Goal: Information Seeking & Learning: Learn about a topic

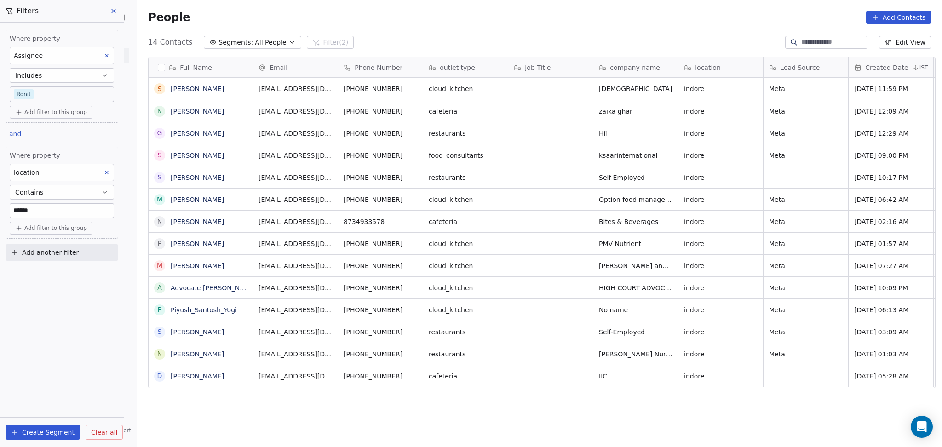
click at [205, 415] on div "Full Name S Sarvesh Pare N Nitin Mittal G Gagan Dafe S Sameer Gawade S Sachin R…" at bounding box center [539, 246] width 805 height 393
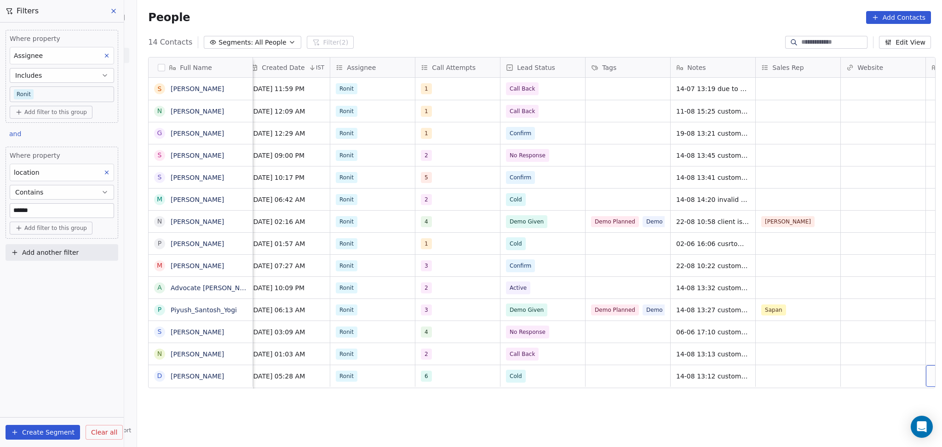
scroll to position [0, 688]
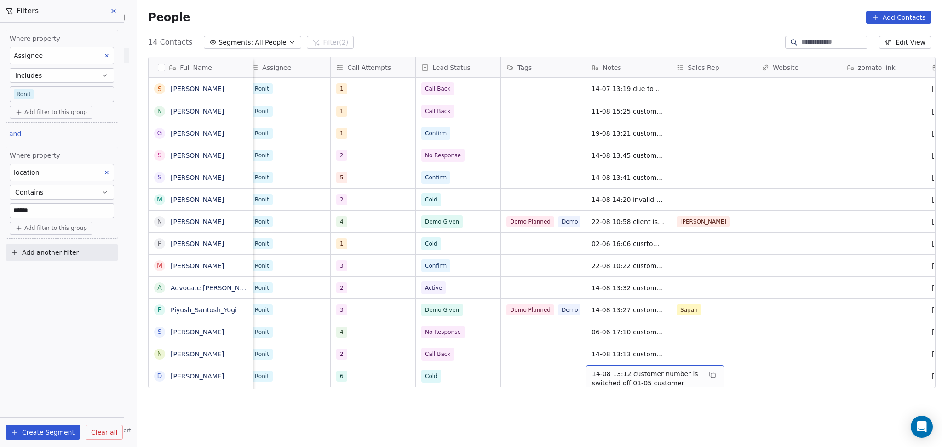
click at [616, 371] on span "14-08 13:12 customer number is switched off 01-05 customer didnt pickup the cal…" at bounding box center [646, 410] width 109 height 83
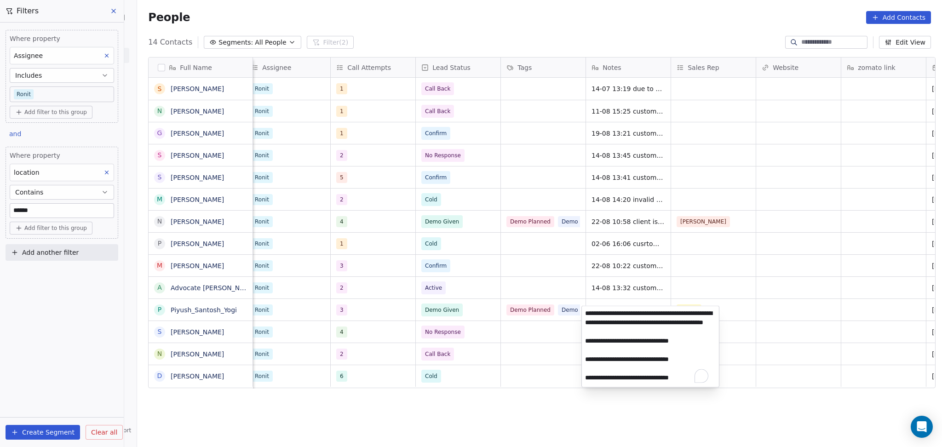
scroll to position [25, 0]
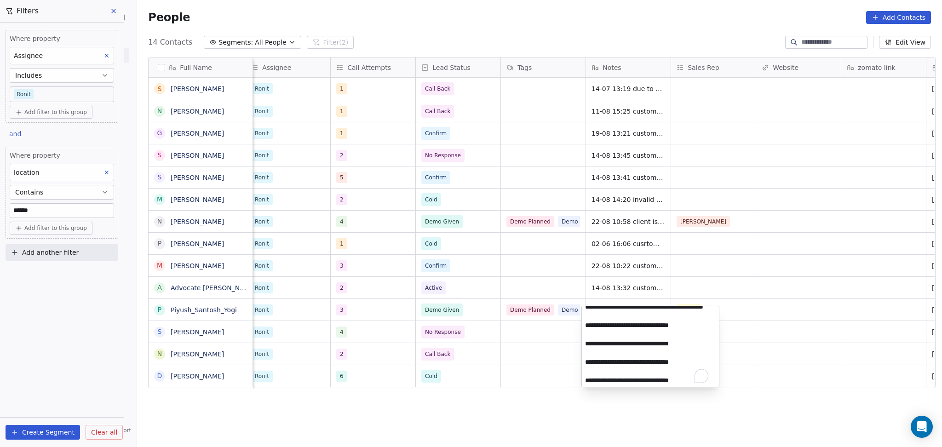
click at [397, 376] on html "On2Cook India Pvt. Ltd. Contacts People Marketing Workflows Campaigns Sales Pip…" at bounding box center [471, 223] width 942 height 447
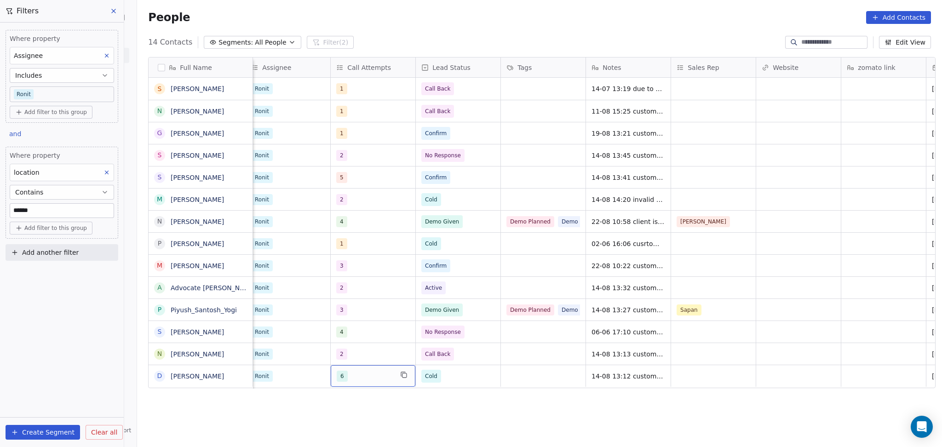
click at [379, 376] on div "6" at bounding box center [365, 376] width 56 height 11
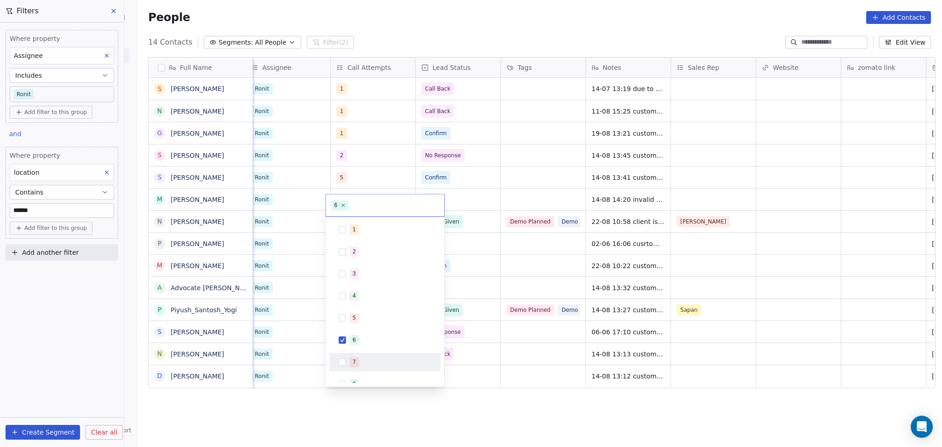
click at [368, 359] on div "7" at bounding box center [390, 362] width 82 height 10
click at [368, 342] on div "6" at bounding box center [390, 340] width 82 height 10
click at [624, 384] on html "On2Cook India Pvt. Ltd. Contacts People Marketing Workflows Campaigns Sales Pip…" at bounding box center [471, 223] width 942 height 447
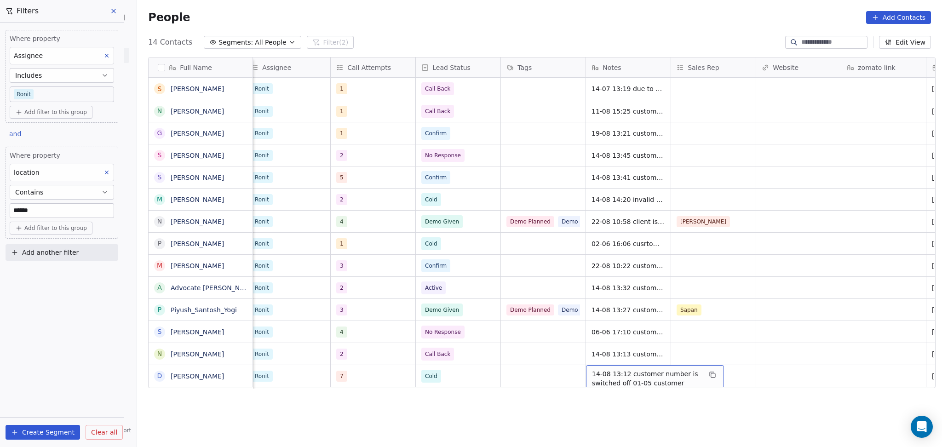
click at [612, 376] on span "14-08 13:12 customer number is switched off 01-05 customer didnt pickup the cal…" at bounding box center [646, 410] width 109 height 83
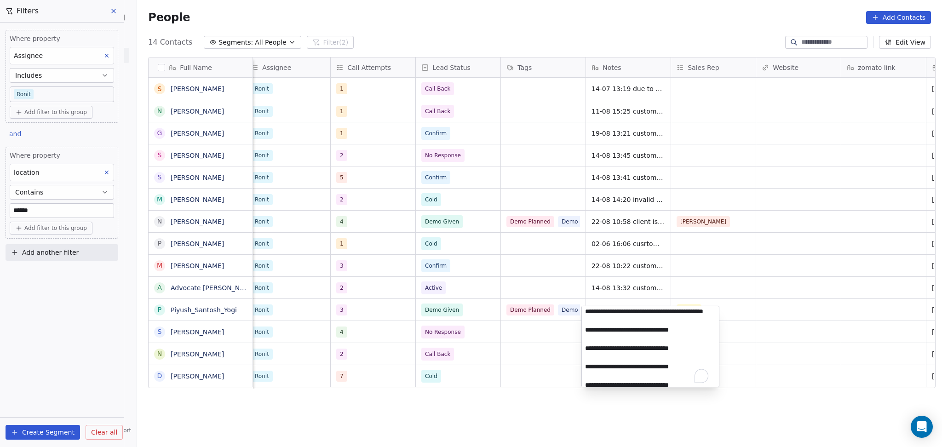
scroll to position [0, 0]
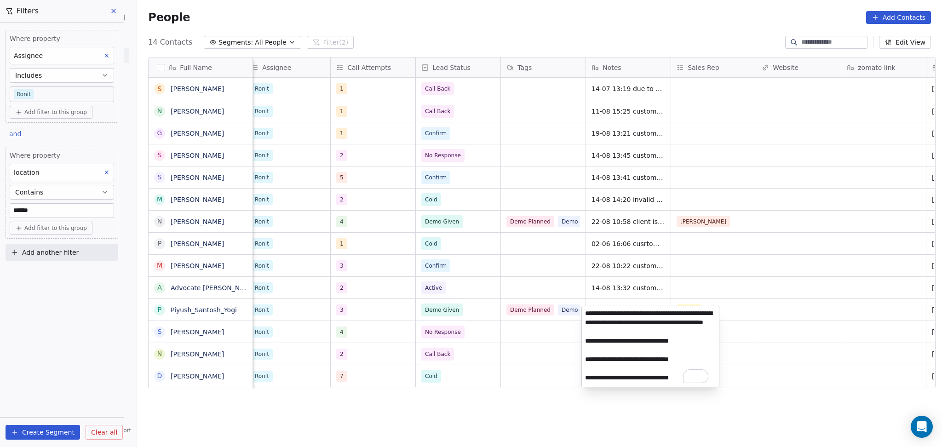
click at [584, 309] on textarea "**********" at bounding box center [650, 346] width 137 height 81
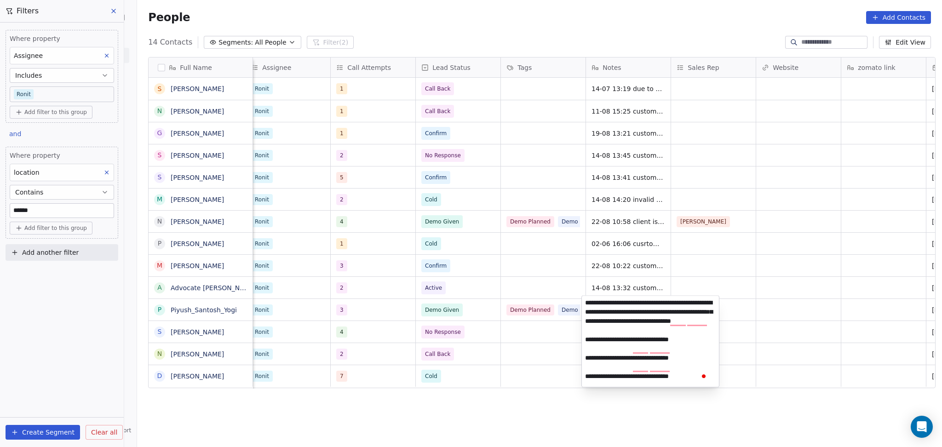
type textarea "**********"
click at [767, 384] on html "On2Cook India Pvt. Ltd. Contacts People Marketing Workflows Campaigns Sales Pip…" at bounding box center [471, 223] width 942 height 447
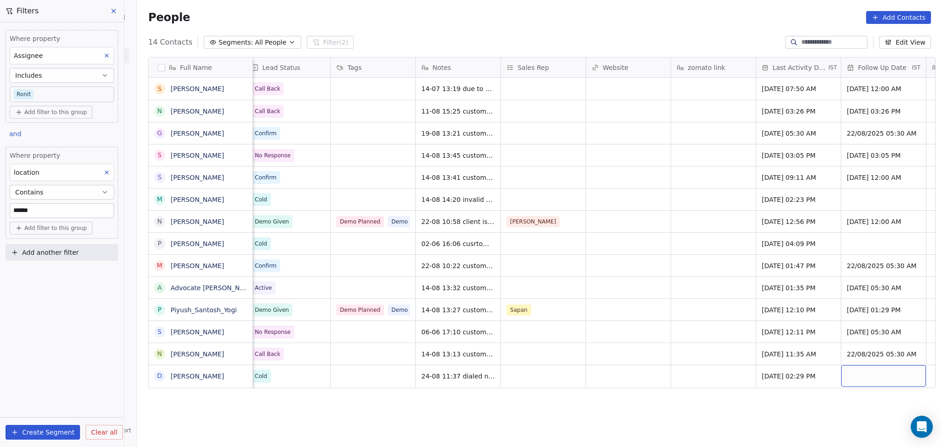
scroll to position [0, 944]
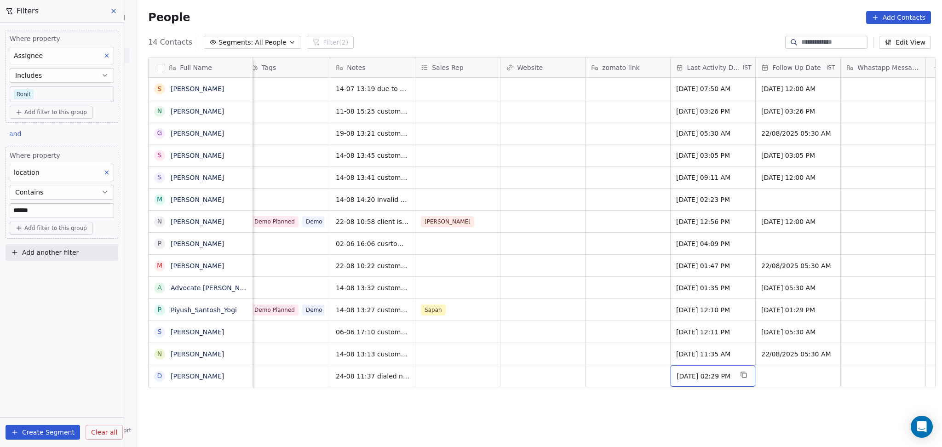
click at [714, 374] on span "Aug 14, 2025 02:29 PM" at bounding box center [704, 376] width 56 height 9
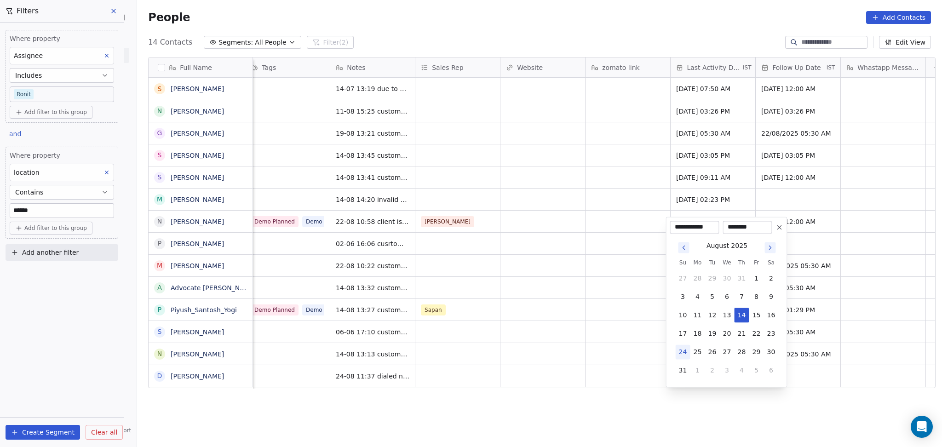
click at [683, 349] on button "24" at bounding box center [682, 351] width 15 height 15
type input "**********"
click at [502, 353] on html "On2Cook India Pvt. Ltd. Contacts People Marketing Workflows Campaigns Sales Pip…" at bounding box center [471, 223] width 942 height 447
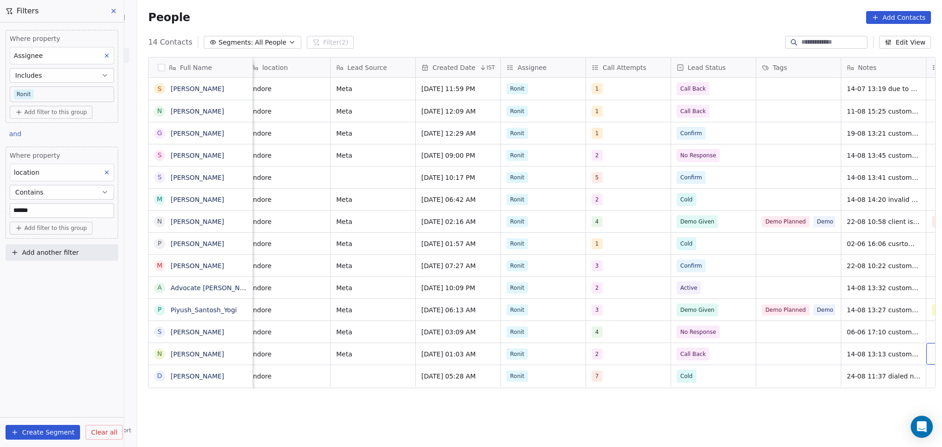
scroll to position [0, 518]
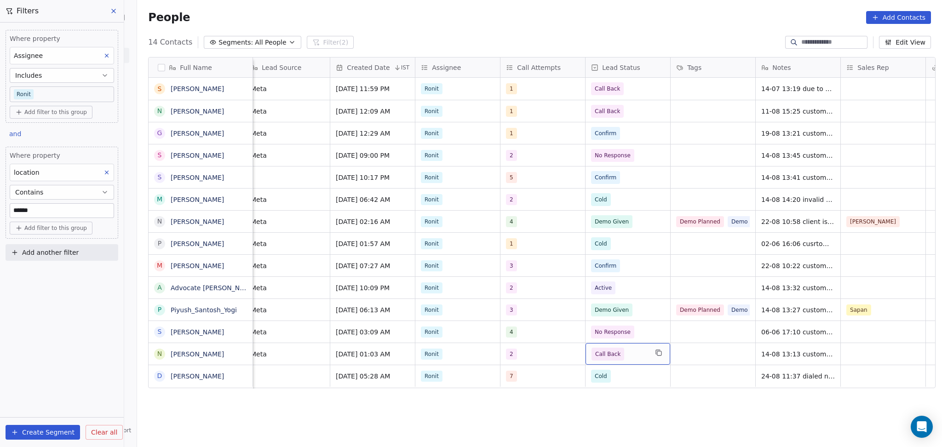
click at [622, 355] on span "Call Back" at bounding box center [619, 354] width 56 height 13
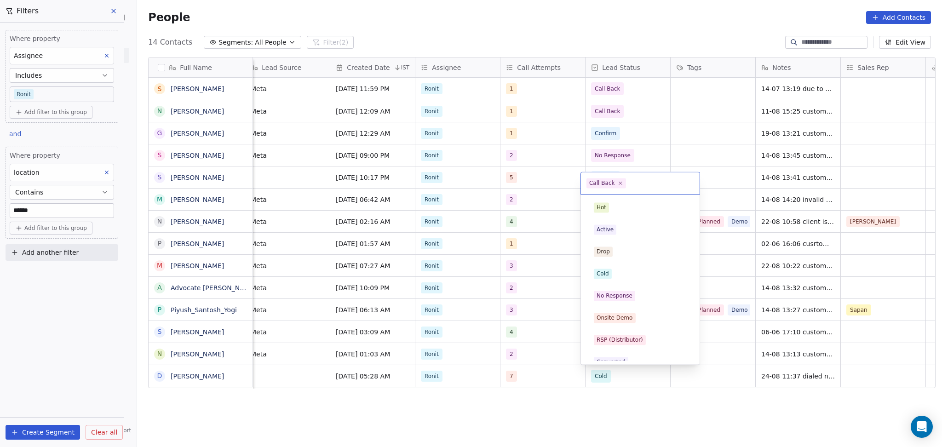
scroll to position [54, 0]
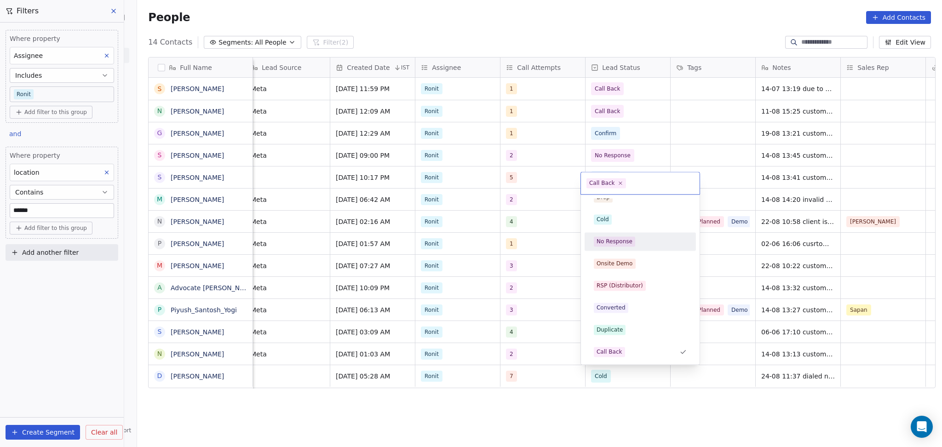
click at [628, 243] on div "No Response" at bounding box center [614, 241] width 36 height 8
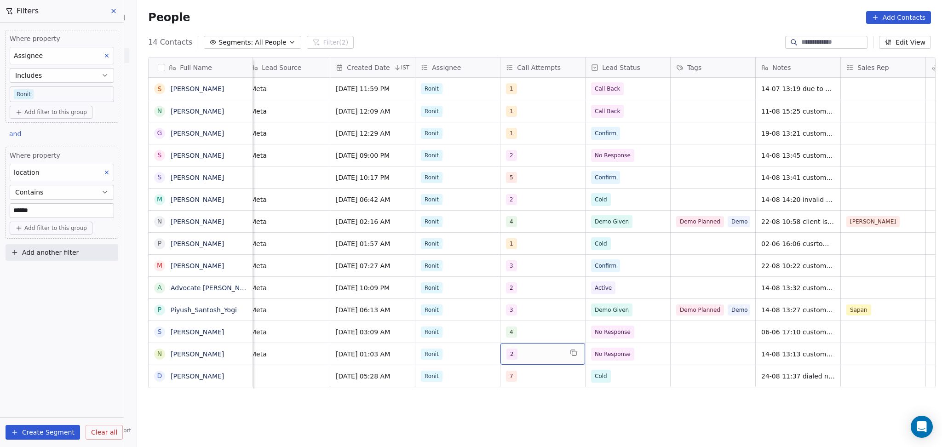
click at [555, 363] on div "2" at bounding box center [542, 354] width 85 height 22
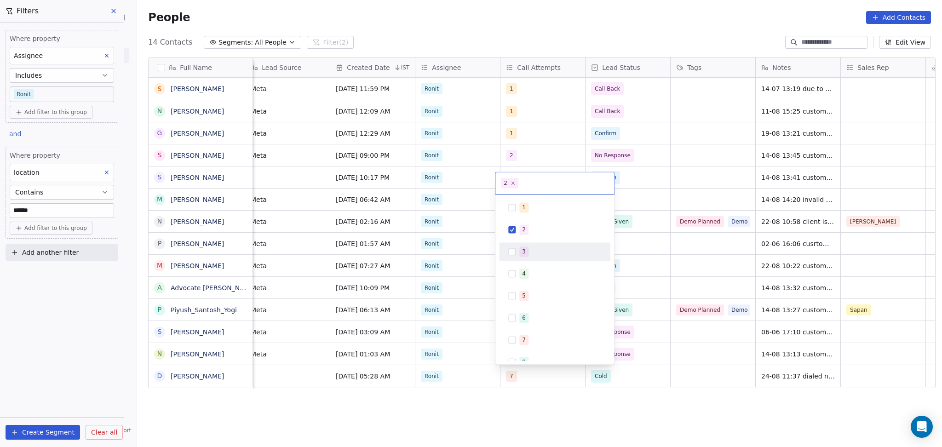
click at [538, 246] on div "3" at bounding box center [555, 251] width 104 height 15
click at [538, 230] on div "2" at bounding box center [560, 229] width 82 height 10
click at [775, 335] on html "On2Cook India Pvt. Ltd. Contacts People Marketing Workflows Campaigns Sales Pip…" at bounding box center [471, 223] width 942 height 447
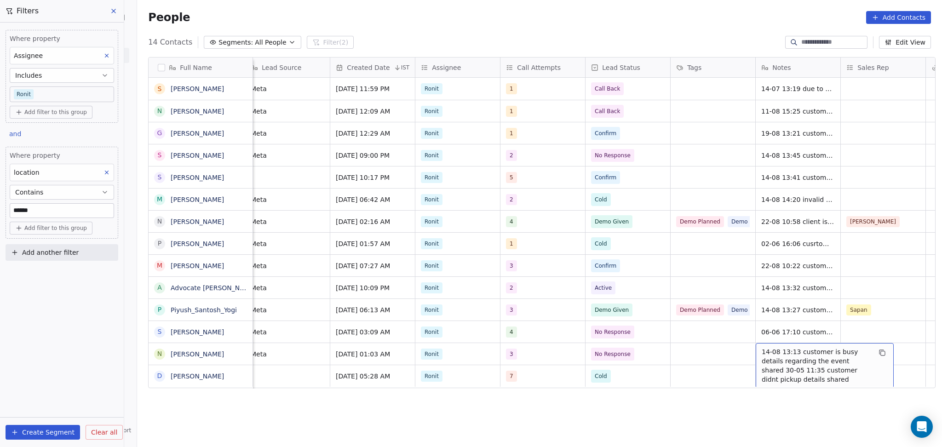
click at [765, 354] on span "14-08 13:13 customer is busy details regarding the event shared 30-05 11:35 cus…" at bounding box center [815, 365] width 109 height 37
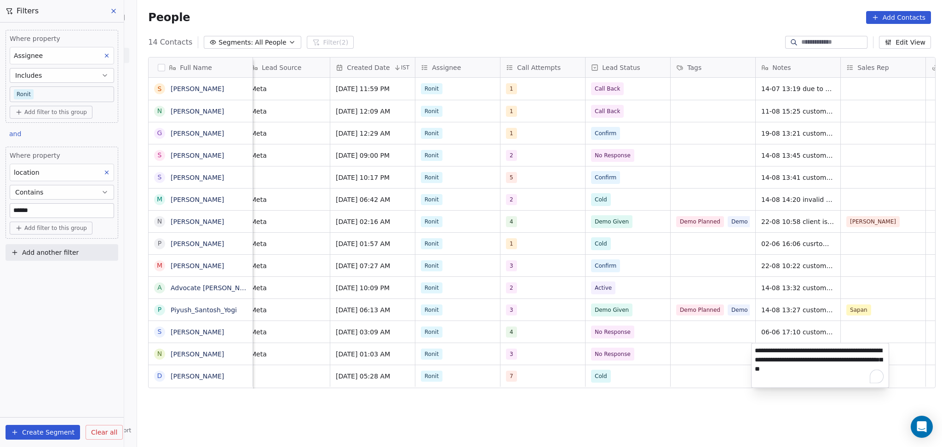
click at [753, 345] on textarea "**********" at bounding box center [819, 365] width 137 height 44
type textarea "**********"
click at [473, 359] on html "On2Cook India Pvt. Ltd. Contacts People Marketing Workflows Campaigns Sales Pip…" at bounding box center [471, 223] width 942 height 447
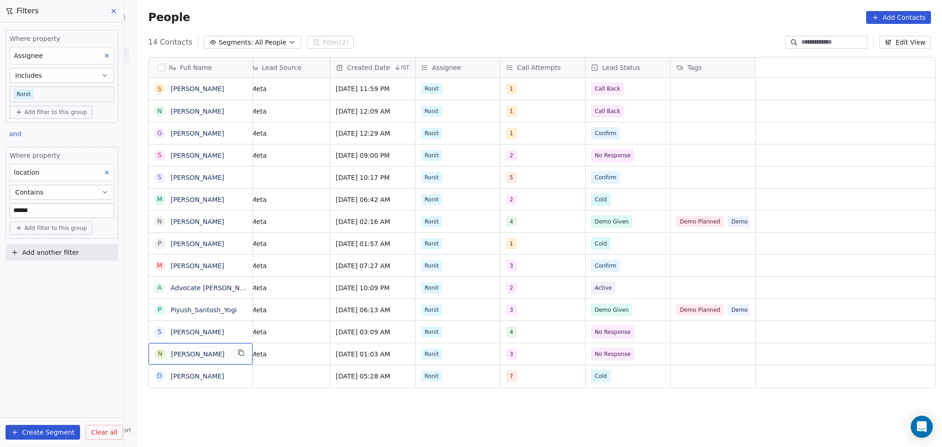
scroll to position [0, 0]
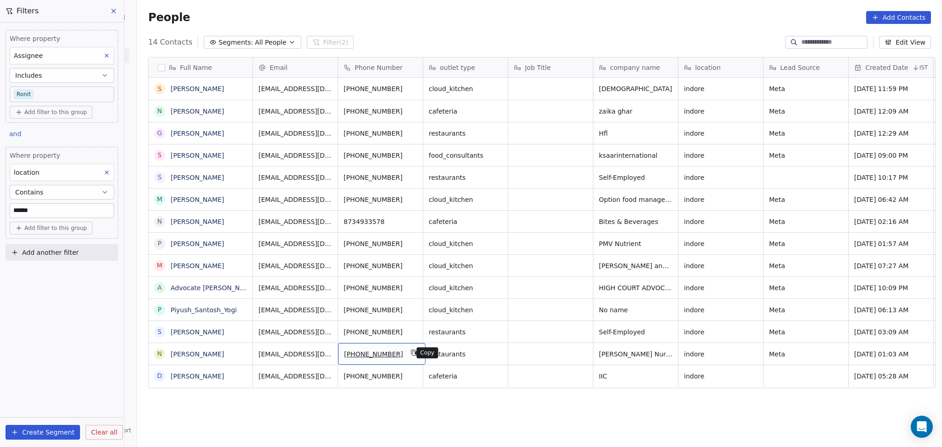
click at [410, 353] on icon "grid" at bounding box center [413, 352] width 7 height 7
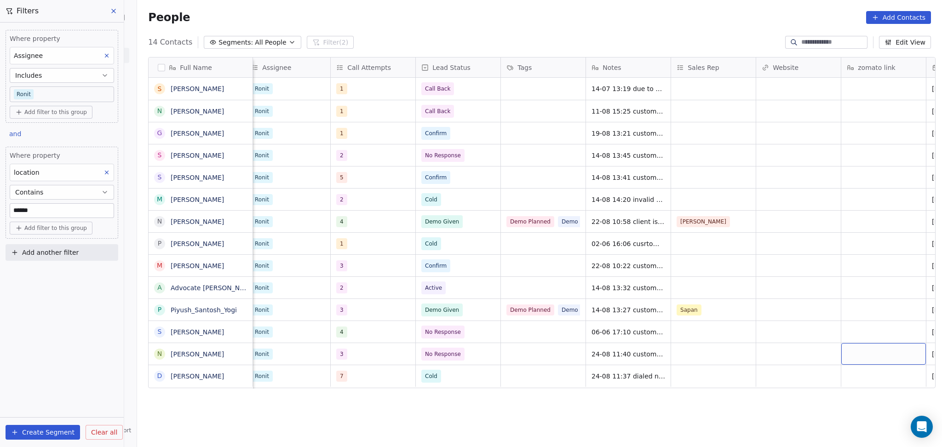
scroll to position [0, 773]
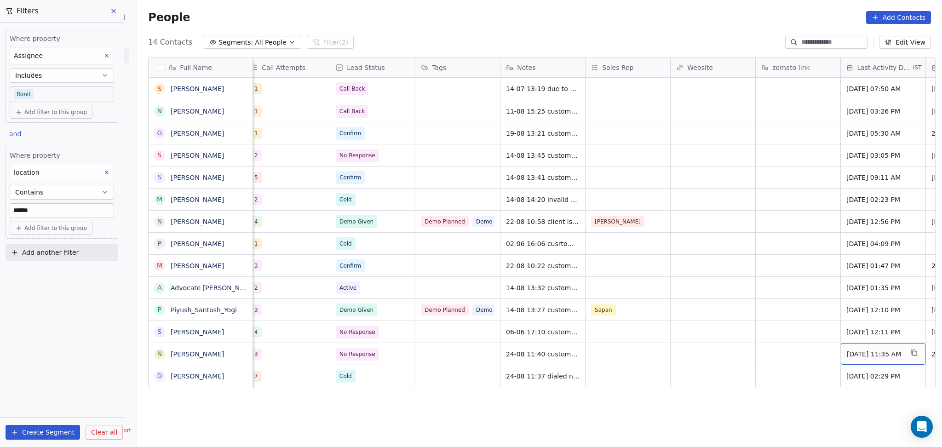
click at [857, 348] on div "Aug 14, 2025 11:35 AM" at bounding box center [883, 354] width 85 height 22
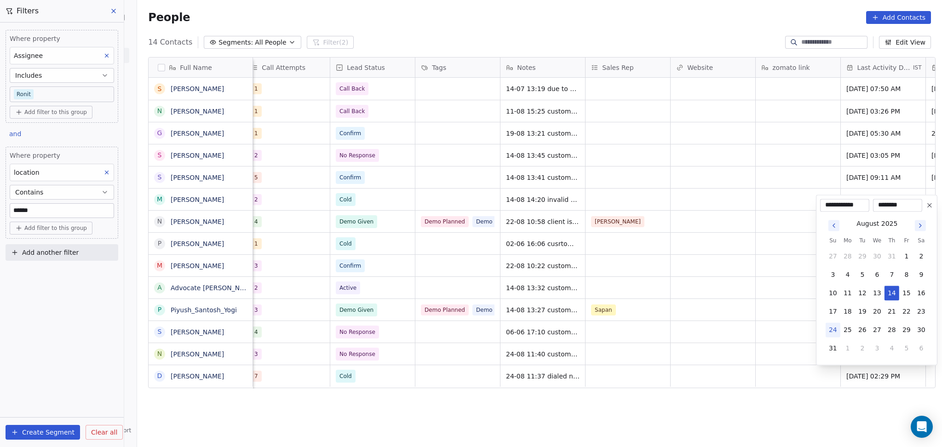
click at [829, 328] on button "24" at bounding box center [832, 329] width 15 height 15
type input "**********"
click at [699, 361] on html "On2Cook India Pvt. Ltd. Contacts People Marketing Workflows Campaigns Sales Pip…" at bounding box center [471, 223] width 942 height 447
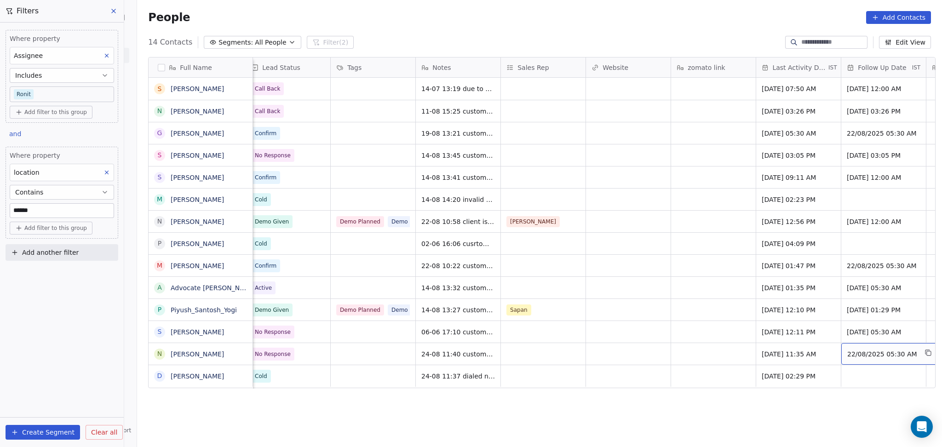
scroll to position [0, 944]
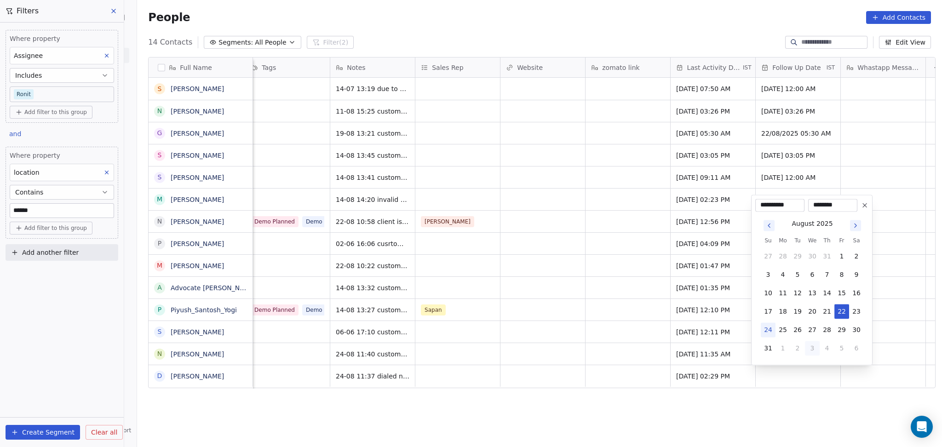
click at [808, 346] on button "3" at bounding box center [812, 348] width 15 height 15
type input "**********"
click at [560, 352] on html "On2Cook India Pvt. Ltd. Contacts People Marketing Workflows Campaigns Sales Pip…" at bounding box center [471, 223] width 942 height 447
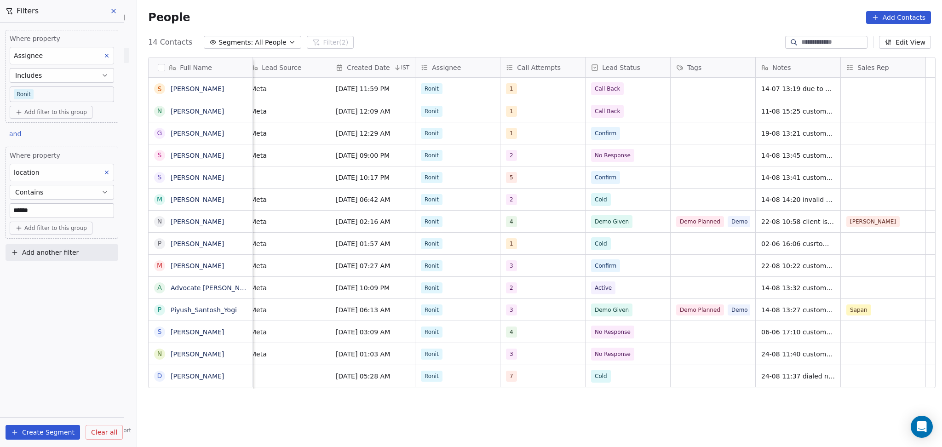
scroll to position [0, 0]
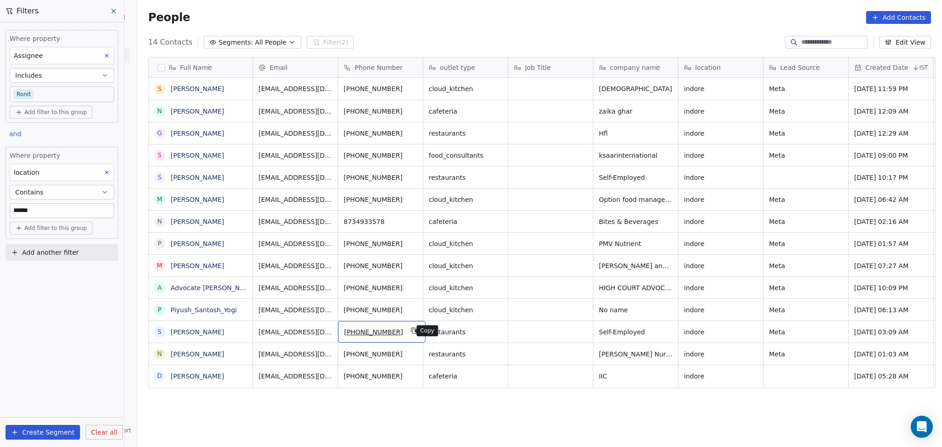
click at [410, 334] on icon "grid" at bounding box center [413, 330] width 7 height 7
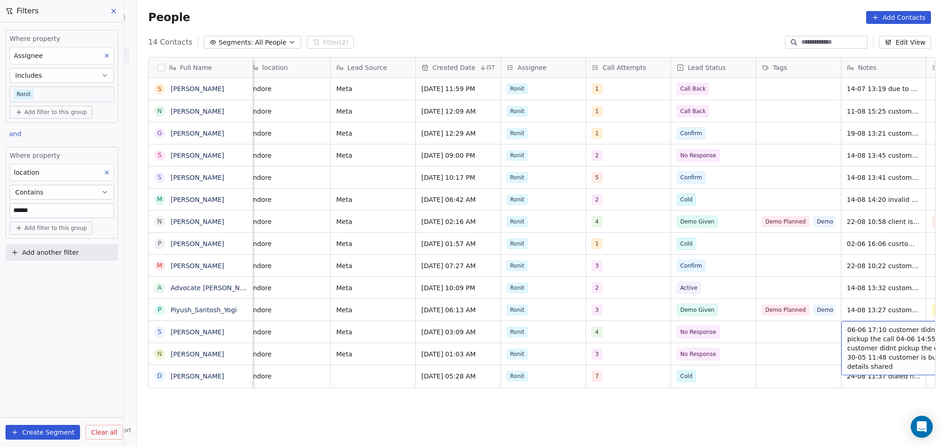
scroll to position [0, 518]
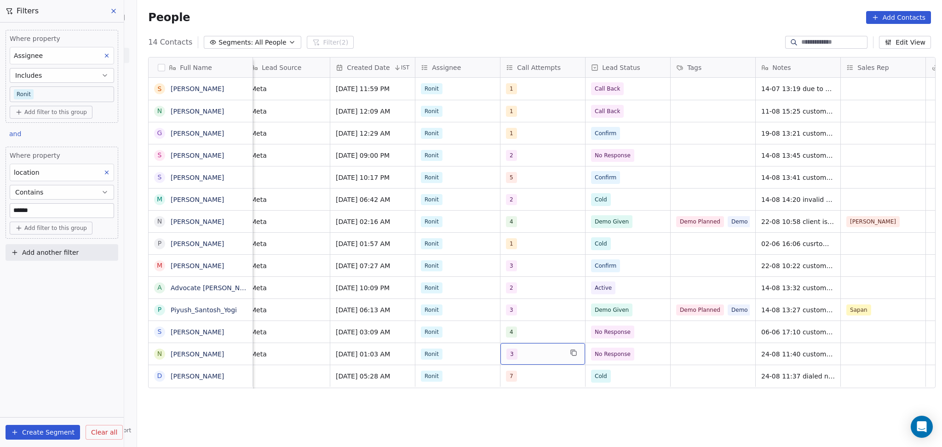
click at [536, 357] on div "3" at bounding box center [534, 354] width 56 height 11
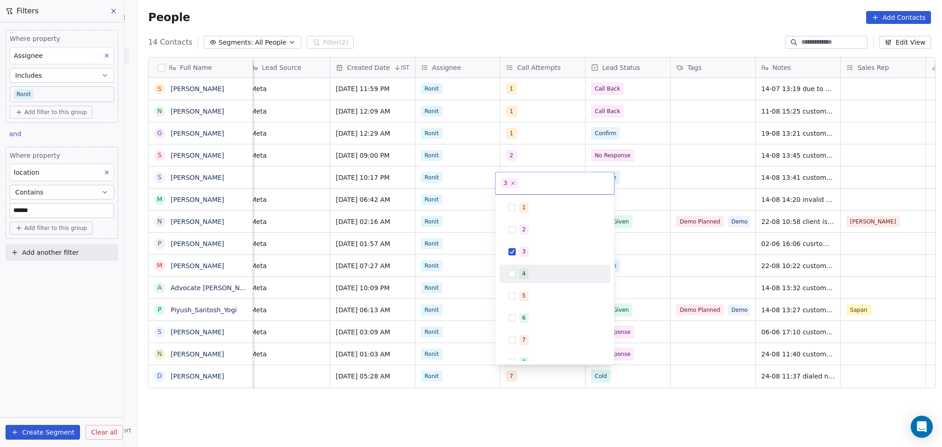
click at [526, 274] on span "4" at bounding box center [523, 274] width 9 height 10
click at [524, 253] on div "3" at bounding box center [524, 251] width 4 height 8
click at [725, 299] on html "On2Cook India Pvt. Ltd. Contacts People Marketing Workflows Campaigns Sales Pip…" at bounding box center [471, 223] width 942 height 447
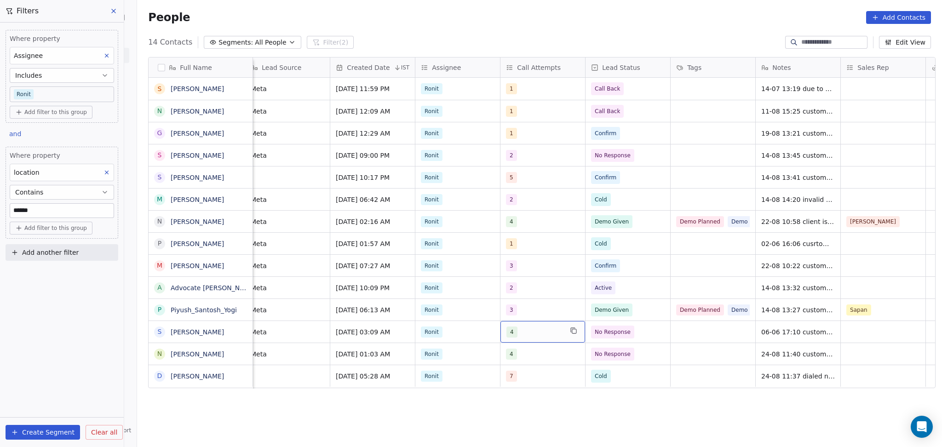
click at [551, 327] on div "4" at bounding box center [534, 331] width 56 height 11
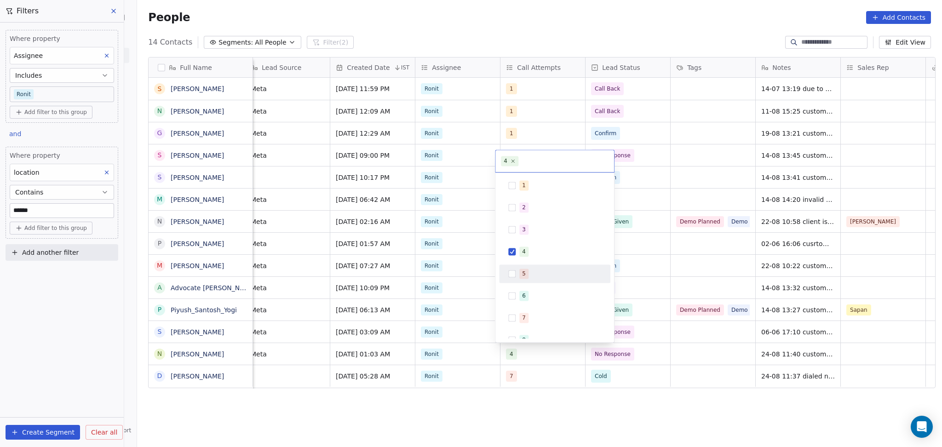
click at [527, 270] on span "5" at bounding box center [523, 274] width 9 height 10
click at [526, 250] on span "4" at bounding box center [523, 251] width 9 height 10
click at [709, 306] on html "On2Cook India Pvt. Ltd. Contacts People Marketing Workflows Campaigns Sales Pip…" at bounding box center [471, 223] width 942 height 447
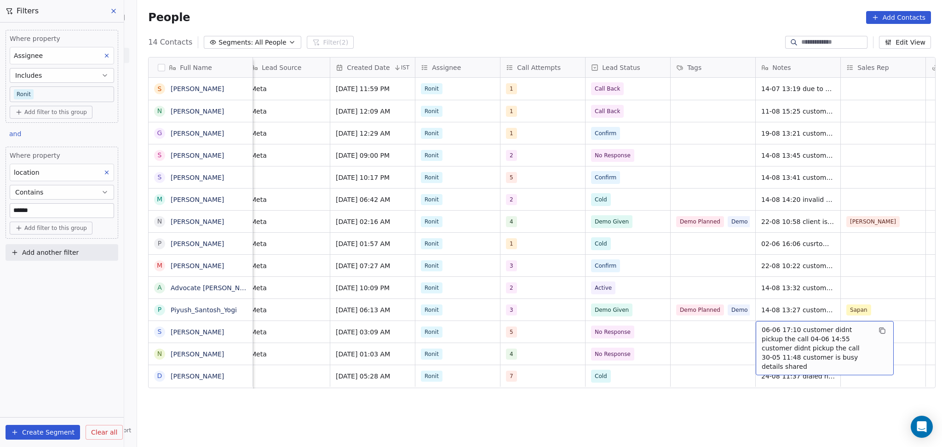
click at [774, 339] on span "06-06 17:10 customer didnt pickup the call 04-06 14:55 customer didnt pickup th…" at bounding box center [815, 348] width 109 height 46
click at [756, 326] on textarea "**********" at bounding box center [819, 343] width 137 height 44
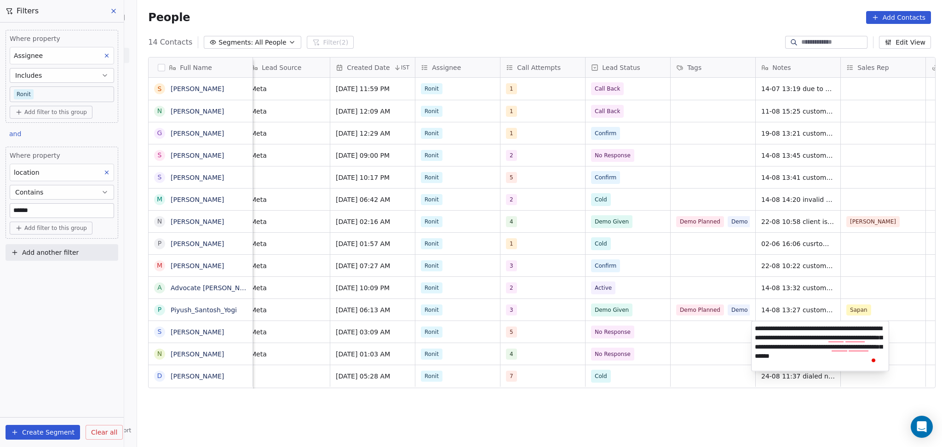
type textarea "**********"
click at [681, 369] on html "On2Cook India Pvt. Ltd. Contacts People Marketing Workflows Campaigns Sales Pip…" at bounding box center [471, 223] width 942 height 447
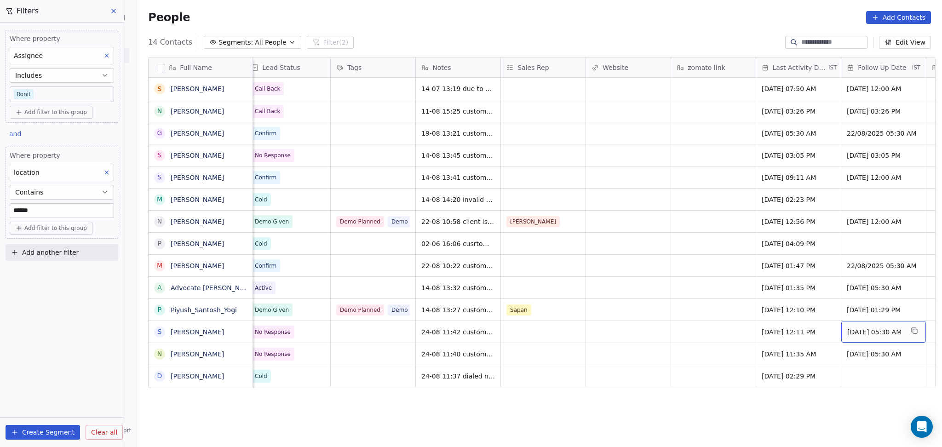
scroll to position [0, 944]
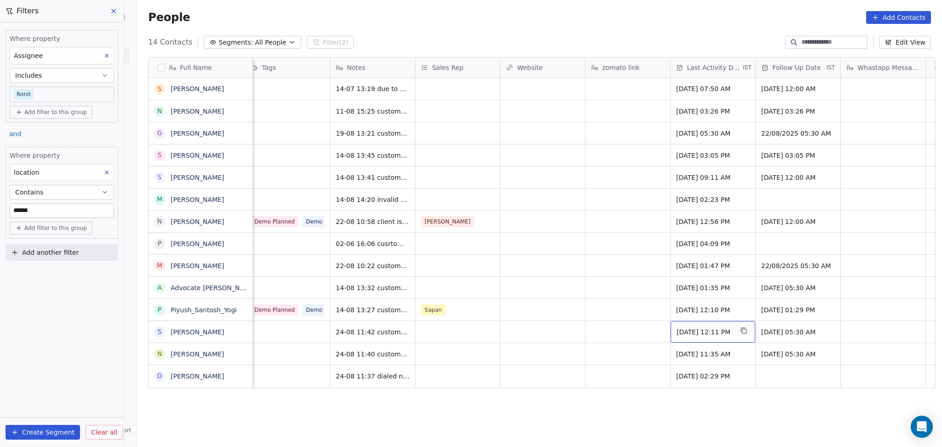
click at [701, 334] on span "Jul 02, 2025 12:11 PM" at bounding box center [704, 331] width 56 height 9
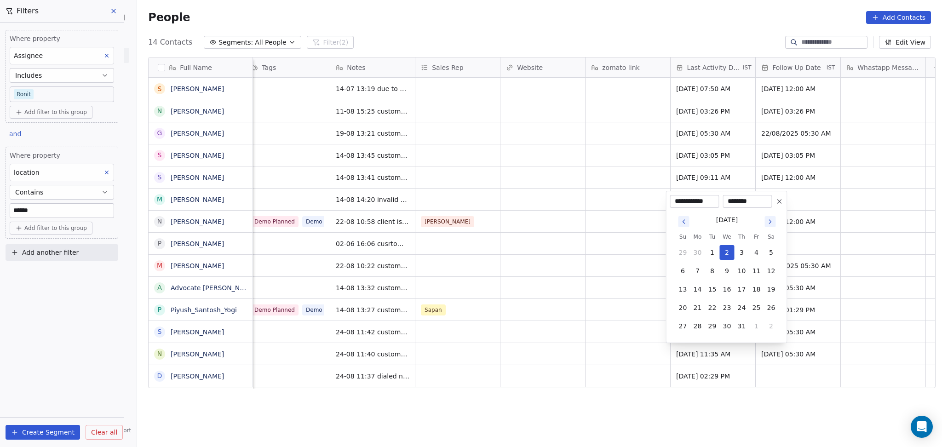
click at [766, 222] on button "Go to next month" at bounding box center [769, 221] width 11 height 11
click at [681, 304] on button "24" at bounding box center [682, 307] width 15 height 15
type input "**********"
click at [523, 359] on html "On2Cook India Pvt. Ltd. Contacts People Marketing Workflows Campaigns Sales Pip…" at bounding box center [471, 223] width 942 height 447
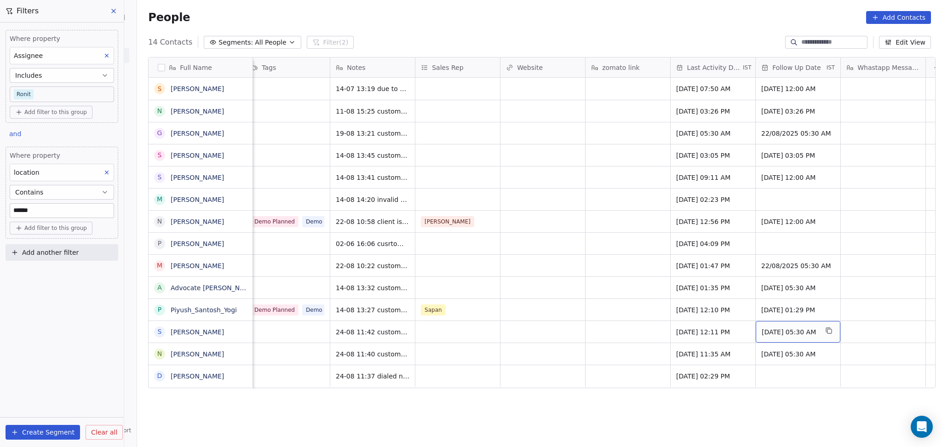
click at [761, 330] on span "17/07/2025 05:30 AM" at bounding box center [789, 331] width 56 height 9
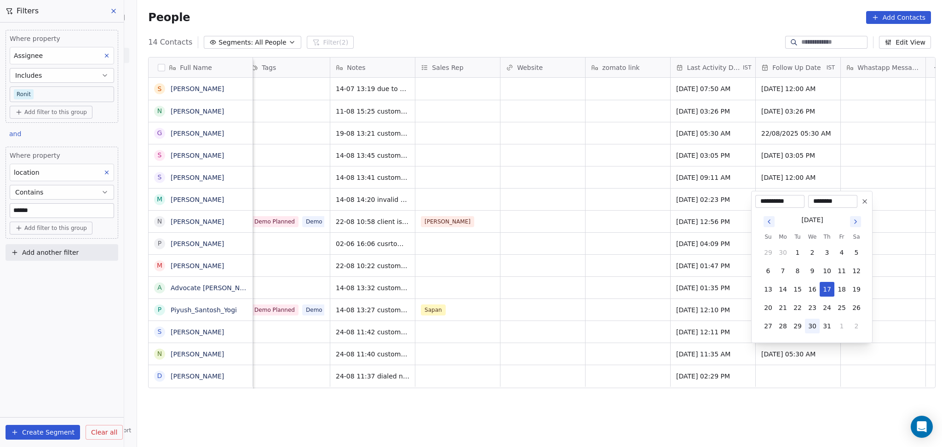
click at [812, 322] on button "30" at bounding box center [812, 326] width 15 height 15
type input "**********"
click at [455, 331] on html "On2Cook India Pvt. Ltd. Contacts People Marketing Workflows Campaigns Sales Pip…" at bounding box center [471, 223] width 942 height 447
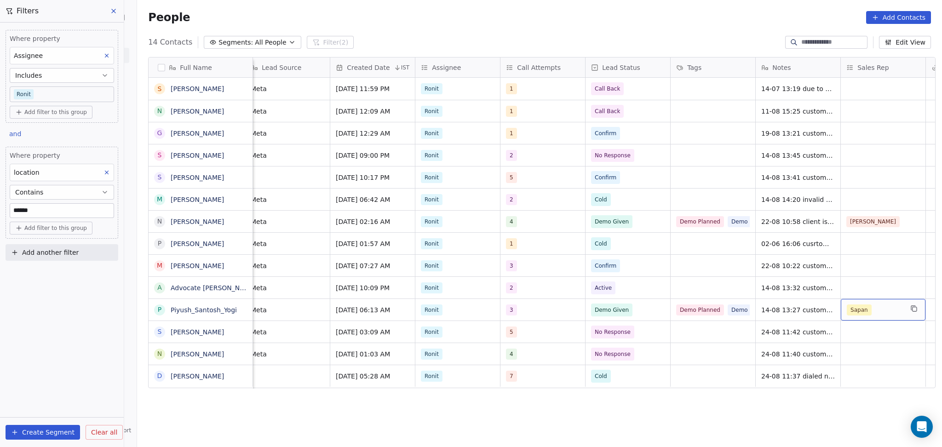
scroll to position [0, 603]
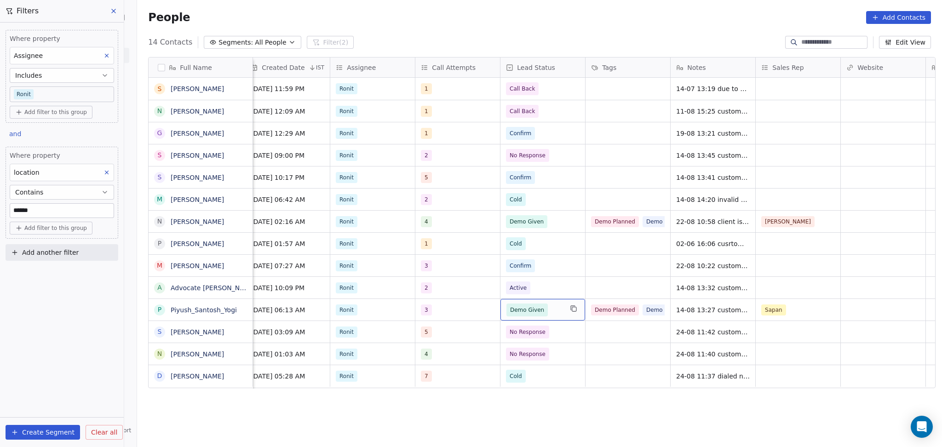
click at [518, 305] on span "Demo Given" at bounding box center [527, 309] width 34 height 9
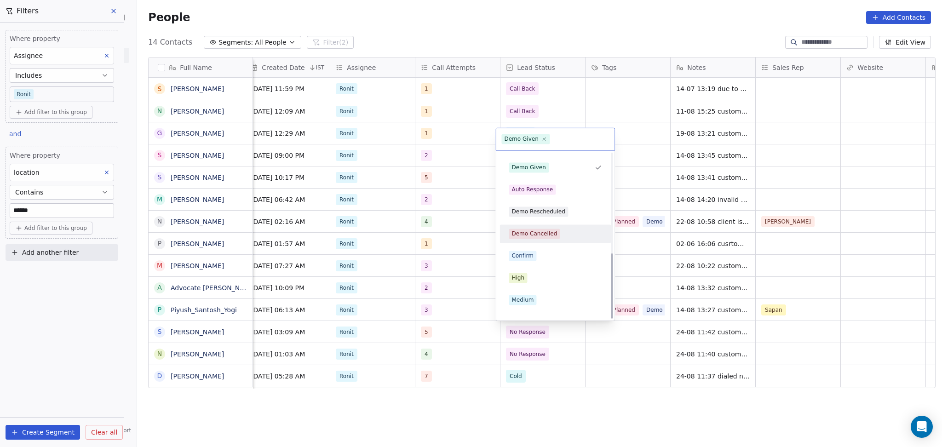
scroll to position [253, 0]
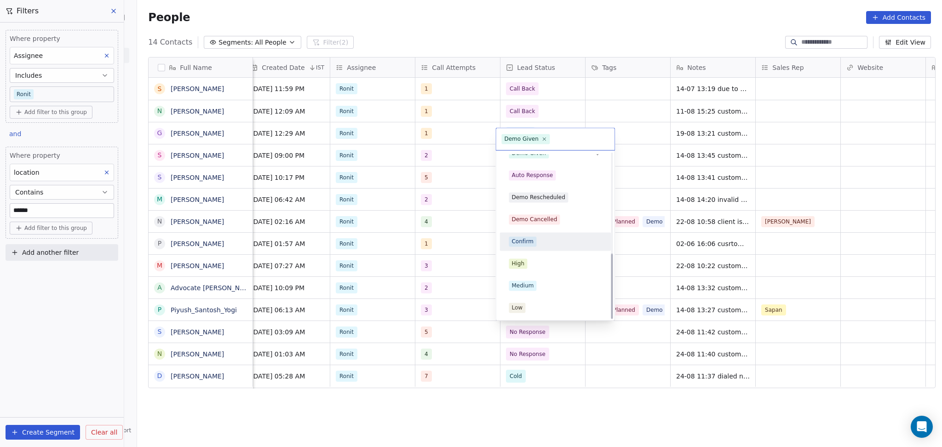
click at [530, 244] on div "Confirm" at bounding box center [522, 241] width 22 height 8
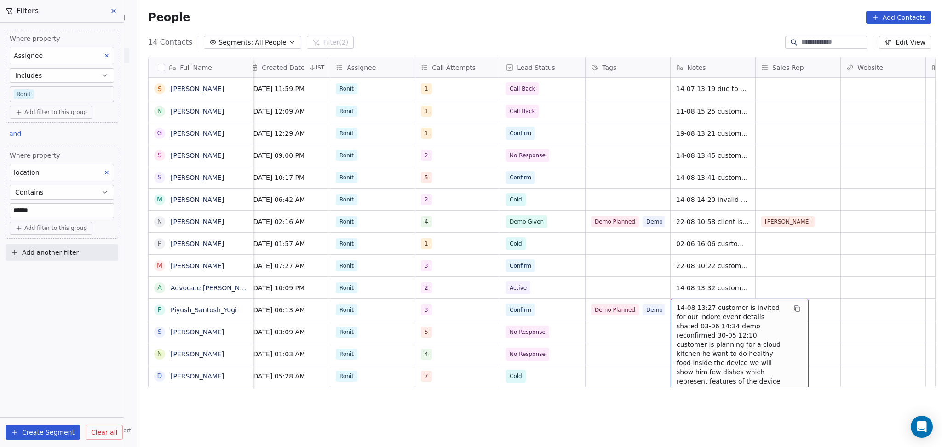
click at [722, 315] on span "14-08 13:27 customer is invited for our indore event details shared 03-06 14:34…" at bounding box center [730, 349] width 109 height 92
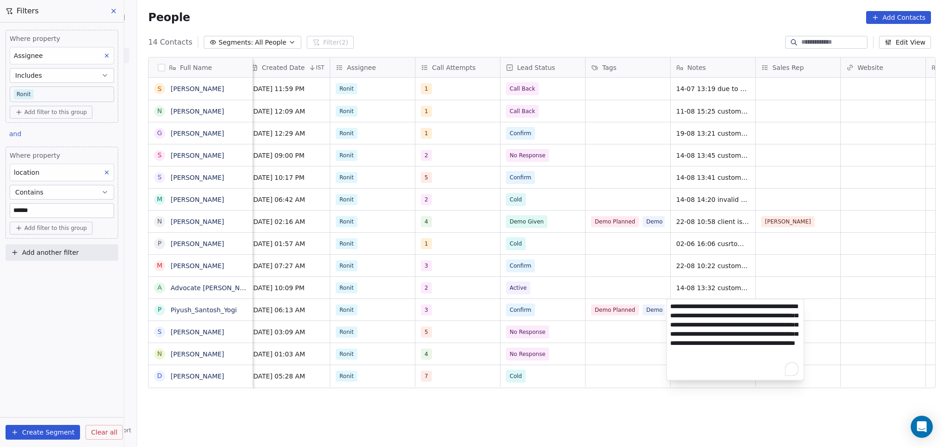
click at [670, 304] on textarea "**********" at bounding box center [735, 339] width 137 height 81
type textarea "**********"
click at [860, 313] on html "On2Cook India Pvt. Ltd. Contacts People Marketing Workflows Campaigns Sales Pip…" at bounding box center [471, 223] width 942 height 447
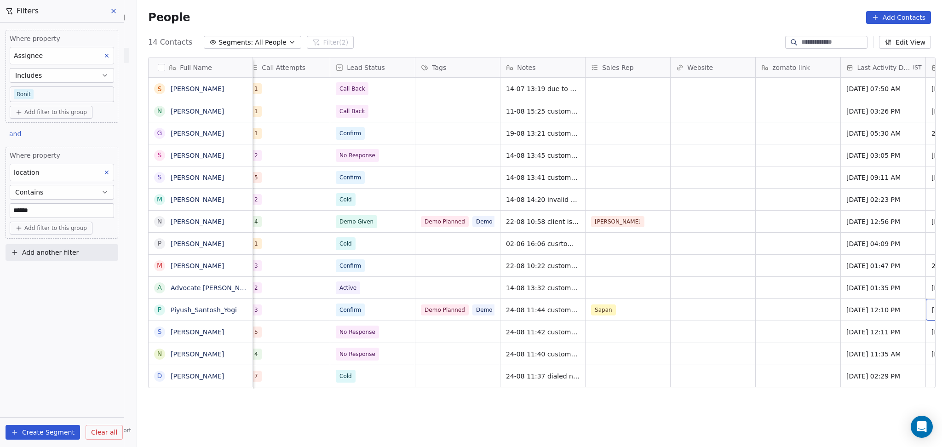
scroll to position [0, 858]
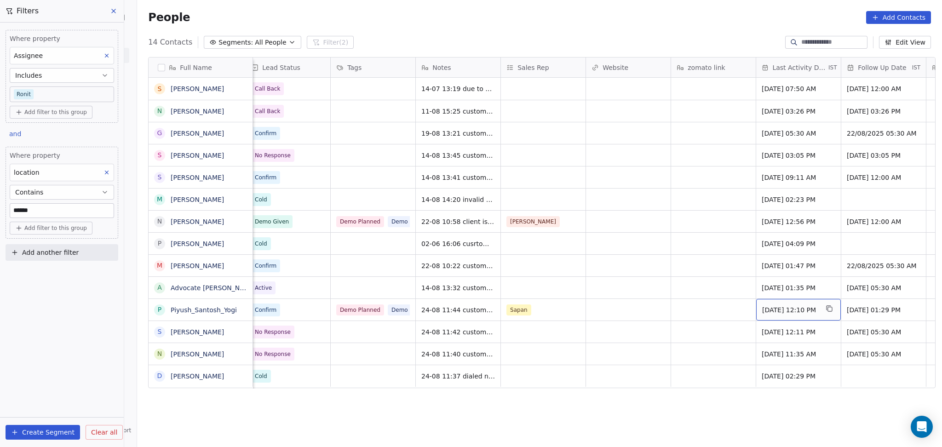
click at [799, 313] on span "Aug 14, 2025 12:10 PM" at bounding box center [790, 309] width 56 height 9
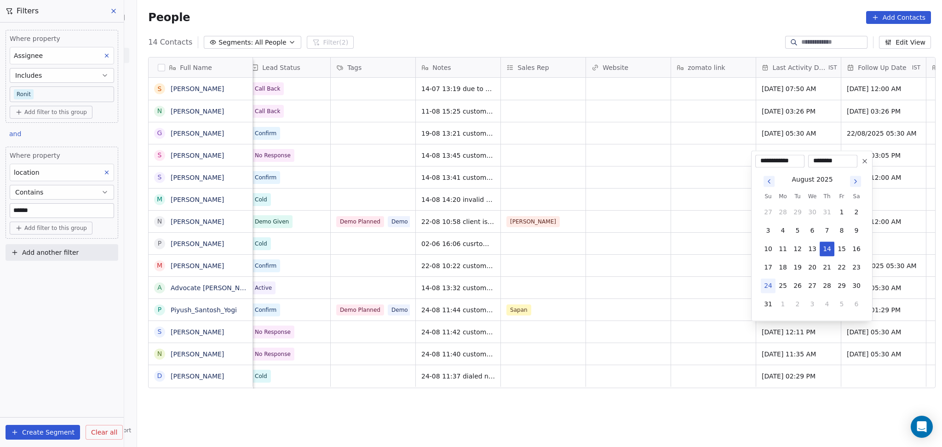
click at [763, 286] on button "24" at bounding box center [768, 285] width 15 height 15
type input "**********"
click at [715, 304] on html "On2Cook India Pvt. Ltd. Contacts People Marketing Workflows Campaigns Sales Pip…" at bounding box center [471, 223] width 942 height 447
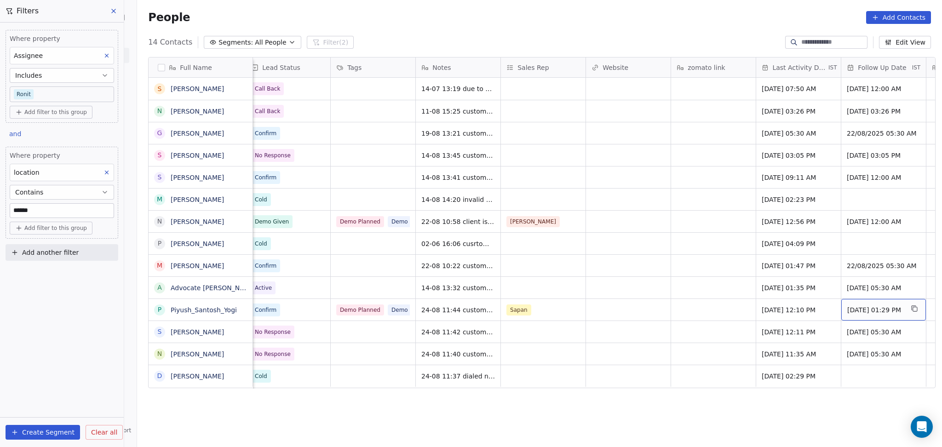
click at [872, 313] on span "22/08/2025 01:29 PM" at bounding box center [875, 309] width 56 height 9
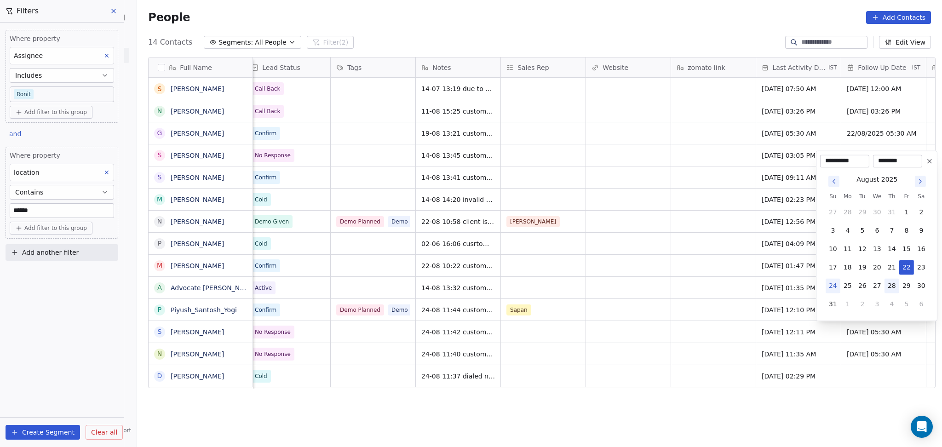
click at [890, 286] on button "28" at bounding box center [891, 285] width 15 height 15
type input "**********"
click at [675, 311] on html "On2Cook India Pvt. Ltd. Contacts People Marketing Workflows Campaigns Sales Pip…" at bounding box center [471, 223] width 942 height 447
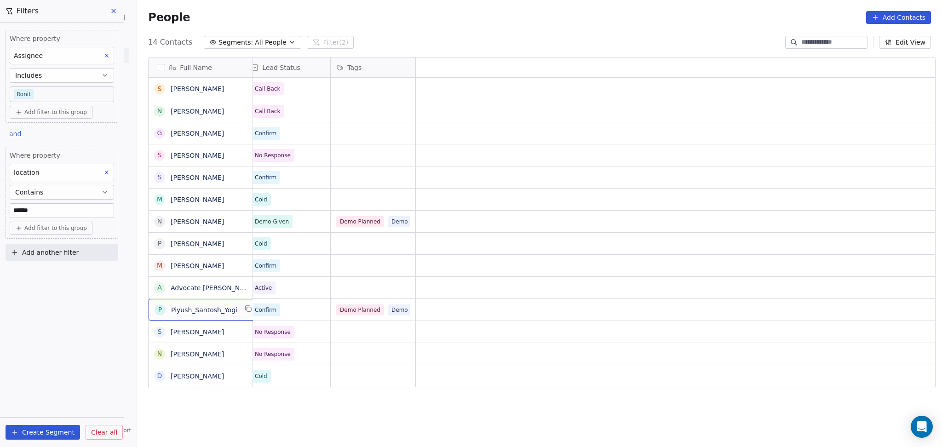
scroll to position [0, 0]
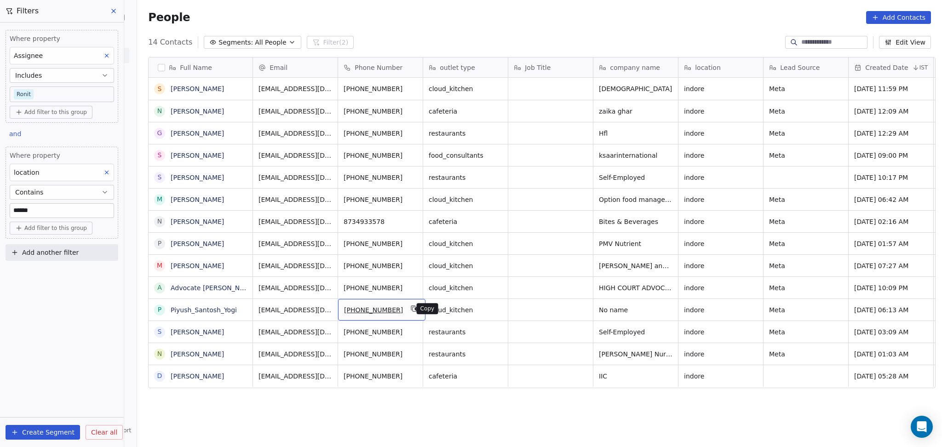
click at [411, 310] on button "grid" at bounding box center [413, 308] width 11 height 11
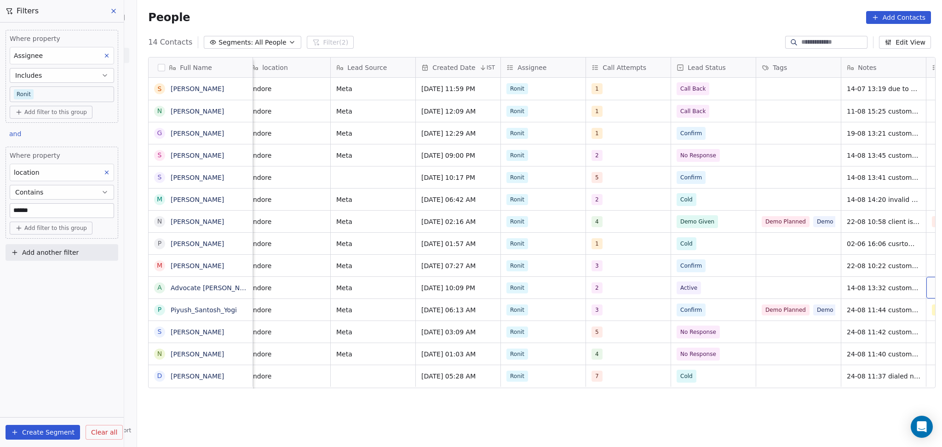
scroll to position [0, 518]
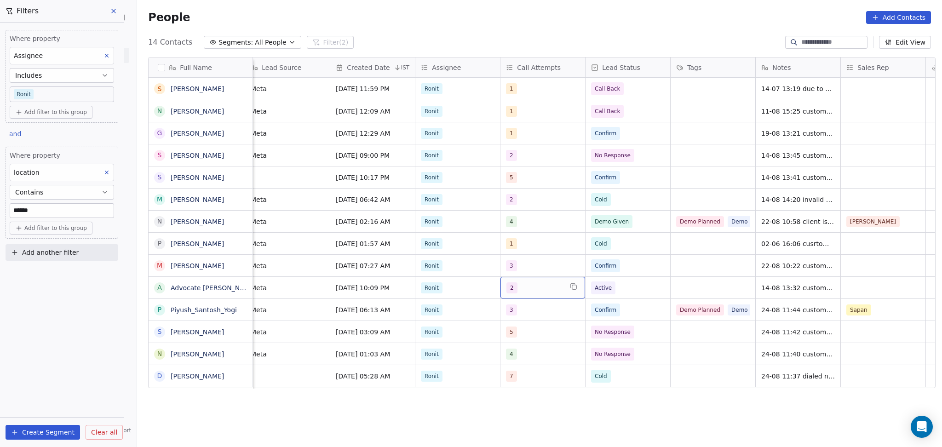
click at [542, 293] on div "2" at bounding box center [534, 287] width 56 height 11
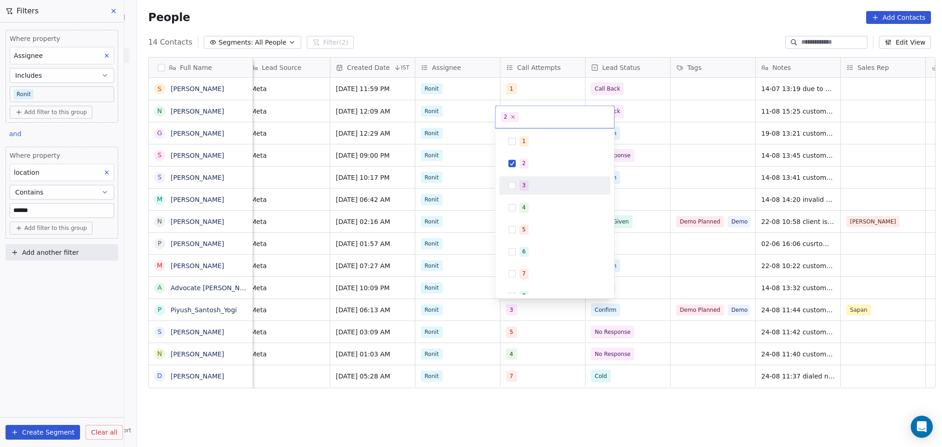
click at [510, 183] on button "Suggestions" at bounding box center [511, 185] width 7 height 7
click at [514, 161] on button "Suggestions" at bounding box center [511, 163] width 7 height 7
click at [738, 281] on html "On2Cook India Pvt. Ltd. Contacts People Marketing Workflows Campaigns Sales Pip…" at bounding box center [471, 223] width 942 height 447
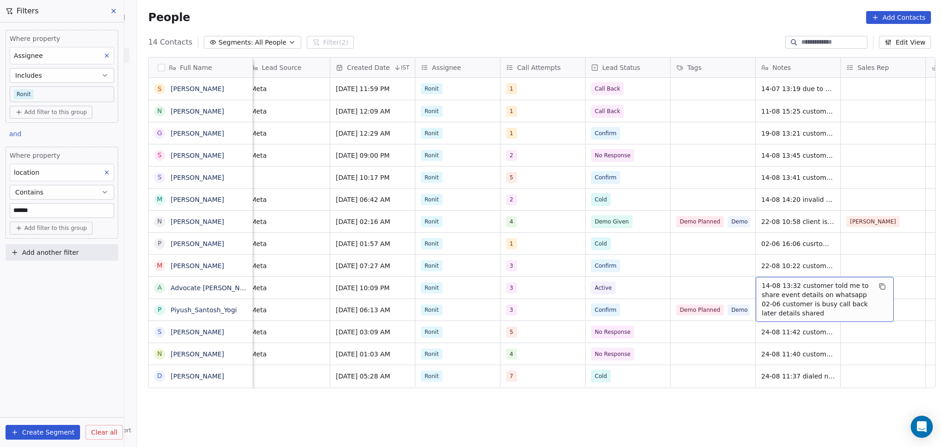
click at [776, 279] on div "14-08 13:32 customer told me to share event details on whatsapp 02-06 customer …" at bounding box center [824, 299] width 138 height 45
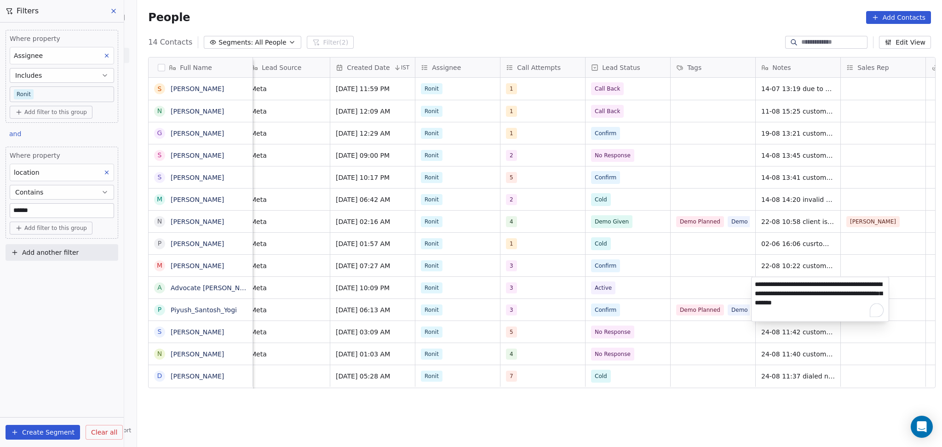
click at [754, 281] on textarea "**********" at bounding box center [819, 299] width 137 height 44
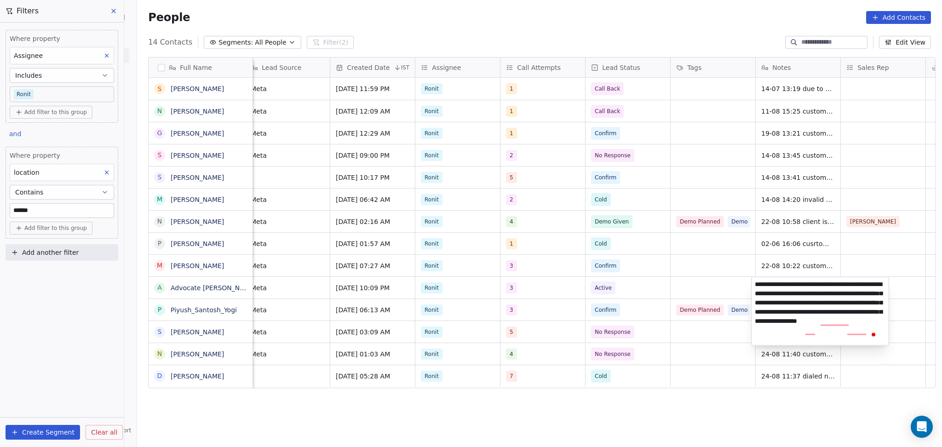
type textarea "**********"
click at [727, 277] on html "On2Cook India Pvt. Ltd. Contacts People Marketing Workflows Campaigns Sales Pip…" at bounding box center [471, 223] width 942 height 447
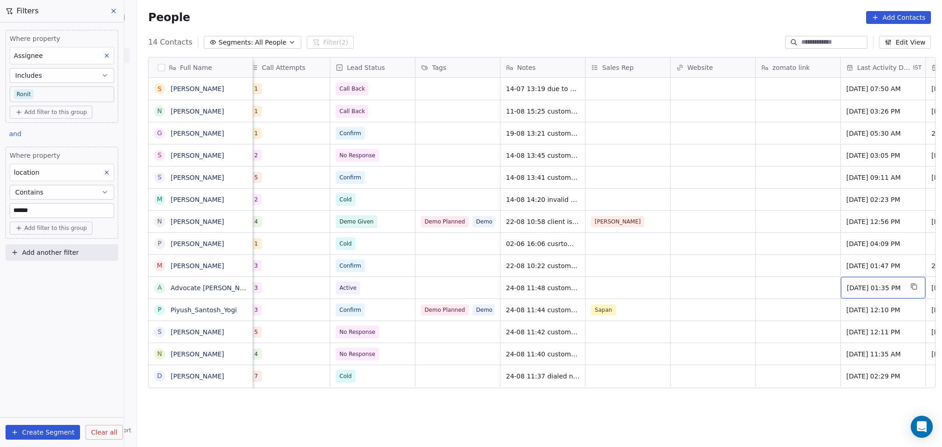
scroll to position [0, 858]
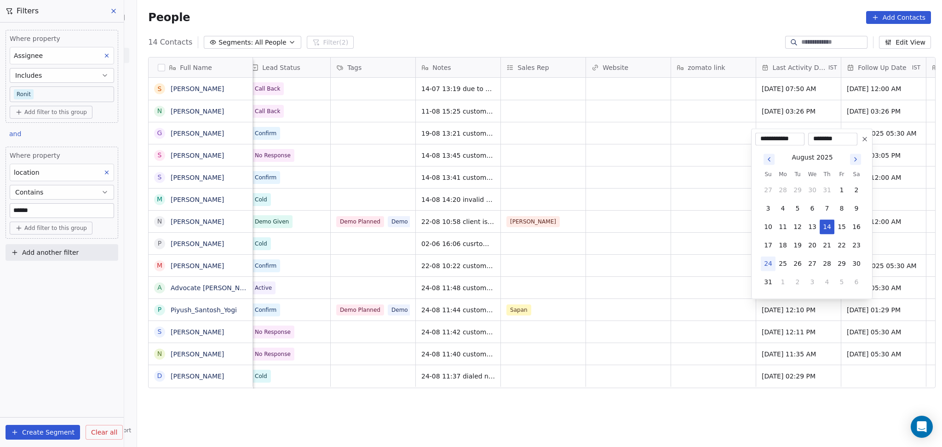
click at [764, 260] on button "24" at bounding box center [768, 263] width 15 height 15
type input "**********"
click at [692, 282] on html "On2Cook India Pvt. Ltd. Contacts People Marketing Workflows Campaigns Sales Pip…" at bounding box center [471, 223] width 942 height 447
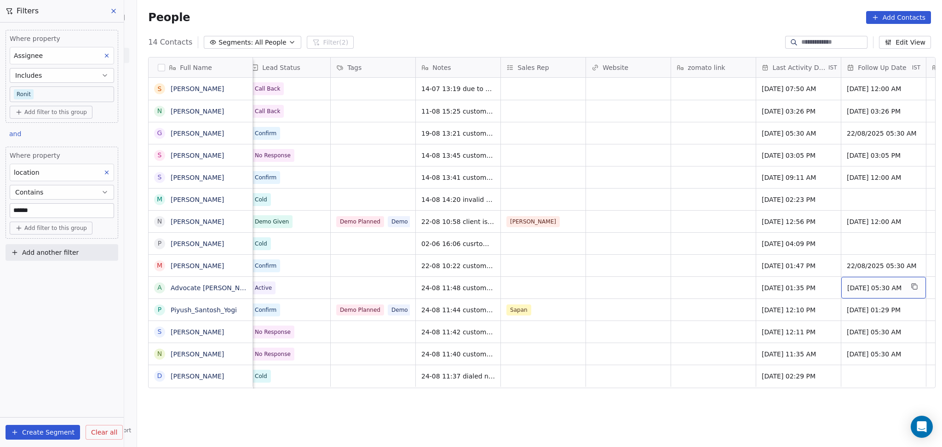
click at [871, 286] on span "27/08/2025 05:30 AM" at bounding box center [875, 287] width 56 height 9
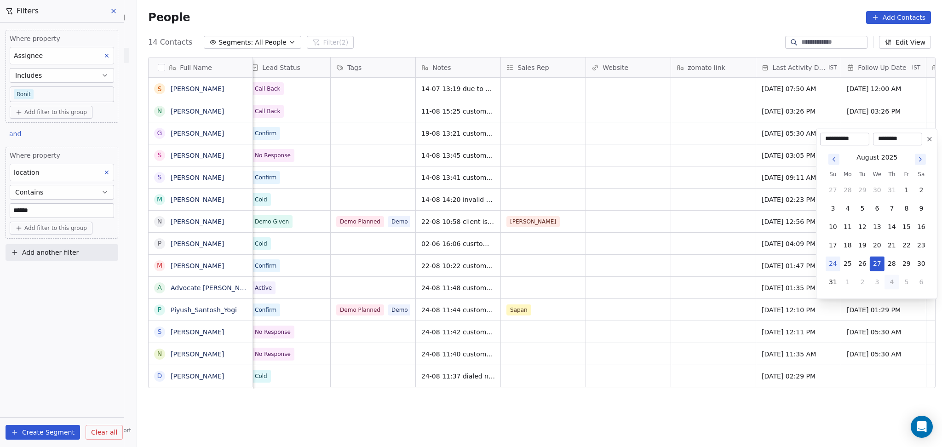
click at [892, 280] on button "4" at bounding box center [891, 282] width 15 height 15
type input "**********"
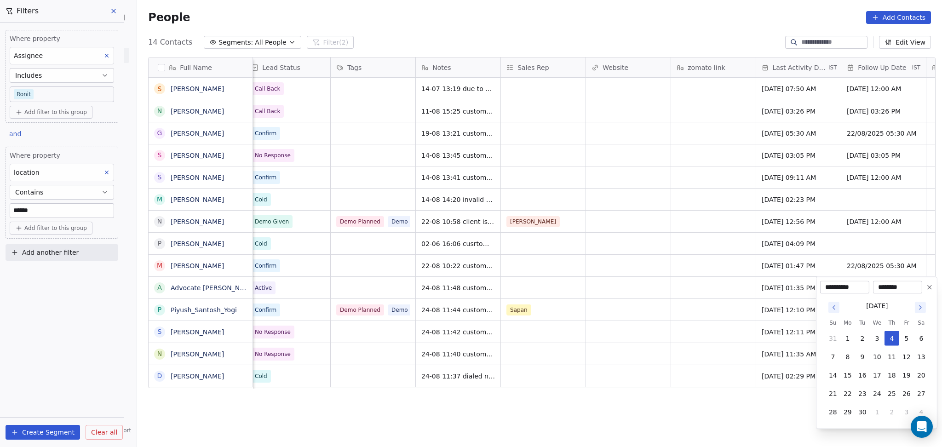
click at [510, 297] on html "On2Cook India Pvt. Ltd. Contacts People Marketing Workflows Campaigns Sales Pip…" at bounding box center [471, 223] width 942 height 447
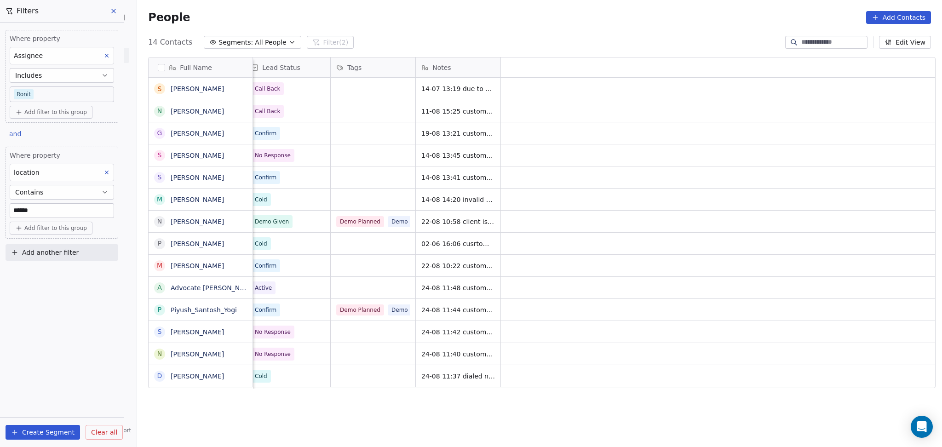
scroll to position [0, 0]
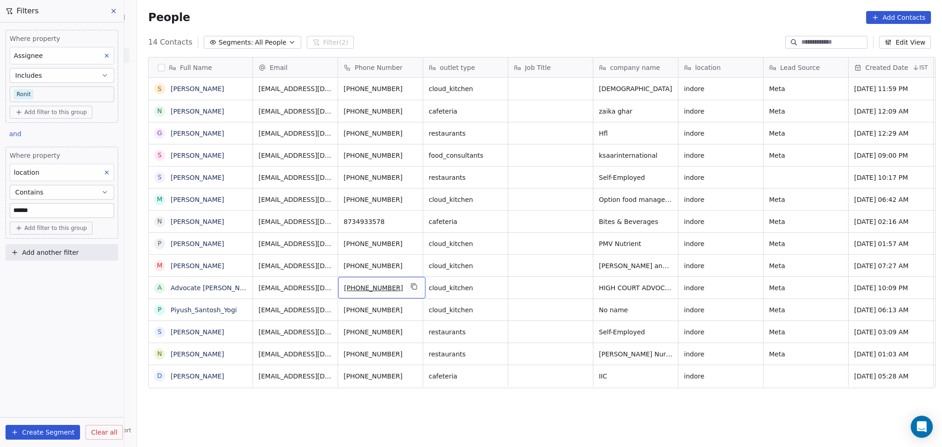
click at [400, 288] on div "+919617204400" at bounding box center [381, 288] width 87 height 22
click at [408, 288] on button "grid" at bounding box center [413, 286] width 11 height 11
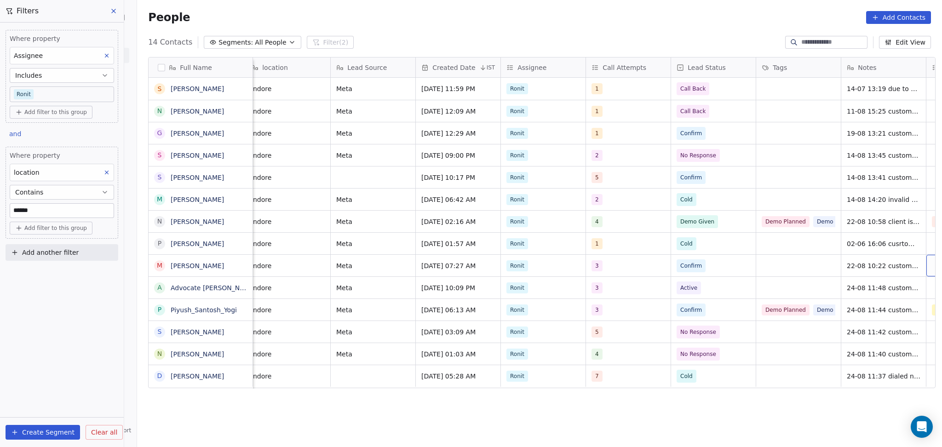
scroll to position [0, 518]
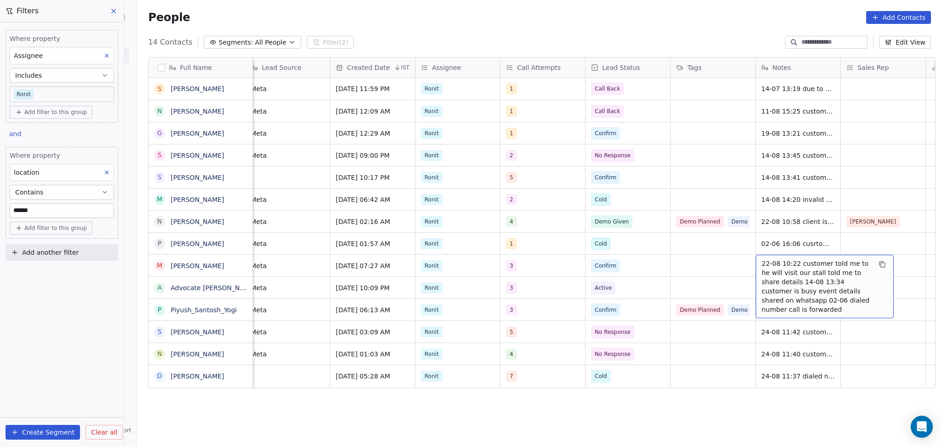
click at [790, 279] on span "22-08 10:22 customer told me to he will visit our stall told me to share detail…" at bounding box center [815, 286] width 109 height 55
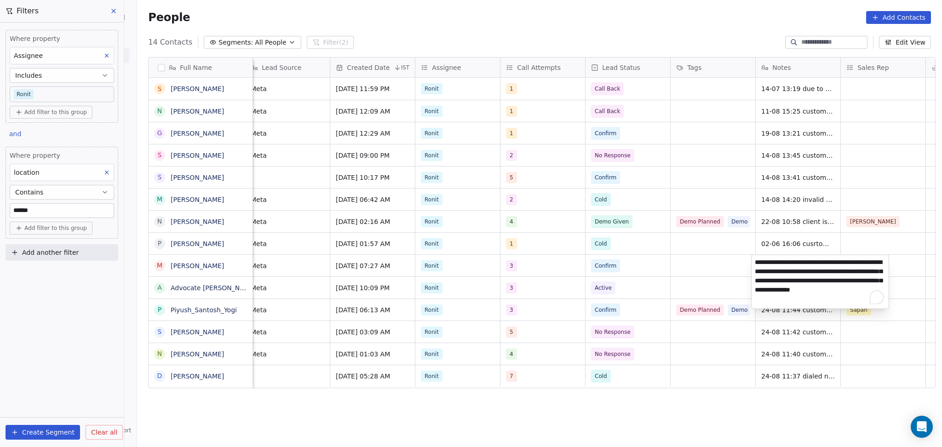
click at [761, 263] on textarea "**********" at bounding box center [819, 281] width 137 height 53
click at [566, 265] on html "On2Cook India Pvt. Ltd. Contacts People Marketing Workflows Campaigns Sales Pip…" at bounding box center [471, 223] width 942 height 447
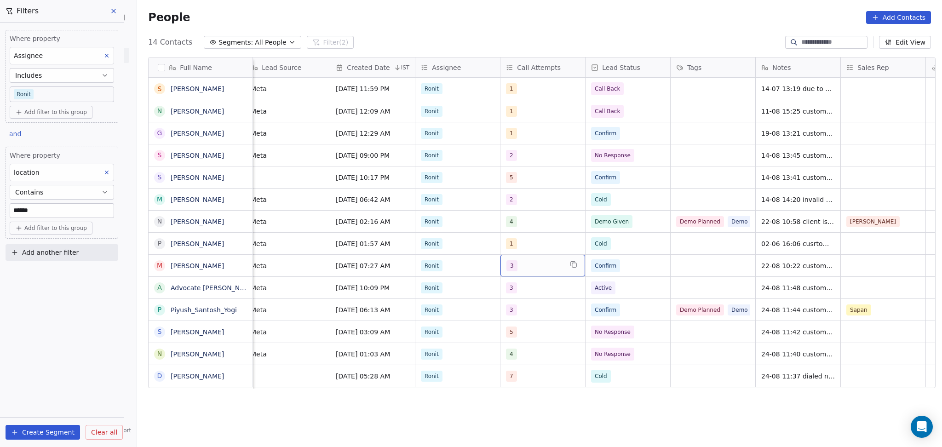
click at [547, 268] on div "3" at bounding box center [534, 265] width 56 height 11
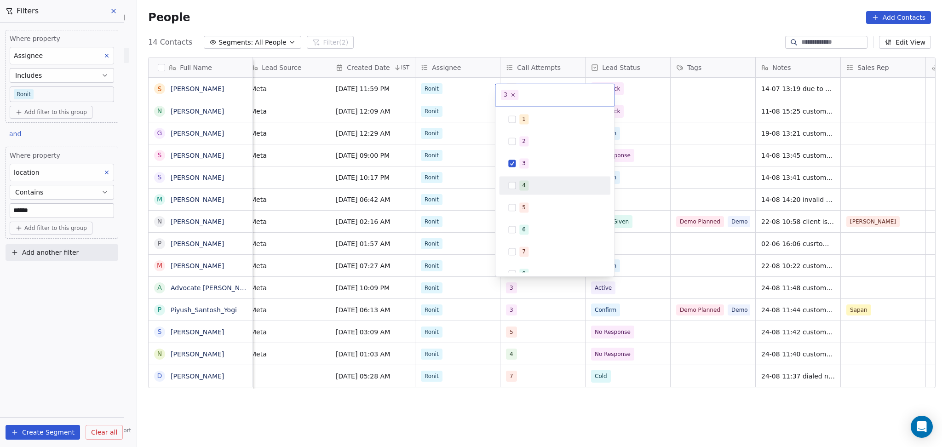
click at [513, 187] on button "Suggestions" at bounding box center [511, 185] width 7 height 7
click at [514, 166] on button "Suggestions" at bounding box center [511, 163] width 7 height 7
click at [697, 219] on html "On2Cook India Pvt. Ltd. Contacts People Marketing Workflows Campaigns Sales Pip…" at bounding box center [471, 223] width 942 height 447
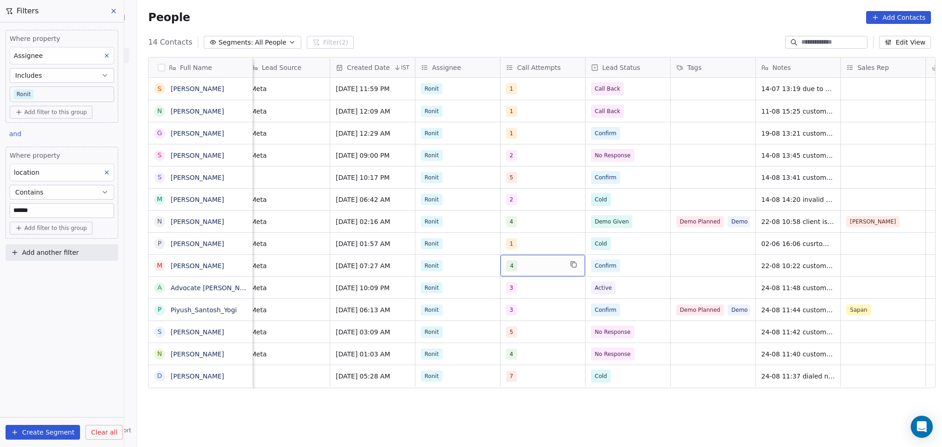
click at [506, 265] on span "4" at bounding box center [511, 265] width 11 height 11
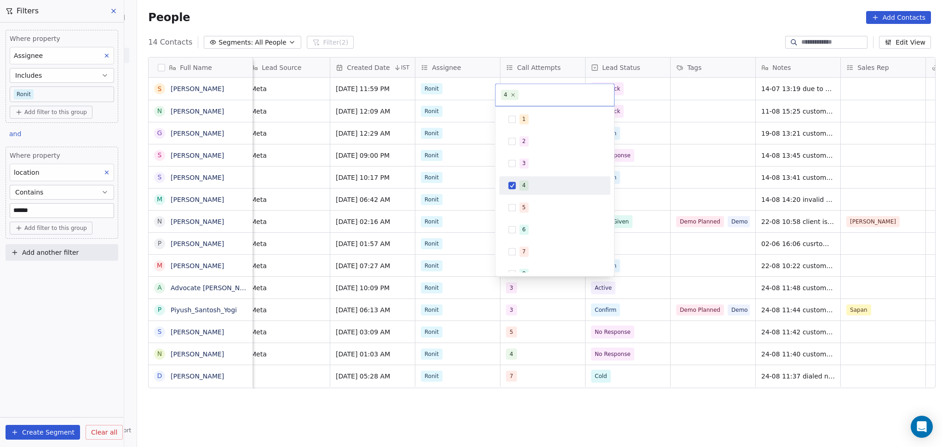
click at [505, 265] on div "8" at bounding box center [554, 273] width 111 height 18
click at [521, 150] on div "2" at bounding box center [554, 141] width 111 height 18
click at [518, 162] on div "3" at bounding box center [555, 163] width 104 height 15
click at [517, 142] on div "2" at bounding box center [555, 141] width 104 height 15
click at [524, 188] on div "4" at bounding box center [524, 185] width 4 height 8
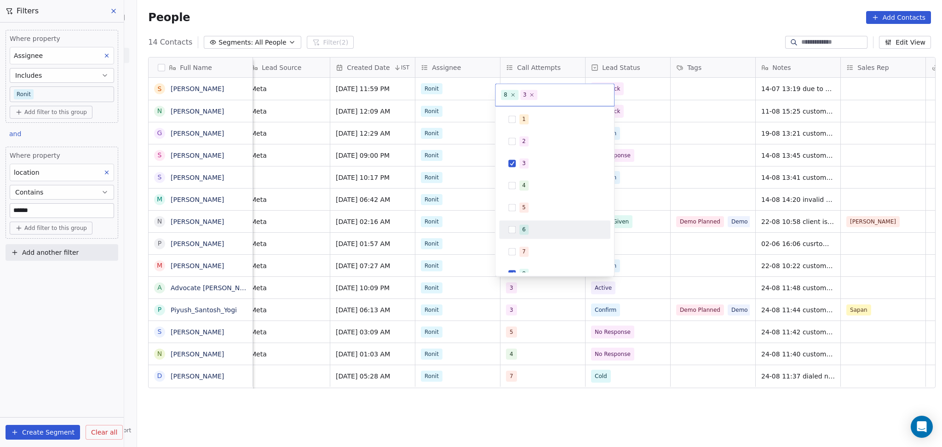
click at [732, 275] on html "On2Cook India Pvt. Ltd. Contacts People Marketing Workflows Campaigns Sales Pip…" at bounding box center [471, 223] width 942 height 447
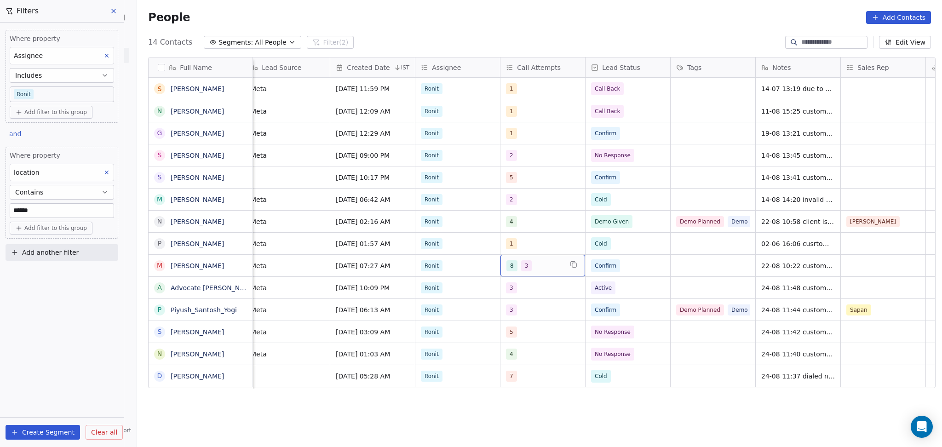
click at [555, 269] on div "8 3" at bounding box center [534, 265] width 56 height 11
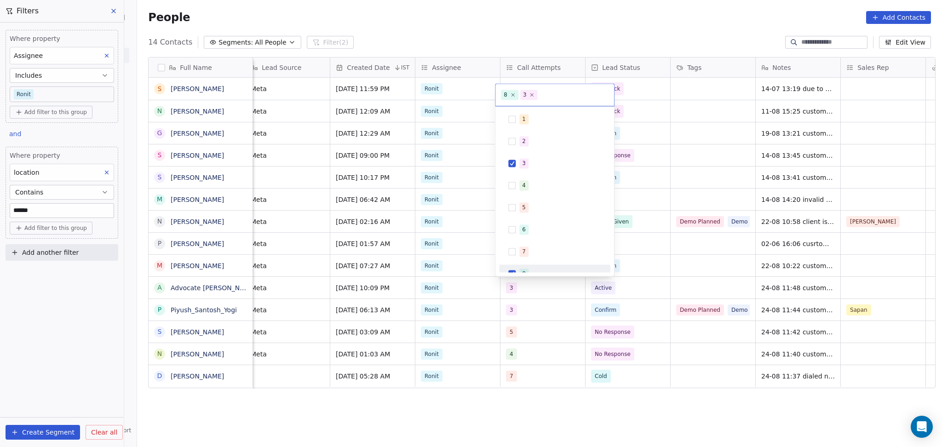
scroll to position [10, 0]
click at [519, 261] on span "8" at bounding box center [523, 263] width 9 height 10
click at [749, 260] on html "On2Cook India Pvt. Ltd. Contacts People Marketing Workflows Campaigns Sales Pip…" at bounding box center [471, 223] width 942 height 447
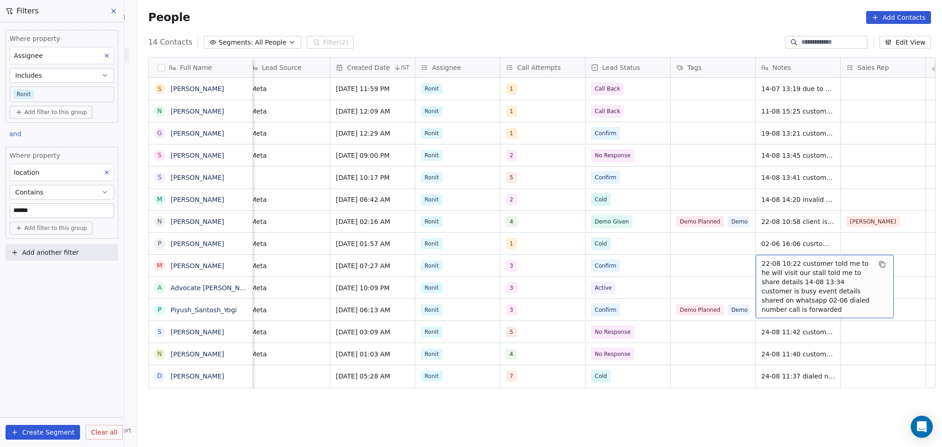
click at [767, 264] on span "22-08 10:22 customer told me to he will visit our stall told me to share detail…" at bounding box center [815, 286] width 109 height 55
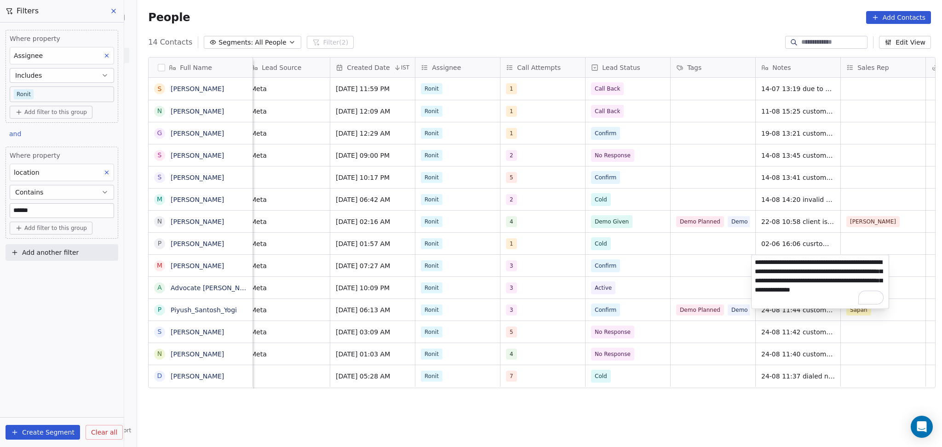
click at [760, 259] on textarea "**********" at bounding box center [819, 281] width 137 height 53
type textarea "**********"
click at [667, 281] on html "On2Cook India Pvt. Ltd. Contacts People Marketing Workflows Campaigns Sales Pip…" at bounding box center [471, 223] width 942 height 447
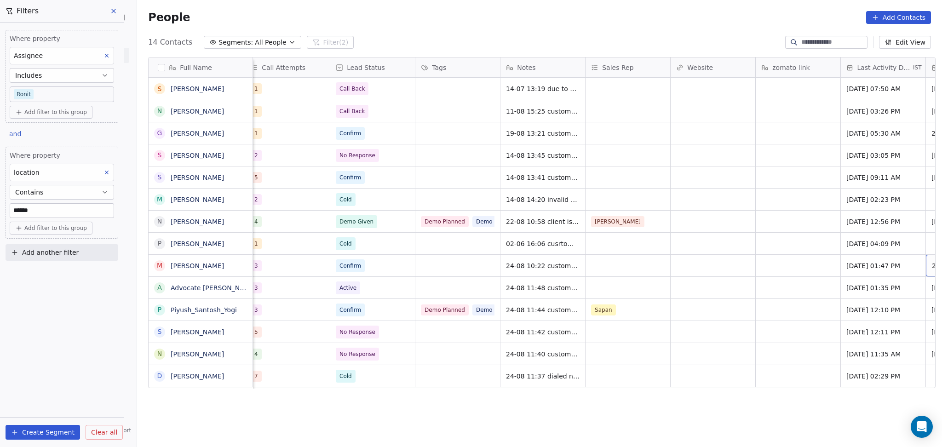
scroll to position [0, 858]
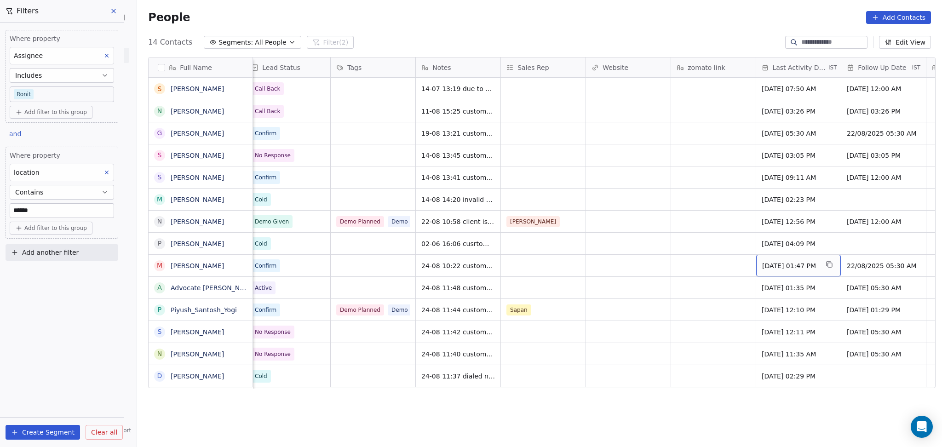
click at [771, 264] on span "Aug 22, 2025 01:47 PM" at bounding box center [790, 265] width 56 height 9
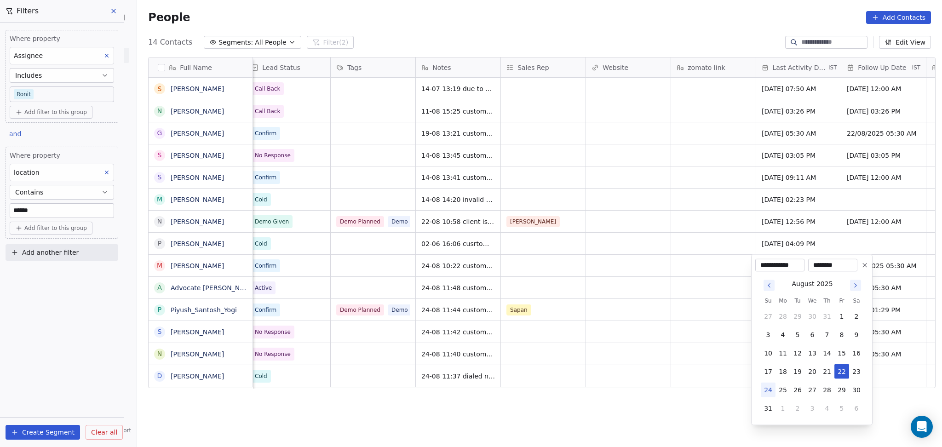
click at [768, 389] on button "24" at bounding box center [768, 390] width 15 height 15
type input "**********"
click at [669, 319] on html "On2Cook India Pvt. Ltd. Contacts People Marketing Workflows Campaigns Sales Pip…" at bounding box center [471, 223] width 942 height 447
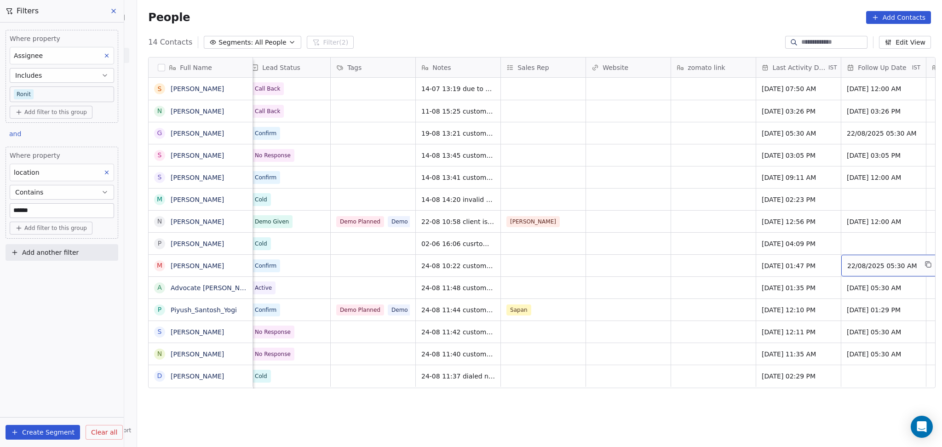
click at [878, 269] on span "22/08/2025 05:30 AM" at bounding box center [882, 265] width 70 height 9
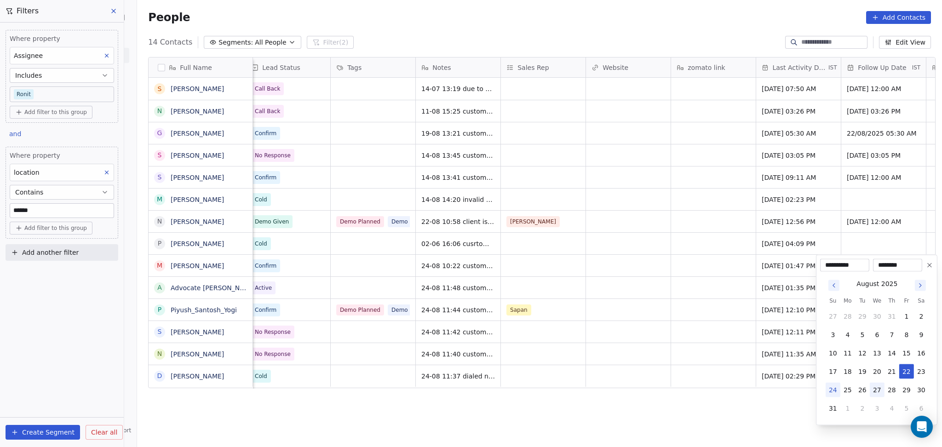
click at [873, 389] on button "27" at bounding box center [876, 390] width 15 height 15
type input "**********"
click at [642, 319] on html "On2Cook India Pvt. Ltd. Contacts People Marketing Workflows Campaigns Sales Pip…" at bounding box center [471, 223] width 942 height 447
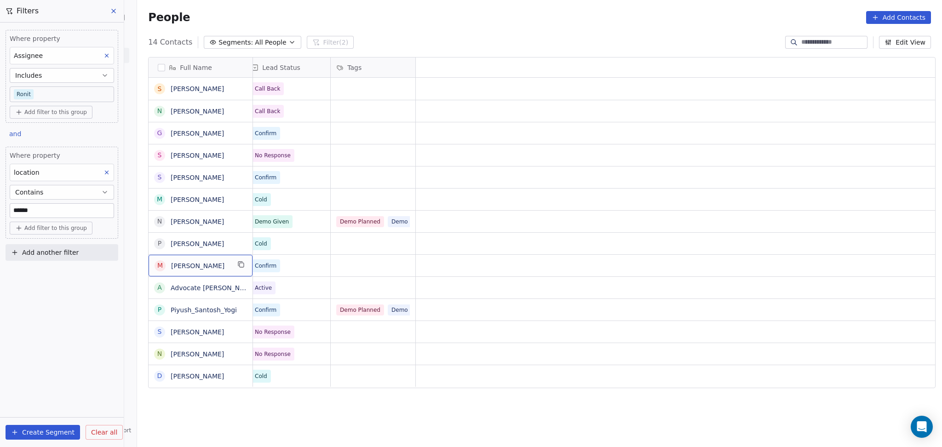
scroll to position [0, 0]
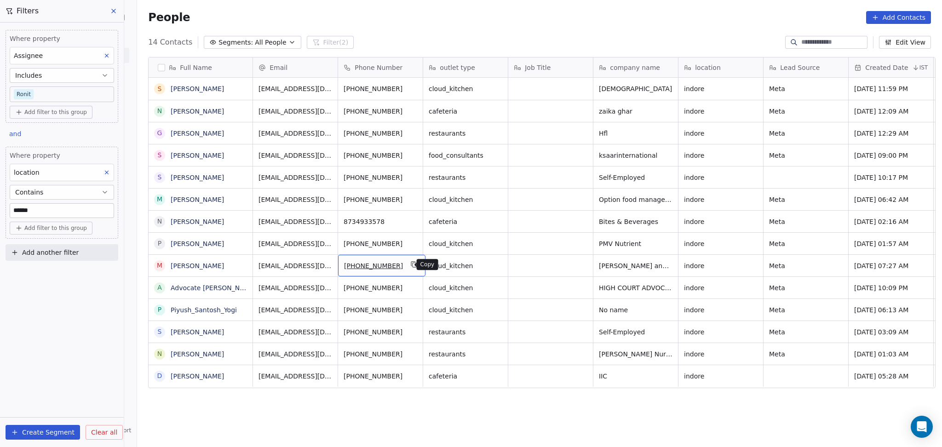
click at [410, 267] on icon "grid" at bounding box center [413, 264] width 7 height 7
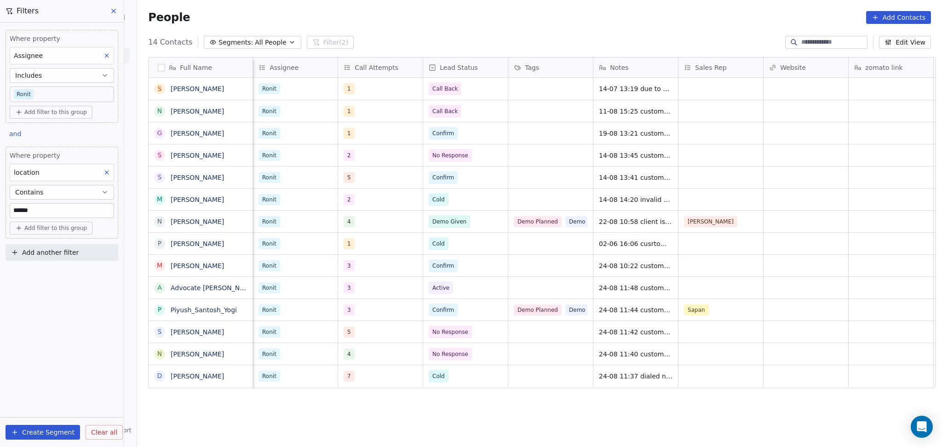
scroll to position [0, 595]
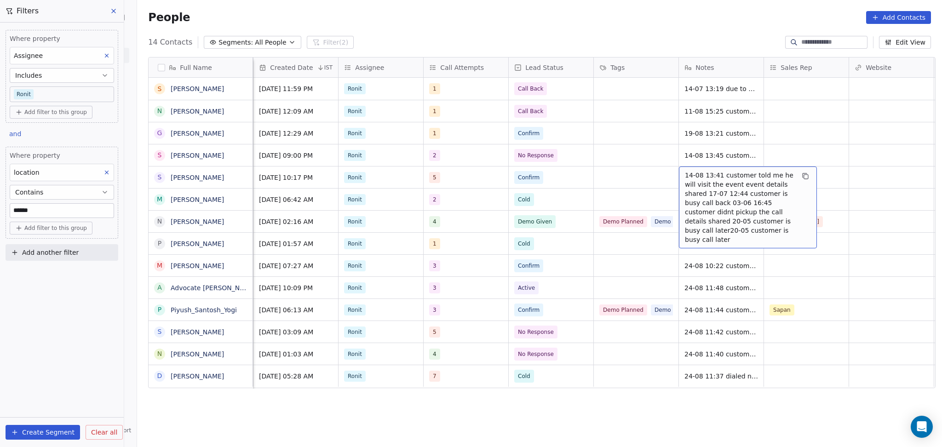
click at [679, 177] on div "14-08 13:41 customer told me he will visit the event event details shared 17-07…" at bounding box center [748, 207] width 138 height 82
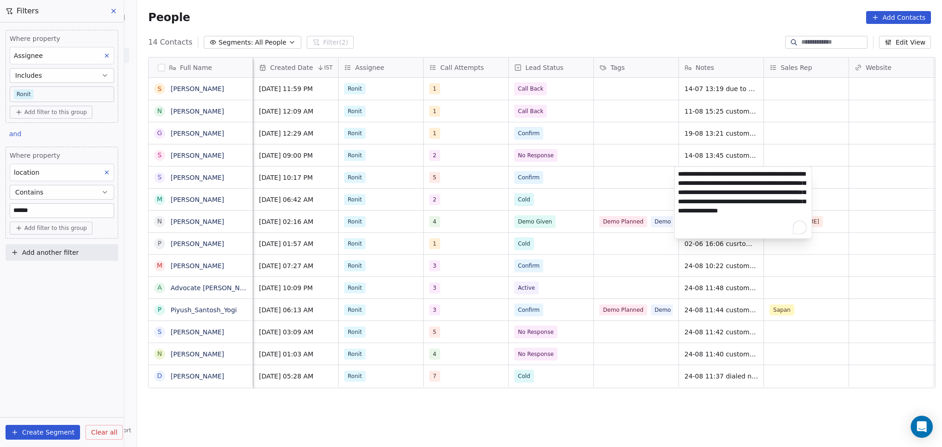
click at [684, 171] on textarea "**********" at bounding box center [743, 203] width 137 height 72
type textarea "**********"
click at [625, 199] on html "On2Cook India Pvt. Ltd. Contacts People Marketing Workflows Campaigns Sales Pip…" at bounding box center [471, 223] width 942 height 447
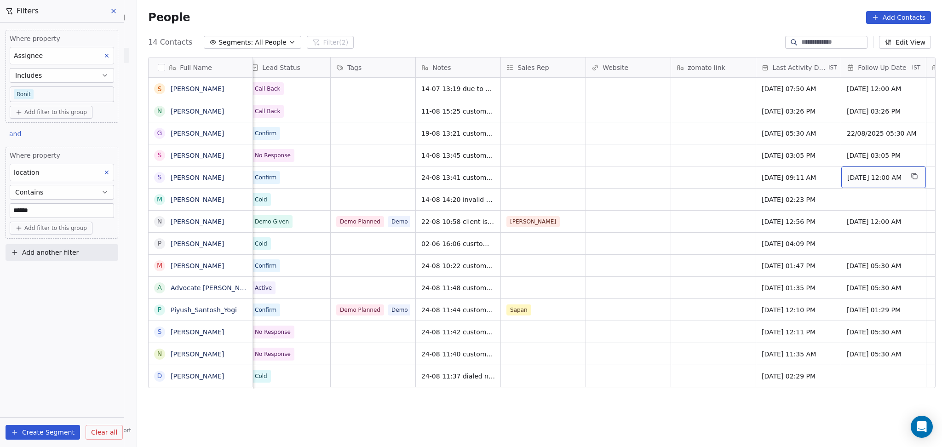
scroll to position [0, 944]
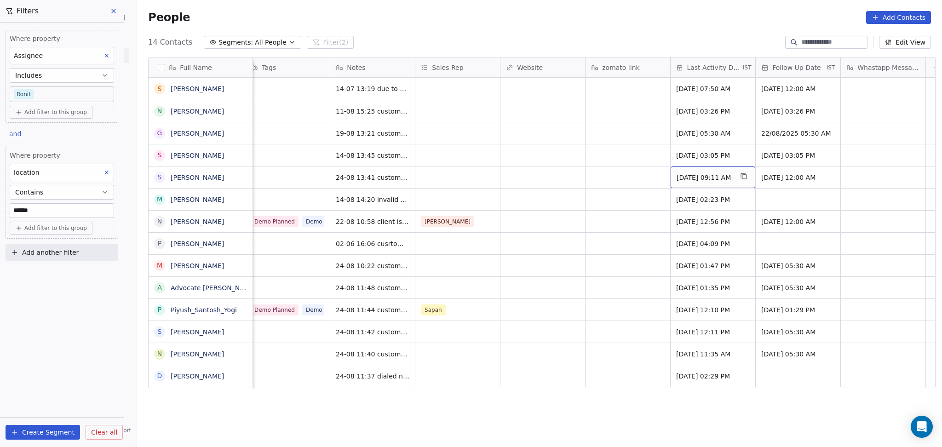
click at [688, 177] on span "Aug 14, 2025 09:11 AM" at bounding box center [704, 177] width 56 height 9
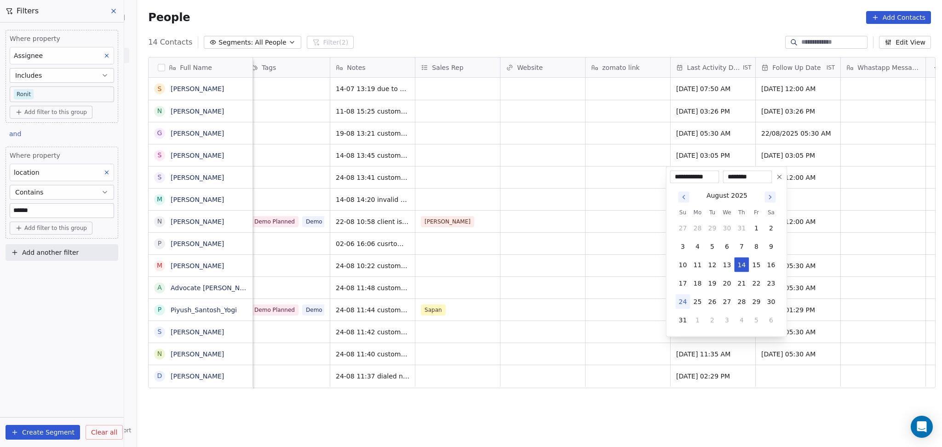
click at [681, 306] on button "24" at bounding box center [682, 301] width 15 height 15
type input "**********"
click at [584, 258] on html "On2Cook India Pvt. Ltd. Contacts People Marketing Workflows Campaigns Sales Pip…" at bounding box center [471, 223] width 942 height 447
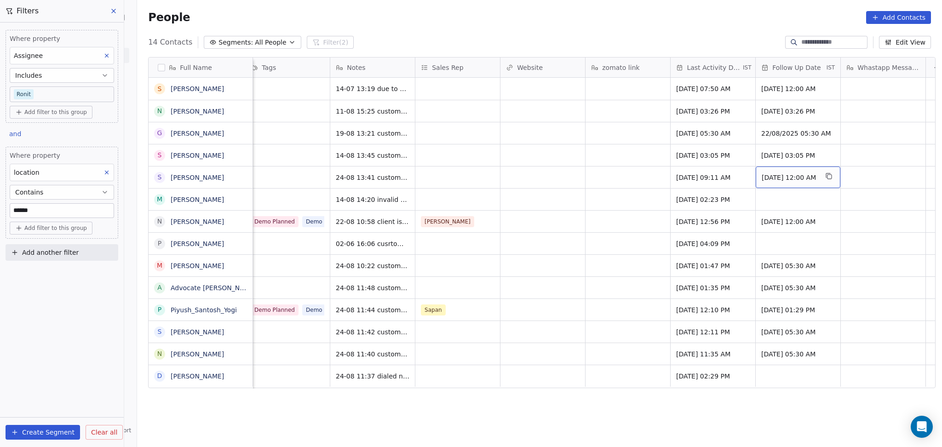
click at [766, 172] on div "22/08/2025 12:00 AM" at bounding box center [797, 177] width 85 height 22
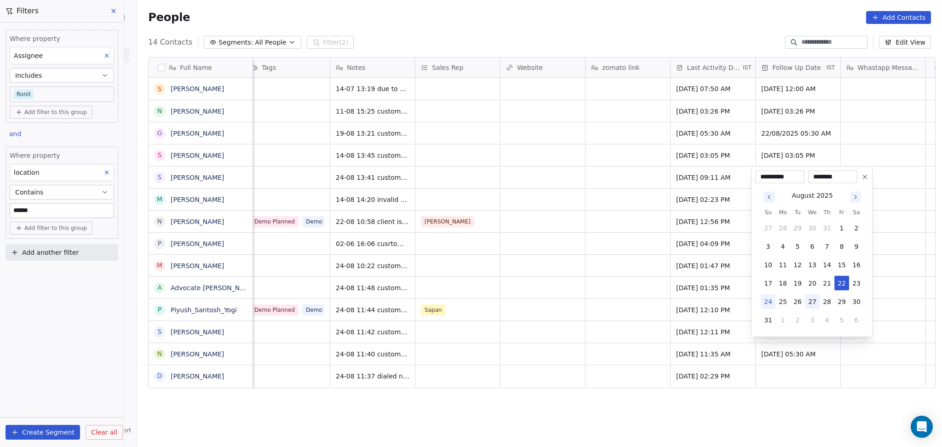
click at [811, 303] on button "27" at bounding box center [812, 301] width 15 height 15
type input "**********"
click at [537, 230] on html "On2Cook India Pvt. Ltd. Contacts People Marketing Workflows Campaigns Sales Pip…" at bounding box center [471, 223] width 942 height 447
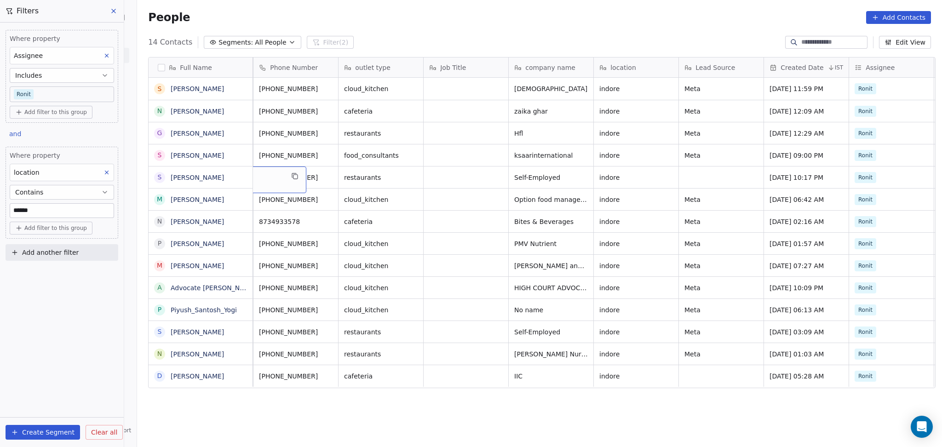
scroll to position [0, 0]
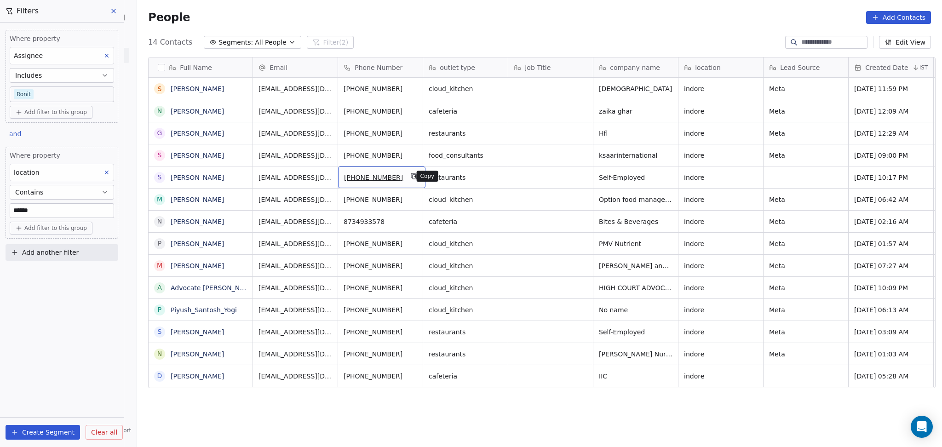
click at [410, 176] on icon "grid" at bounding box center [413, 175] width 7 height 7
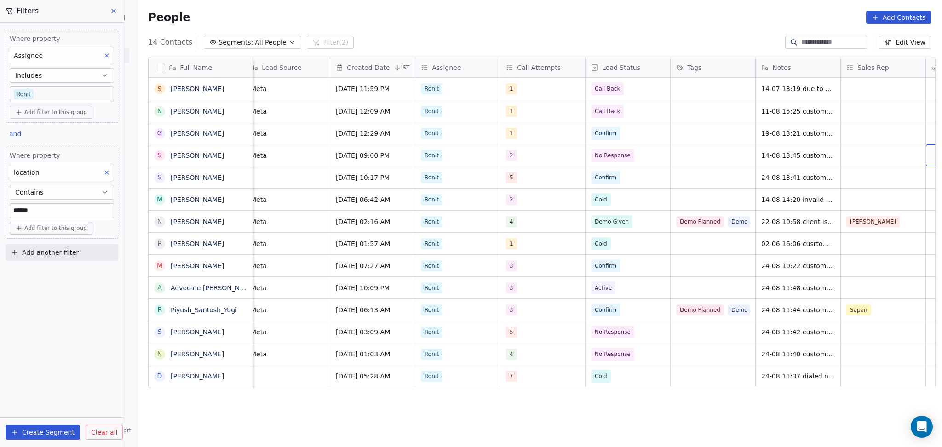
scroll to position [0, 603]
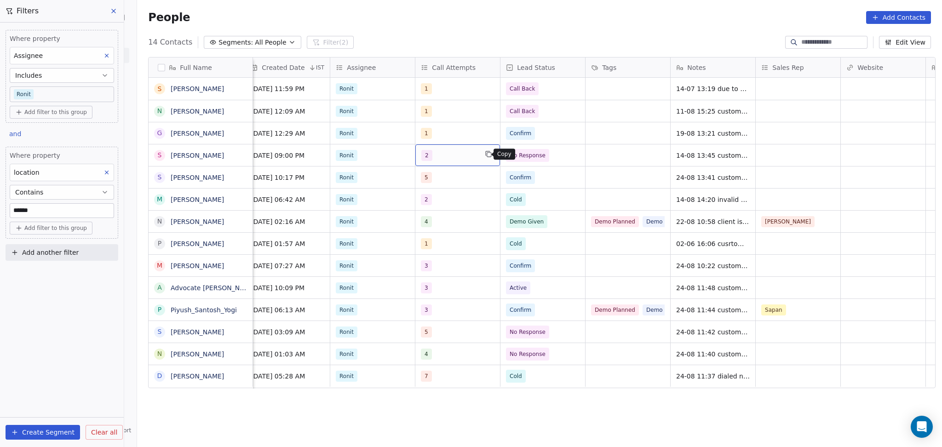
click at [487, 151] on button "grid" at bounding box center [488, 154] width 11 height 11
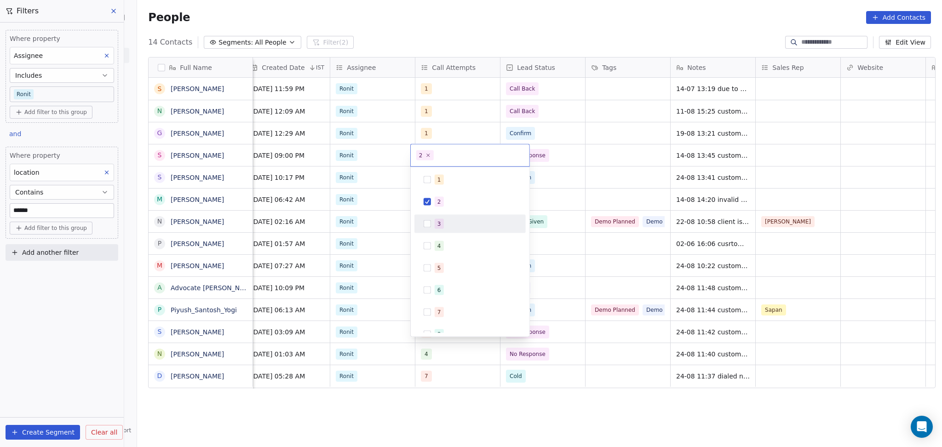
click at [444, 220] on div "3" at bounding box center [476, 224] width 82 height 10
click at [442, 201] on span "2" at bounding box center [439, 202] width 9 height 10
click at [642, 159] on html "On2Cook India Pvt. Ltd. Contacts People Marketing Workflows Campaigns Sales Pip…" at bounding box center [471, 223] width 942 height 447
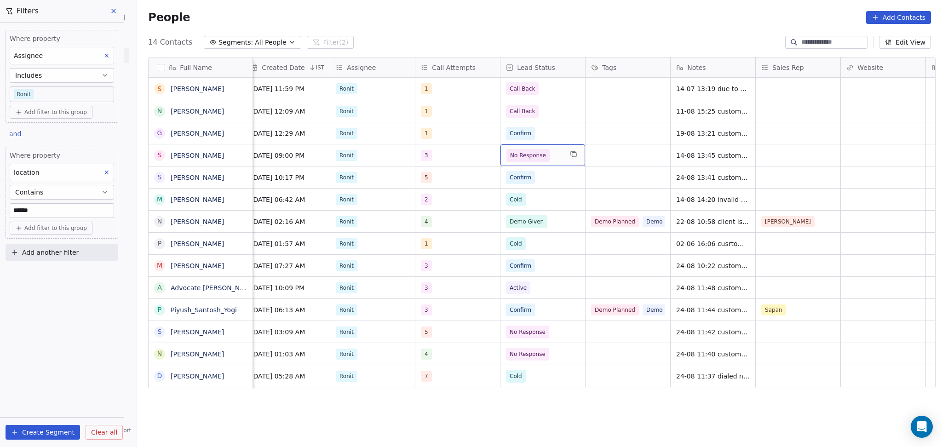
click at [561, 156] on div "No Response" at bounding box center [542, 155] width 85 height 22
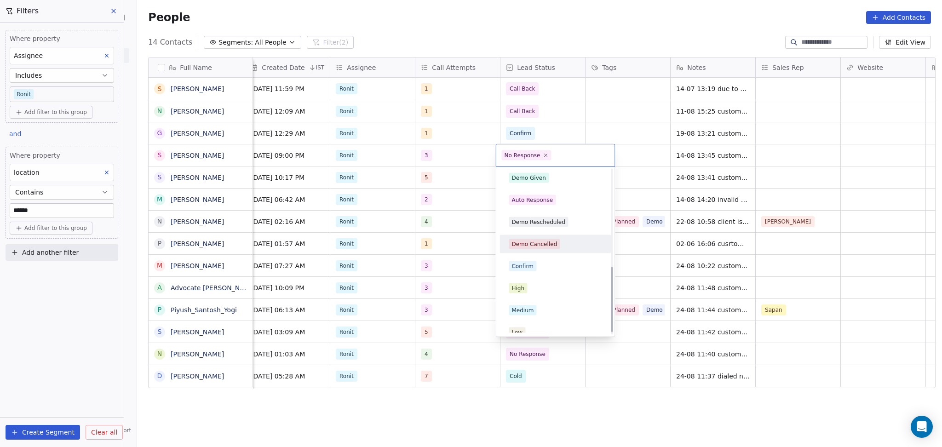
scroll to position [245, 0]
click at [538, 272] on div "Confirm" at bounding box center [555, 265] width 104 height 15
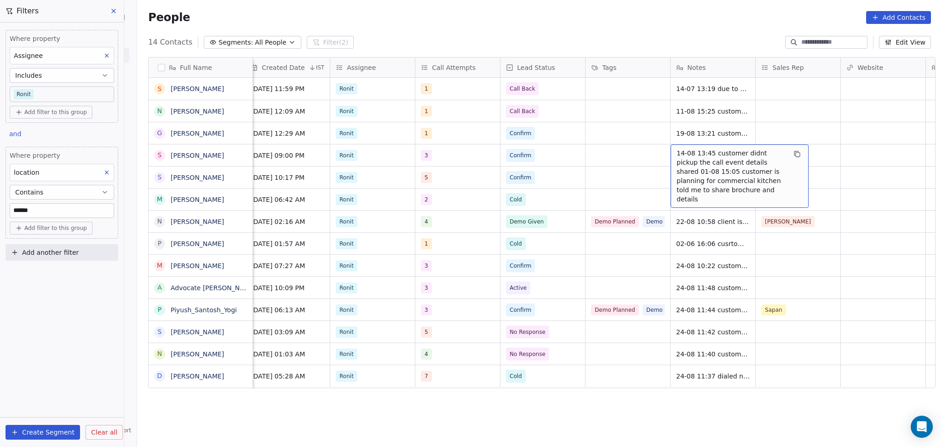
click at [692, 154] on span "14-08 13:45 customer didnt pickup the call event details shared 01-08 15:05 cus…" at bounding box center [730, 176] width 109 height 55
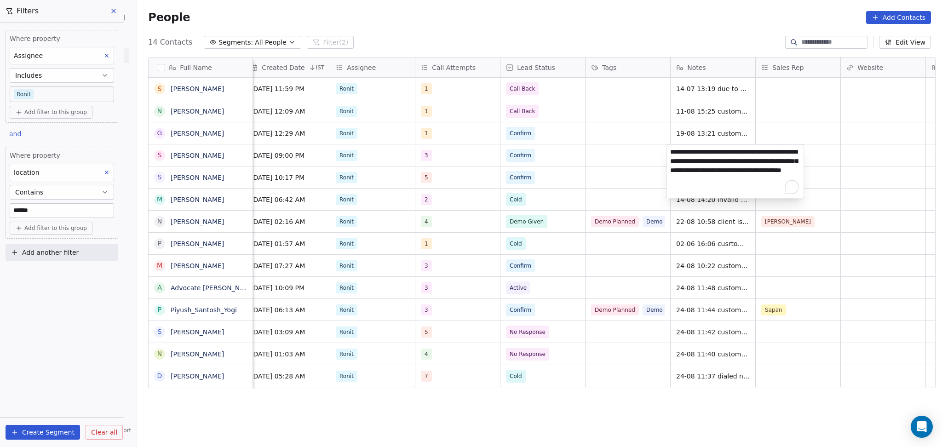
click at [668, 153] on textarea "**********" at bounding box center [735, 171] width 137 height 53
type textarea "**********"
click at [642, 162] on html "On2Cook India Pvt. Ltd. Contacts People Marketing Workflows Campaigns Sales Pip…" at bounding box center [471, 223] width 942 height 447
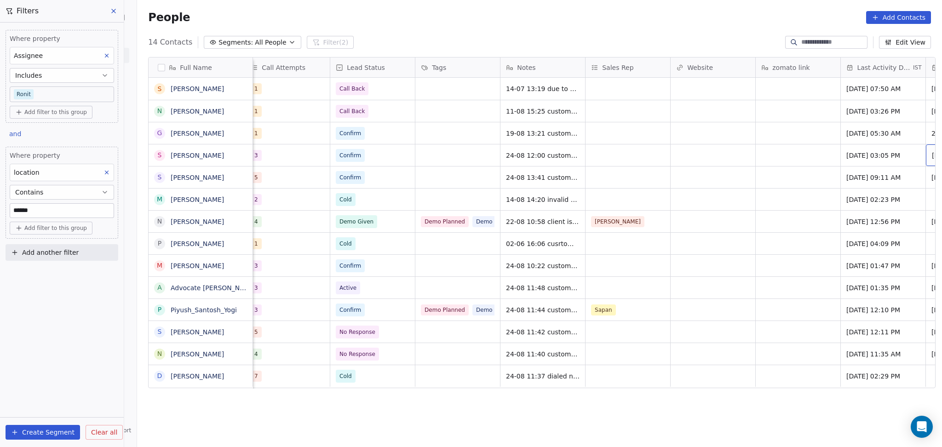
scroll to position [0, 858]
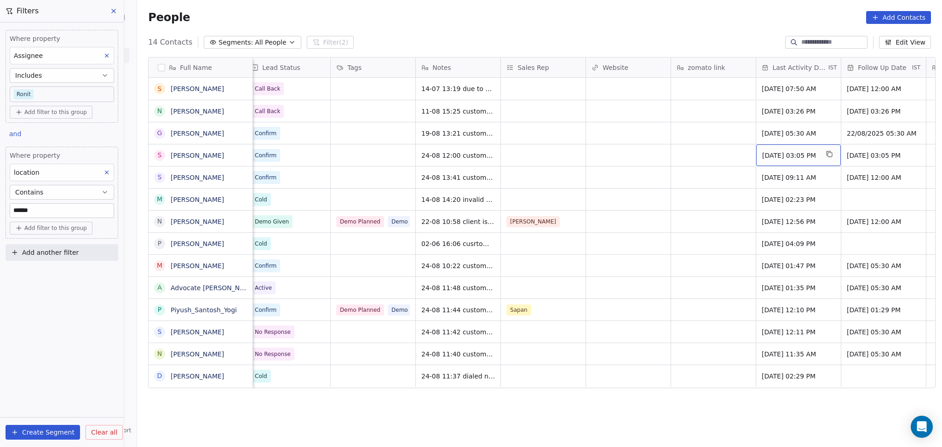
click at [788, 151] on span "Aug 14, 2025 03:05 PM" at bounding box center [790, 155] width 56 height 9
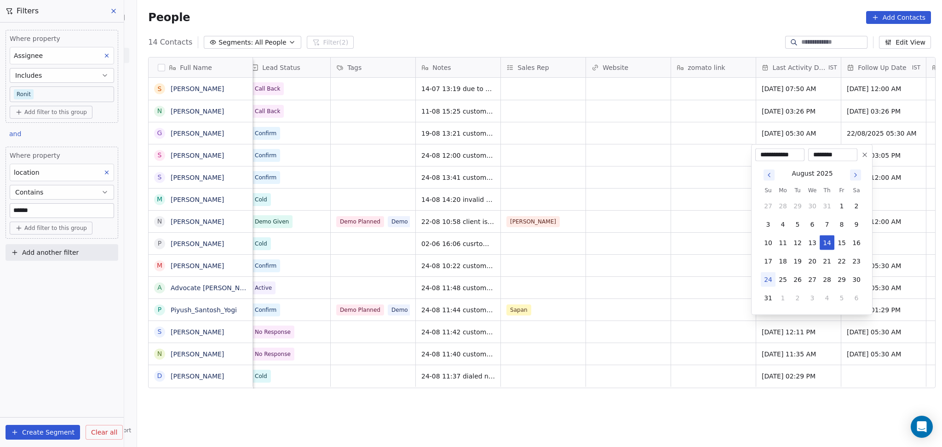
click at [752, 284] on div "**********" at bounding box center [811, 229] width 121 height 171
click at [767, 276] on button "24" at bounding box center [768, 279] width 15 height 15
type input "**********"
click at [689, 262] on html "On2Cook India Pvt. Ltd. Contacts People Marketing Workflows Campaigns Sales Pip…" at bounding box center [471, 223] width 942 height 447
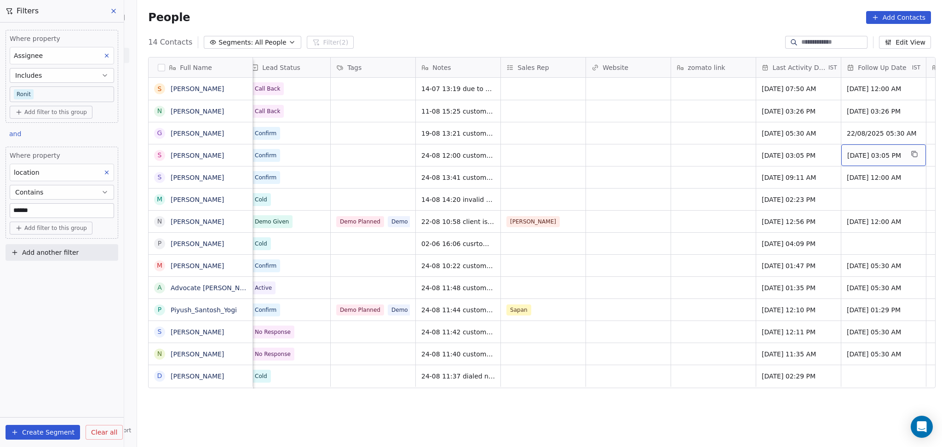
click at [850, 149] on div "22/08/2025 03:05 PM" at bounding box center [883, 155] width 85 height 22
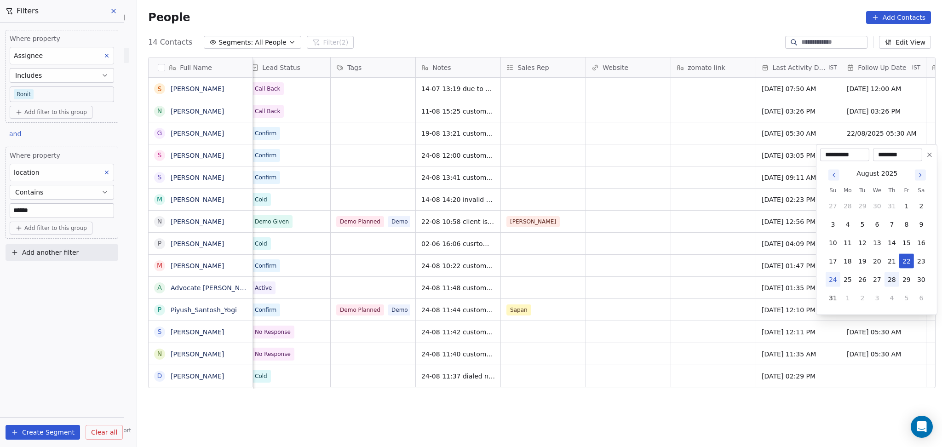
click at [891, 280] on button "28" at bounding box center [891, 279] width 15 height 15
type input "**********"
click at [590, 164] on html "On2Cook India Pvt. Ltd. Contacts People Marketing Workflows Campaigns Sales Pip…" at bounding box center [471, 223] width 942 height 447
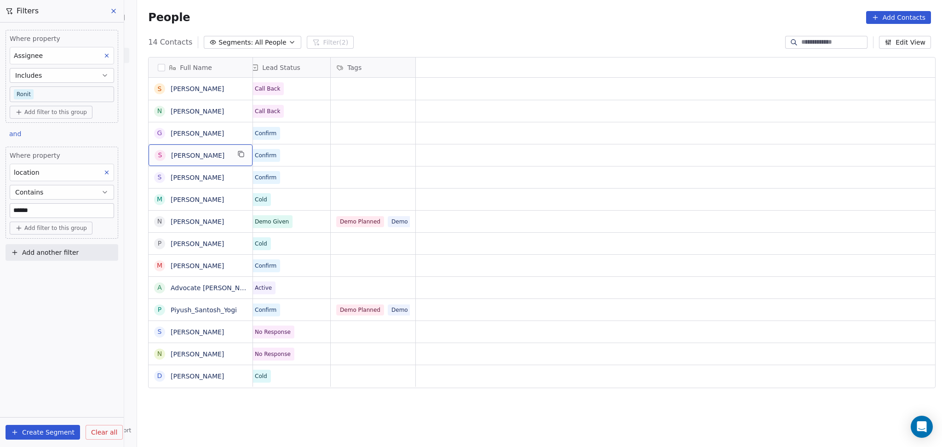
scroll to position [0, 0]
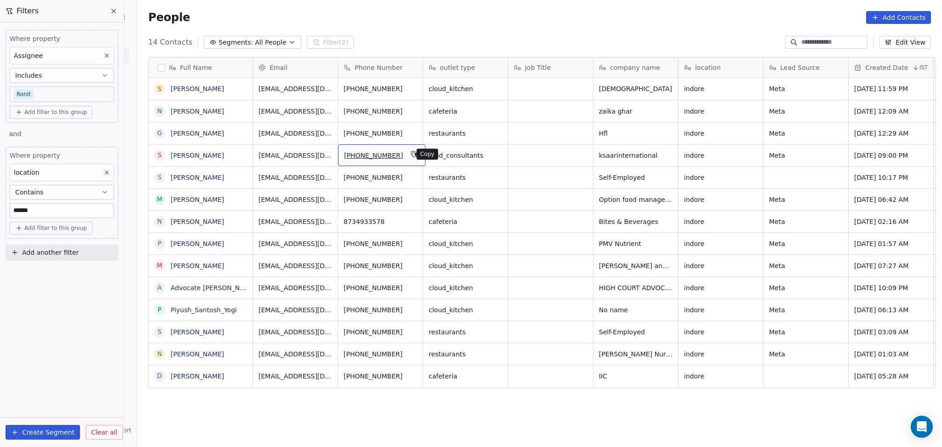
click at [412, 155] on icon "grid" at bounding box center [414, 155] width 4 height 4
drag, startPoint x: 376, startPoint y: 192, endPoint x: 397, endPoint y: 166, distance: 33.3
click at [377, 192] on html "On2Cook India Pvt. Ltd. Contacts People Marketing Workflows Campaigns Sales Pip…" at bounding box center [471, 223] width 942 height 447
click at [412, 153] on icon "grid" at bounding box center [414, 155] width 4 height 4
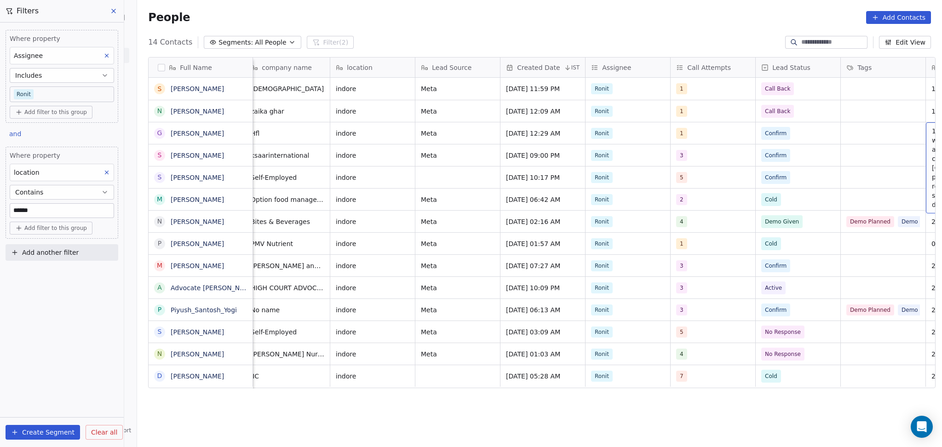
scroll to position [0, 433]
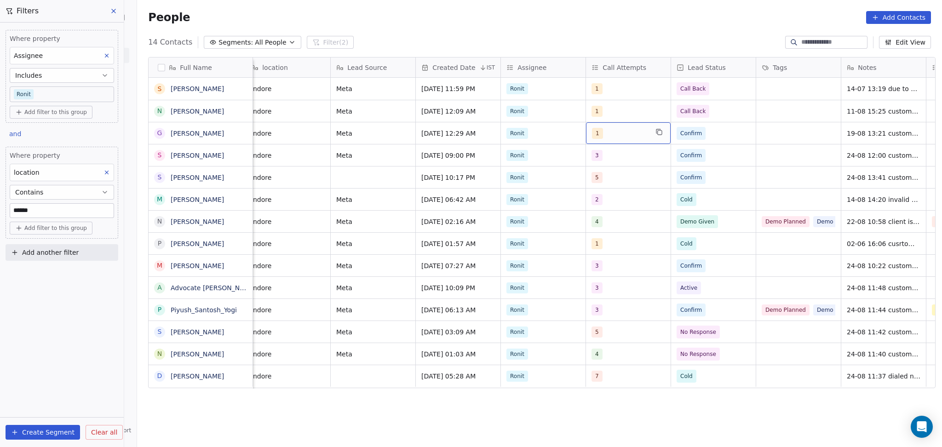
click at [586, 133] on div "1" at bounding box center [628, 133] width 85 height 22
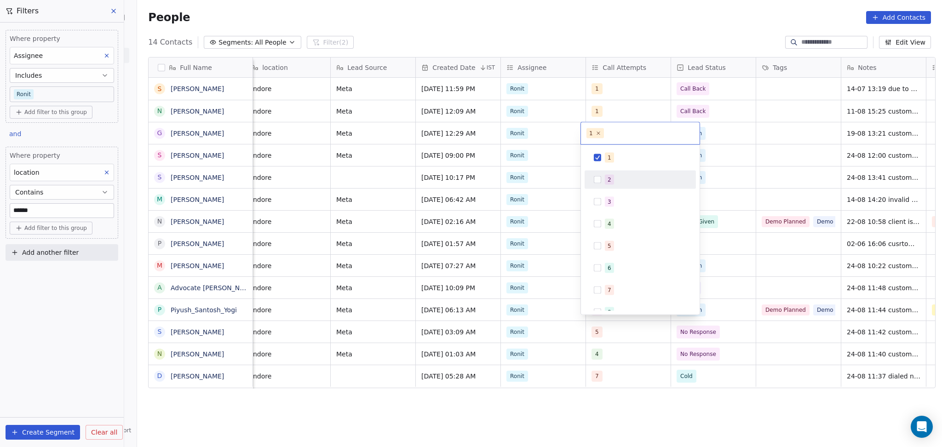
click at [606, 178] on span "2" at bounding box center [609, 180] width 9 height 10
click at [606, 158] on span "1" at bounding box center [609, 158] width 9 height 10
click at [797, 136] on html "On2Cook India Pvt. Ltd. Contacts People Marketing Workflows Campaigns Sales Pip…" at bounding box center [471, 223] width 942 height 447
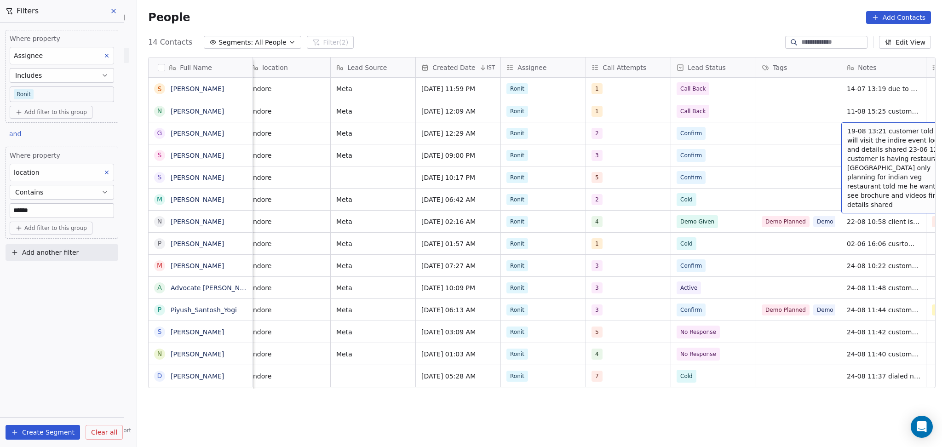
click at [841, 128] on div "19-08 13:21 customer told me he will visit the indire event location and detail…" at bounding box center [910, 167] width 138 height 91
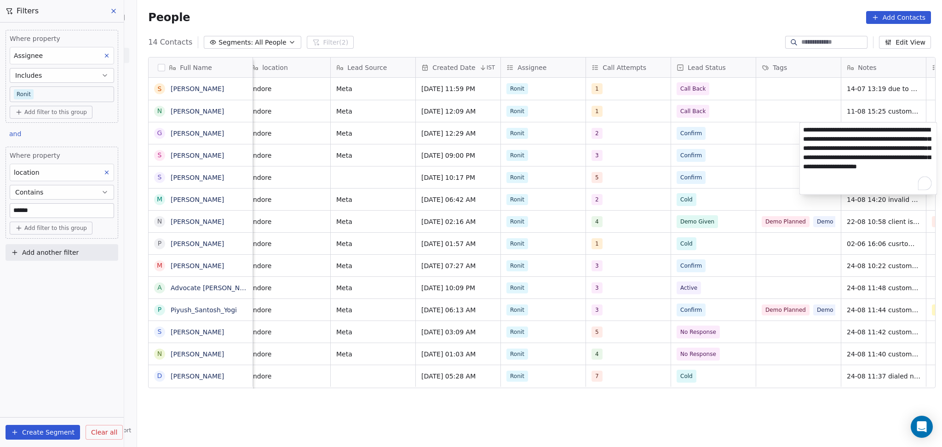
click at [803, 128] on textarea "**********" at bounding box center [868, 159] width 137 height 72
type textarea "**********"
click at [760, 140] on html "On2Cook India Pvt. Ltd. Contacts People Marketing Workflows Campaigns Sales Pip…" at bounding box center [471, 223] width 942 height 447
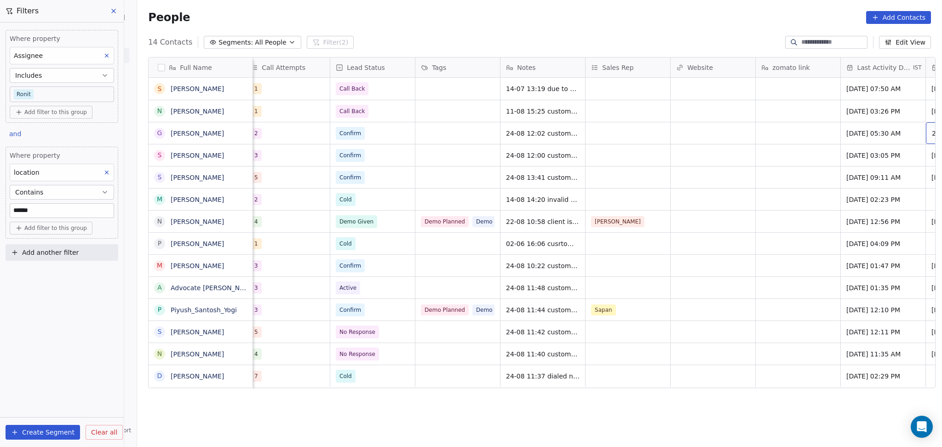
scroll to position [0, 858]
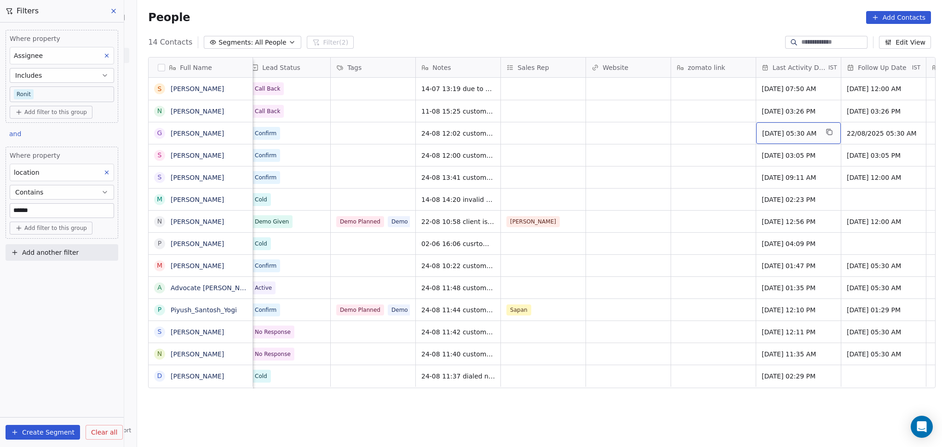
click at [788, 137] on span "Aug 19, 2025 05:30 AM" at bounding box center [790, 133] width 56 height 9
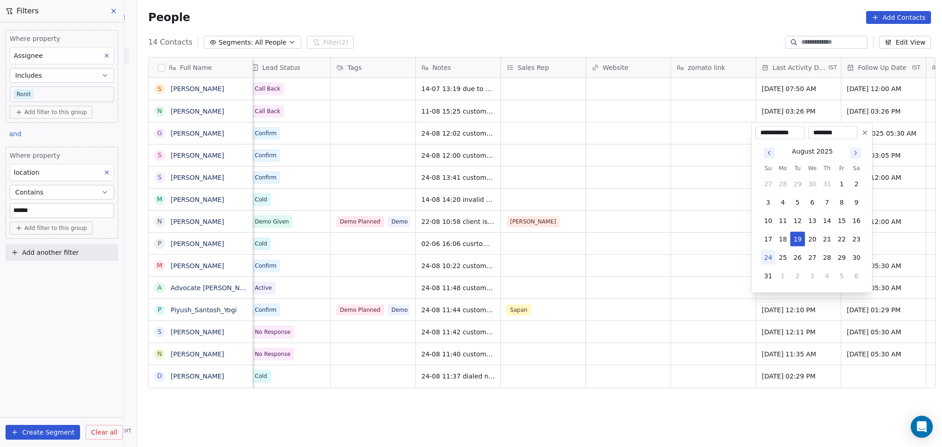
click at [767, 257] on button "24" at bounding box center [768, 257] width 15 height 15
type input "**********"
drag, startPoint x: 665, startPoint y: 214, endPoint x: 874, endPoint y: 125, distance: 227.4
click at [664, 213] on html "On2Cook India Pvt. Ltd. Contacts People Marketing Workflows Campaigns Sales Pip…" at bounding box center [471, 223] width 942 height 447
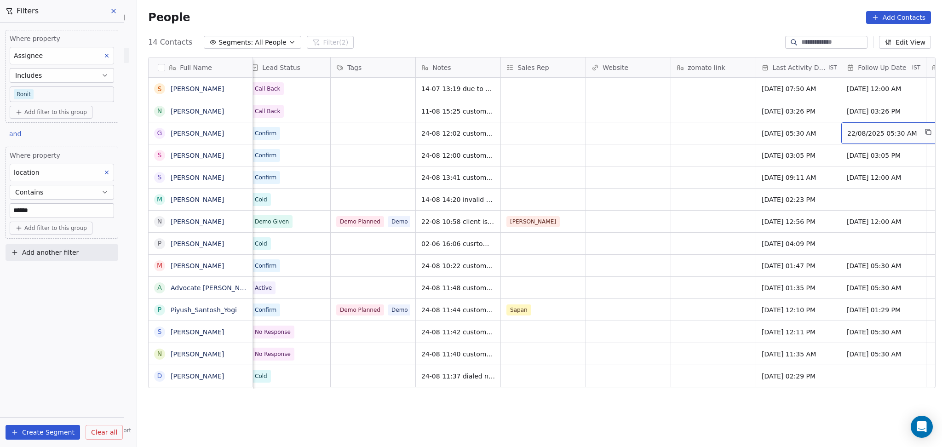
click at [875, 131] on span "22/08/2025 05:30 AM" at bounding box center [882, 133] width 70 height 9
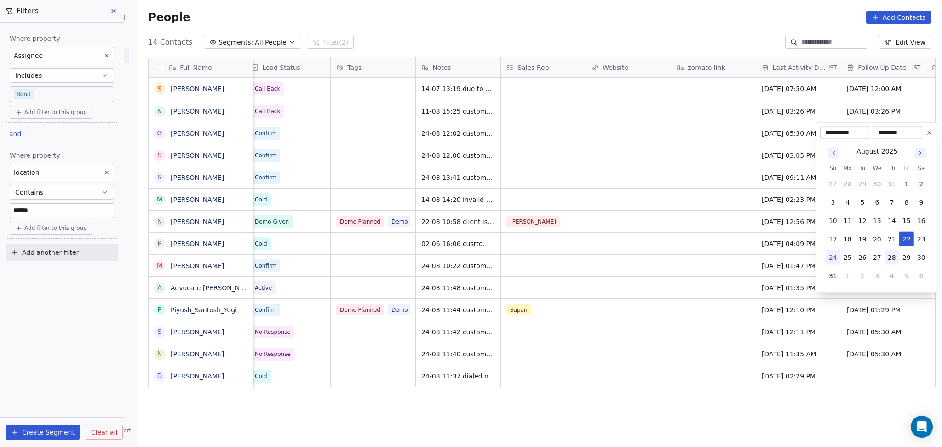
click at [891, 257] on button "28" at bounding box center [891, 257] width 15 height 15
type input "**********"
click at [633, 206] on html "On2Cook India Pvt. Ltd. Contacts People Marketing Workflows Campaigns Sales Pip…" at bounding box center [471, 223] width 942 height 447
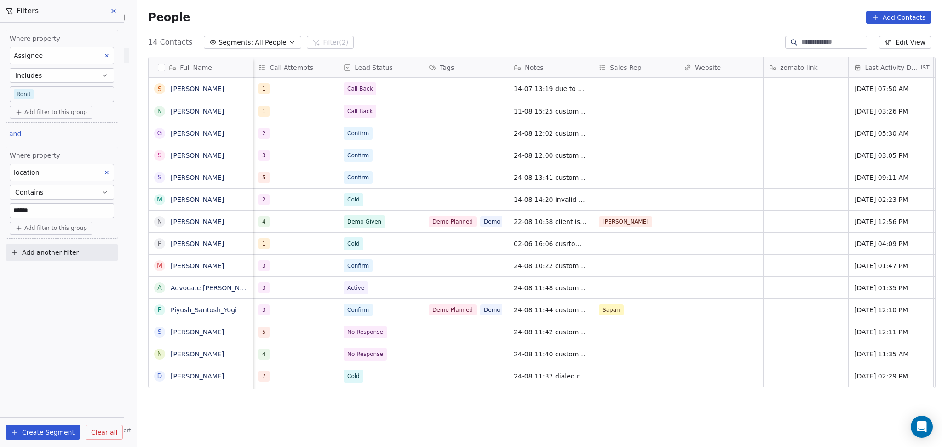
scroll to position [0, 681]
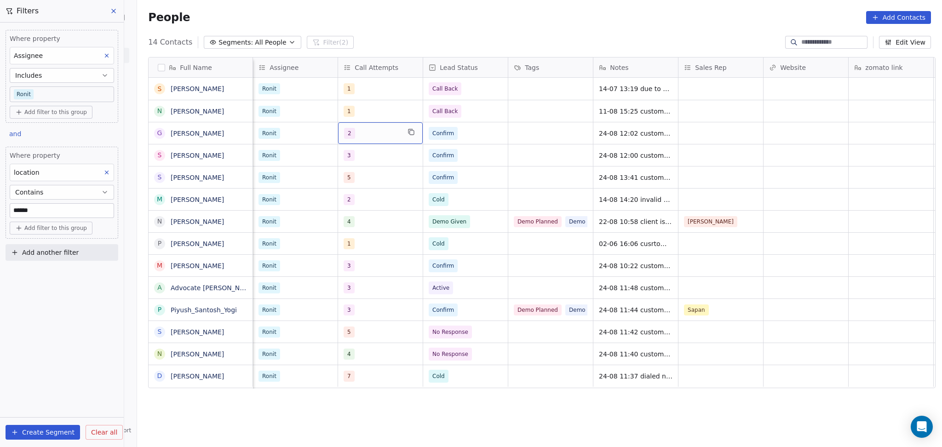
click at [381, 136] on div "2" at bounding box center [372, 133] width 56 height 11
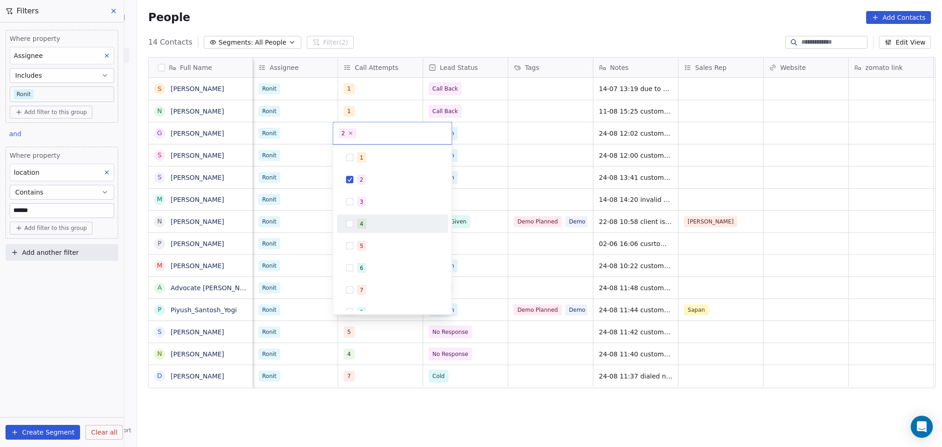
click at [368, 221] on div "4" at bounding box center [398, 224] width 82 height 10
click at [363, 180] on span "2" at bounding box center [361, 180] width 9 height 10
click at [565, 132] on html "On2Cook India Pvt. Ltd. Contacts People Marketing Workflows Campaigns Sales Pip…" at bounding box center [471, 223] width 942 height 447
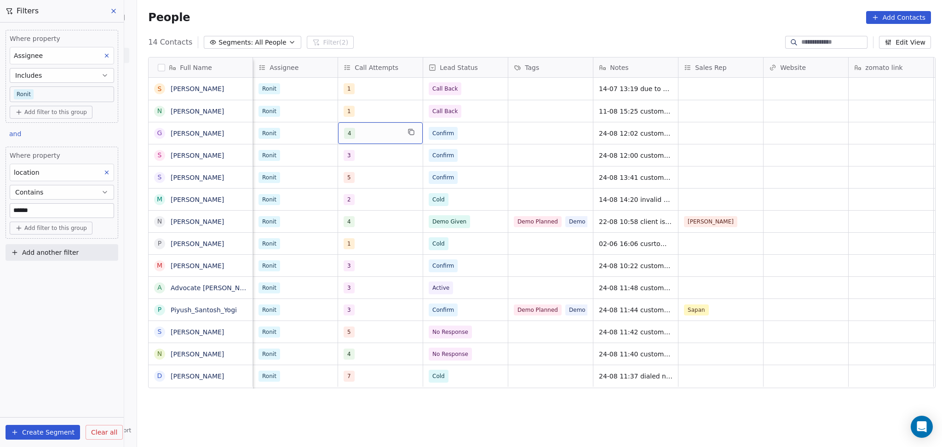
click at [377, 136] on div "4" at bounding box center [372, 133] width 56 height 11
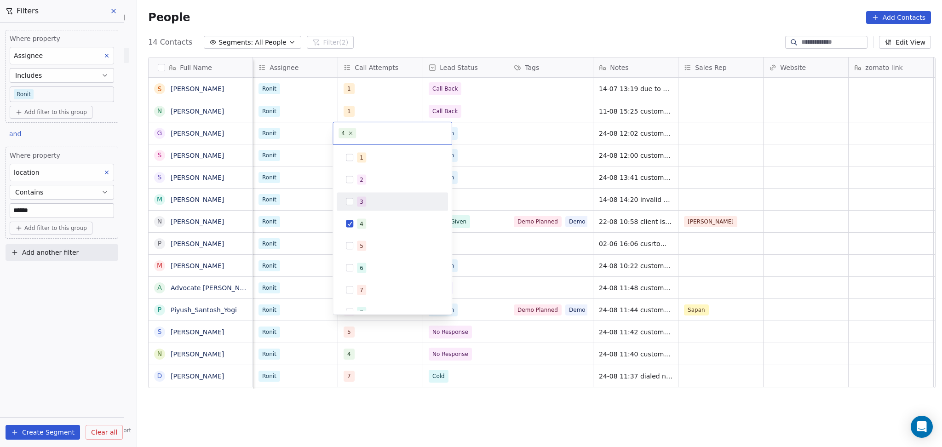
drag, startPoint x: 357, startPoint y: 213, endPoint x: 359, endPoint y: 201, distance: 12.6
click at [357, 213] on div "1 2 3 4 5 6 7 8 9 10" at bounding box center [392, 257] width 111 height 217
click at [359, 199] on span "3" at bounding box center [361, 202] width 9 height 10
click at [356, 217] on div "4" at bounding box center [392, 224] width 104 height 15
click at [560, 137] on html "On2Cook India Pvt. Ltd. Contacts People Marketing Workflows Campaigns Sales Pip…" at bounding box center [471, 223] width 942 height 447
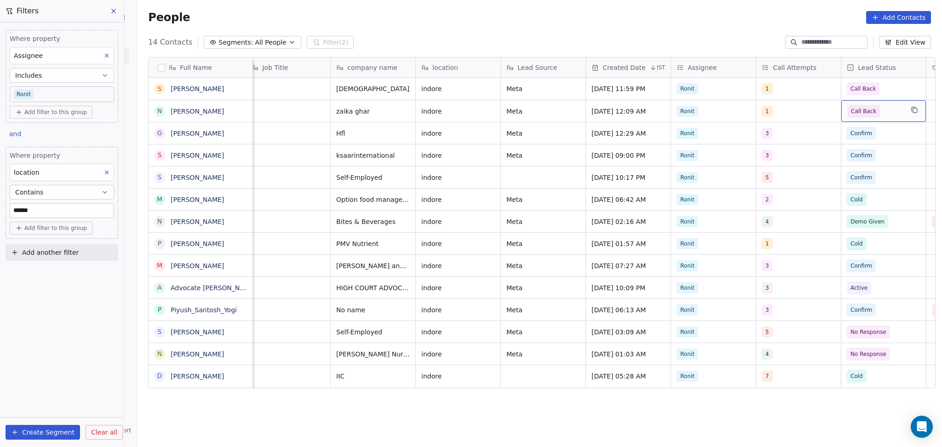
scroll to position [0, 348]
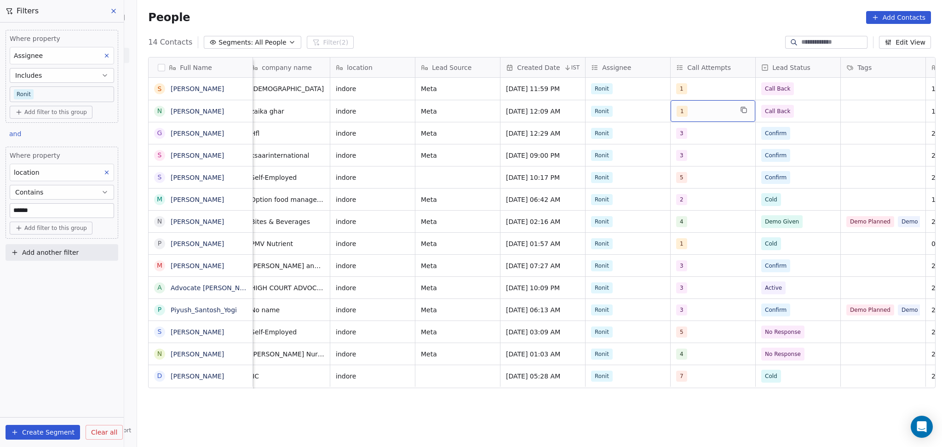
click at [676, 106] on div "1" at bounding box center [704, 111] width 56 height 11
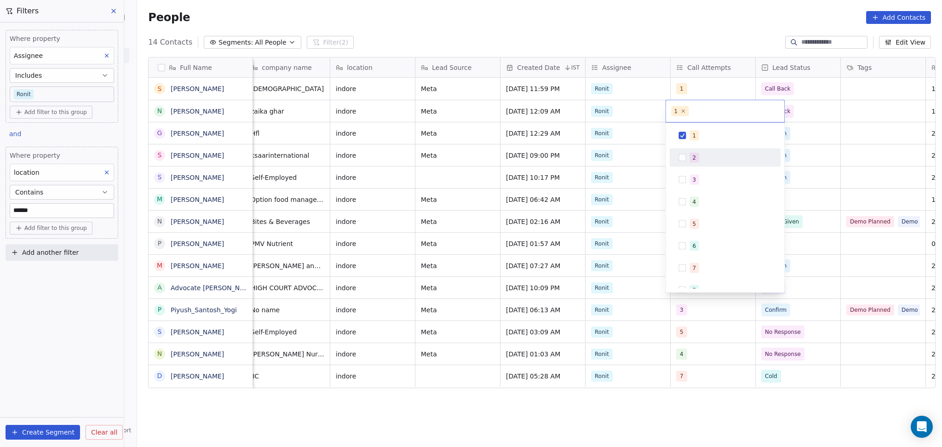
click at [693, 149] on div "2" at bounding box center [724, 158] width 111 height 18
drag, startPoint x: 694, startPoint y: 133, endPoint x: 703, endPoint y: 135, distance: 9.4
click at [703, 135] on div "1" at bounding box center [730, 136] width 82 height 10
click at [824, 122] on html "On2Cook India Pvt. Ltd. Contacts People Marketing Workflows Campaigns Sales Pip…" at bounding box center [471, 223] width 942 height 447
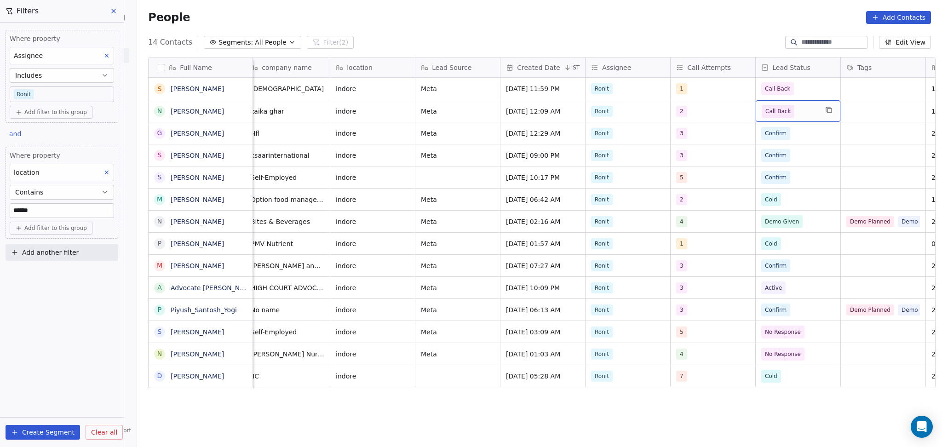
click at [812, 110] on span "Call Back" at bounding box center [789, 111] width 56 height 13
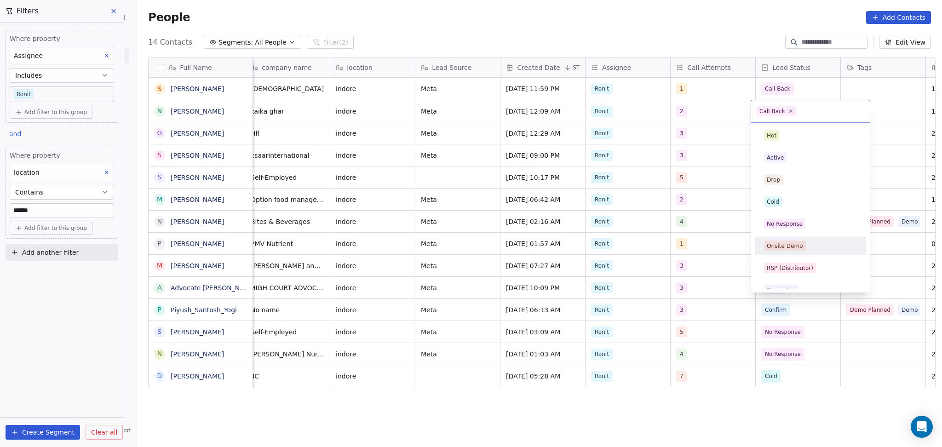
scroll to position [54, 0]
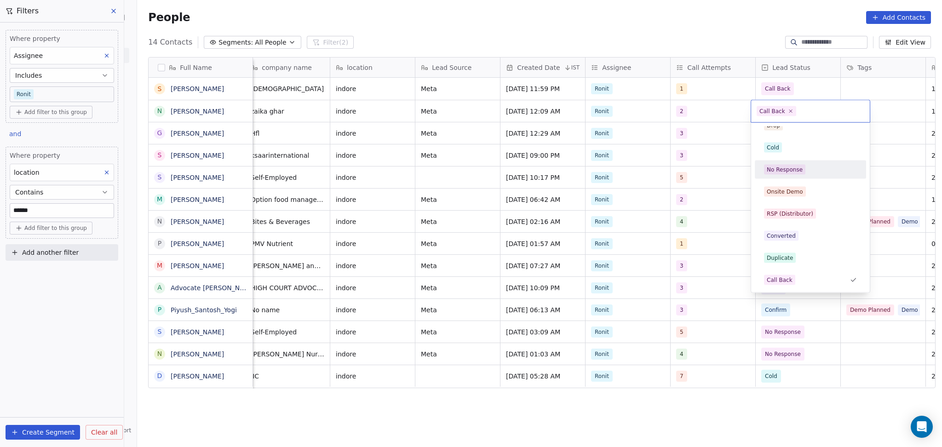
click at [795, 157] on div "Hot Active Drop Cold No Response Onsite Demo RSP (Distributor) Converted Duplic…" at bounding box center [810, 280] width 111 height 416
click at [798, 170] on div "No Response" at bounding box center [784, 170] width 36 height 8
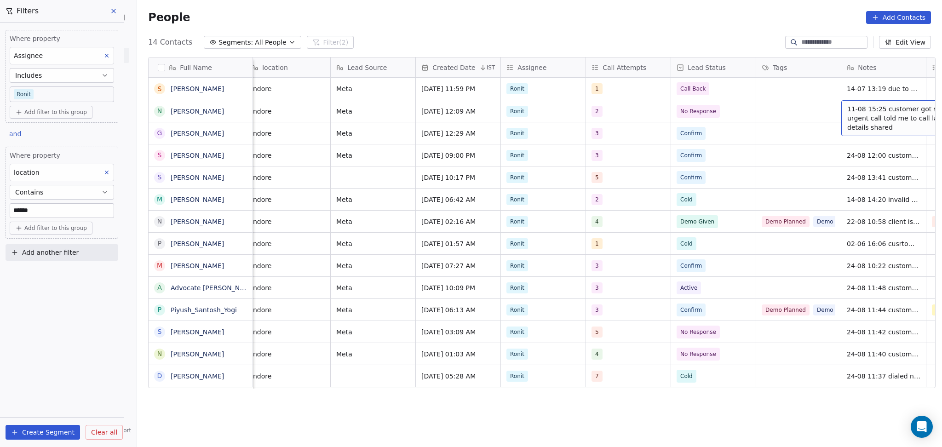
scroll to position [0, 518]
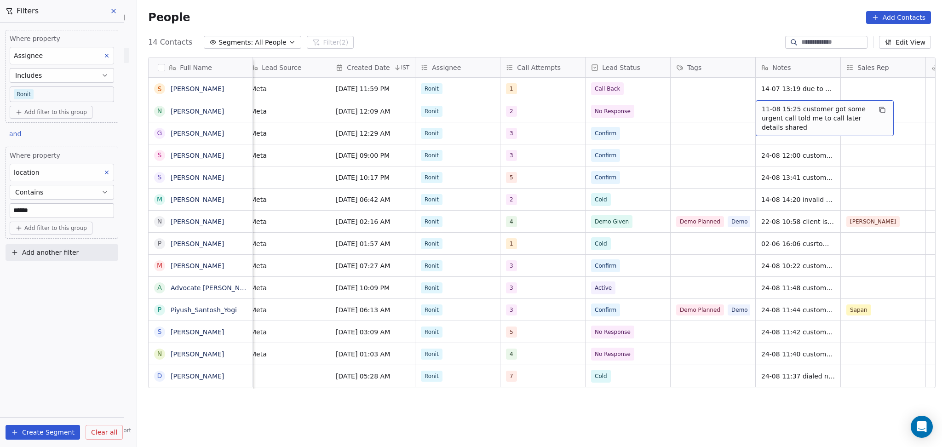
click at [785, 109] on span "11-08 15:25 customer got some urgent call told me to call later details shared" at bounding box center [815, 118] width 109 height 28
click at [755, 107] on textarea "**********" at bounding box center [819, 118] width 137 height 35
type textarea "**********"
click at [744, 113] on html "On2Cook India Pvt. Ltd. Contacts People Marketing Workflows Campaigns Sales Pip…" at bounding box center [471, 223] width 942 height 447
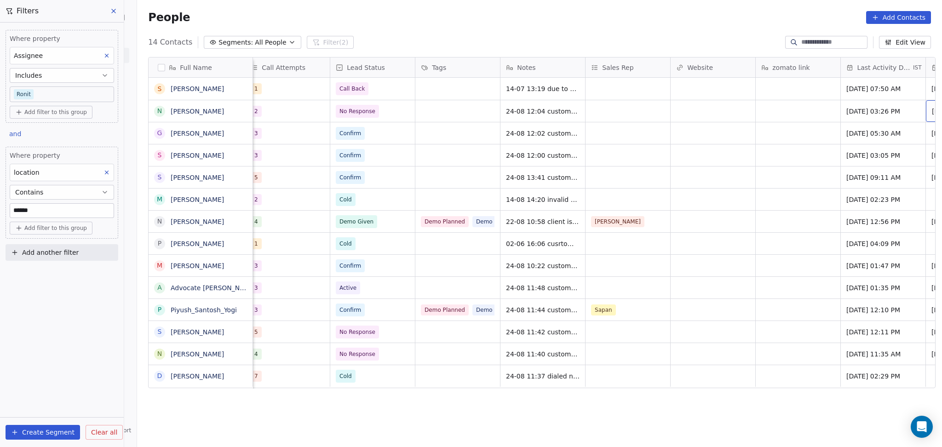
scroll to position [0, 858]
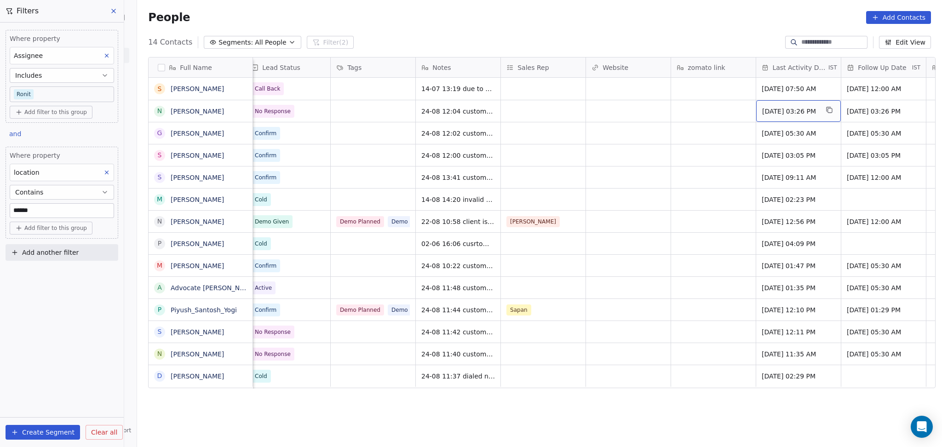
click at [811, 116] on div "Aug 11, 2025 03:26 PM" at bounding box center [798, 111] width 85 height 22
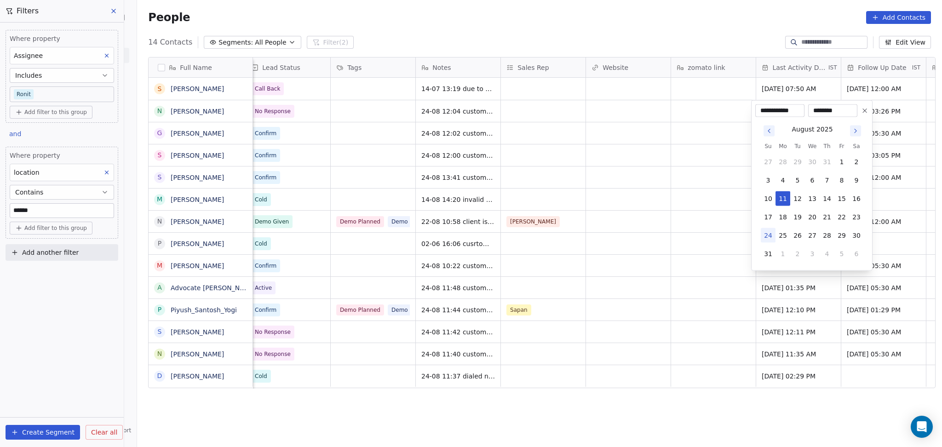
drag, startPoint x: 773, startPoint y: 234, endPoint x: 764, endPoint y: 234, distance: 8.7
click at [773, 234] on button "24" at bounding box center [768, 235] width 15 height 15
type input "**********"
click at [667, 230] on html "On2Cook India Pvt. Ltd. Contacts People Marketing Workflows Campaigns Sales Pip…" at bounding box center [471, 223] width 942 height 447
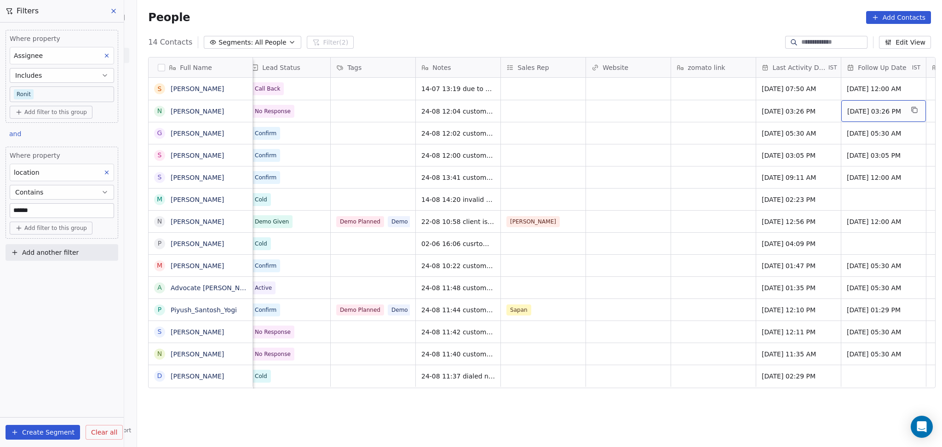
click at [874, 118] on div "21/08/2025 03:26 PM" at bounding box center [883, 111] width 85 height 22
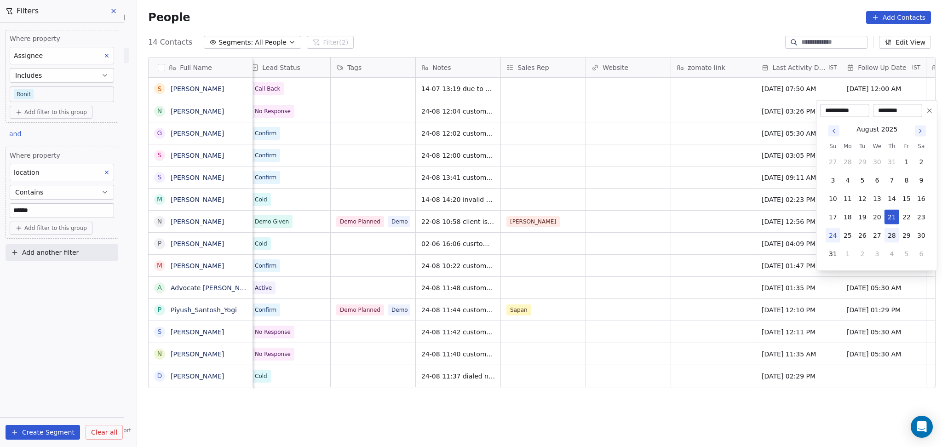
click at [893, 237] on button "28" at bounding box center [891, 235] width 15 height 15
type input "**********"
click at [697, 201] on html "On2Cook India Pvt. Ltd. Contacts People Marketing Workflows Campaigns Sales Pip…" at bounding box center [471, 223] width 942 height 447
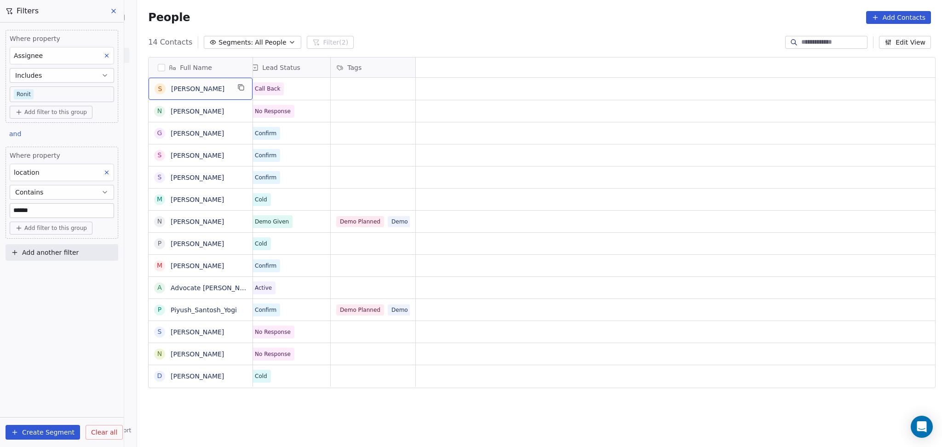
scroll to position [0, 0]
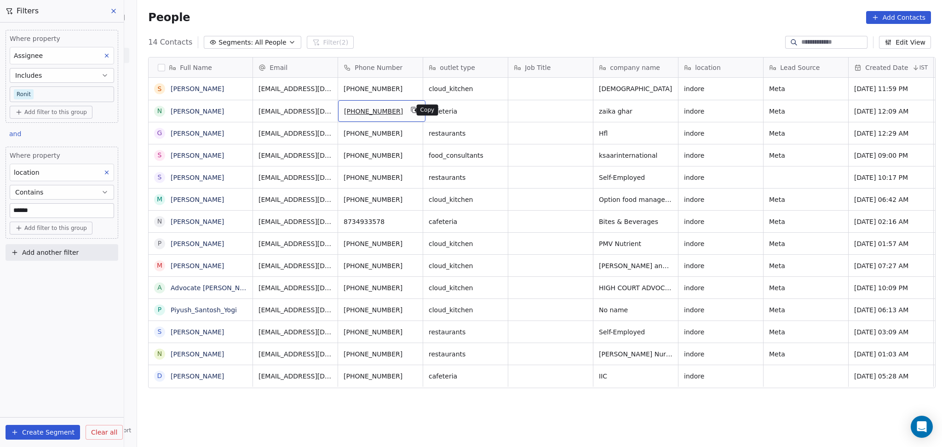
click at [410, 111] on icon "grid" at bounding box center [413, 109] width 7 height 7
click at [412, 135] on icon "grid" at bounding box center [414, 133] width 4 height 4
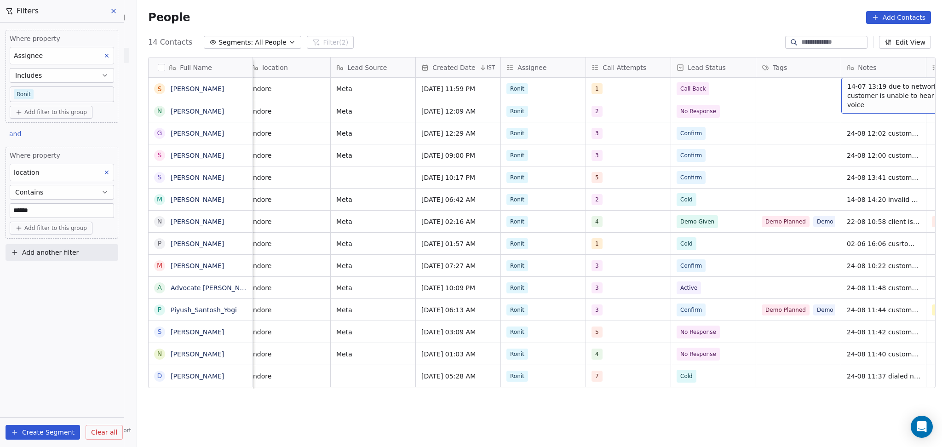
scroll to position [0, 518]
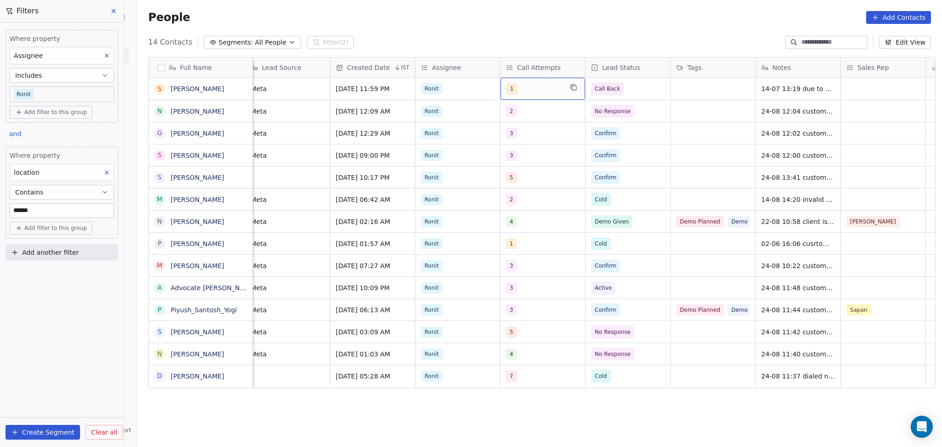
click at [539, 92] on div "1" at bounding box center [534, 88] width 56 height 11
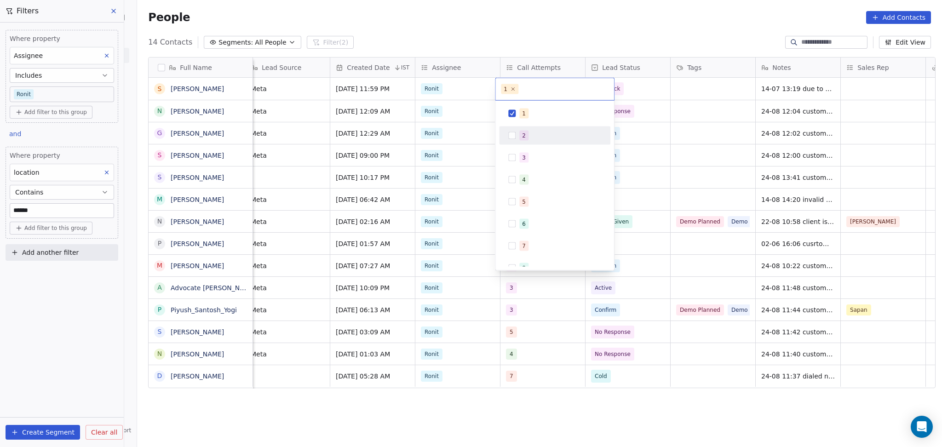
click at [533, 134] on div "2" at bounding box center [560, 136] width 82 height 10
click at [533, 116] on div "1" at bounding box center [560, 114] width 82 height 10
click at [694, 92] on html "On2Cook India Pvt. Ltd. Contacts People Marketing Workflows Campaigns Sales Pip…" at bounding box center [471, 223] width 942 height 447
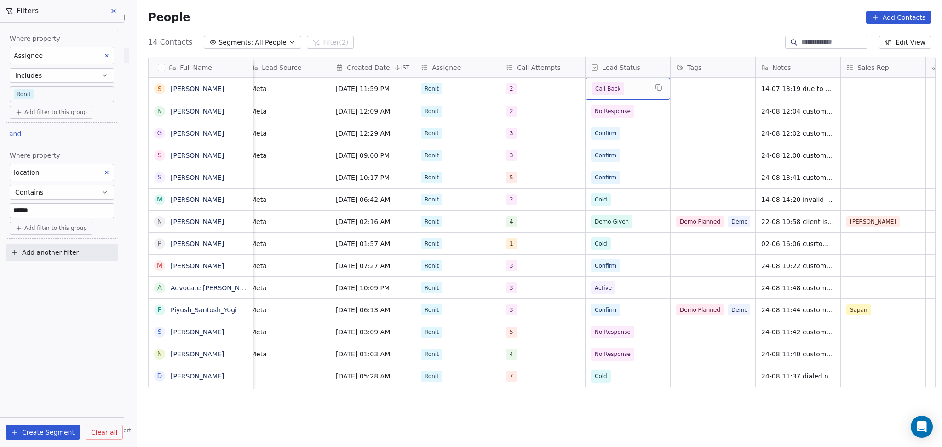
click at [633, 92] on span "Call Back" at bounding box center [619, 88] width 56 height 13
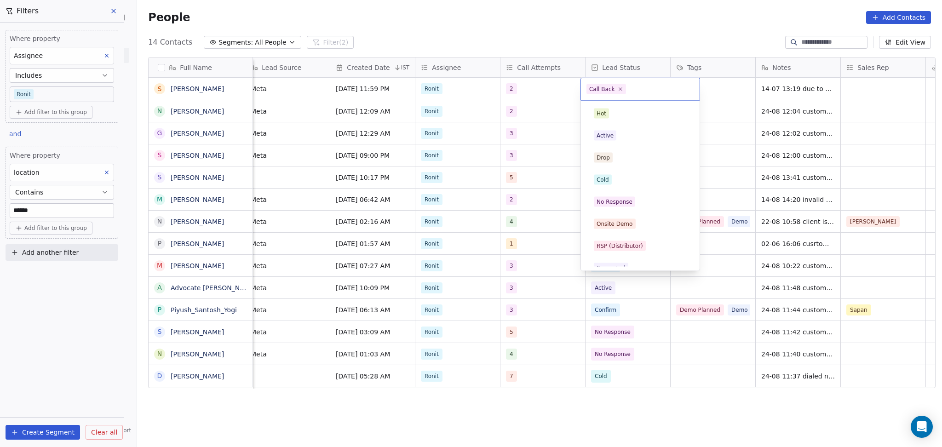
scroll to position [54, 0]
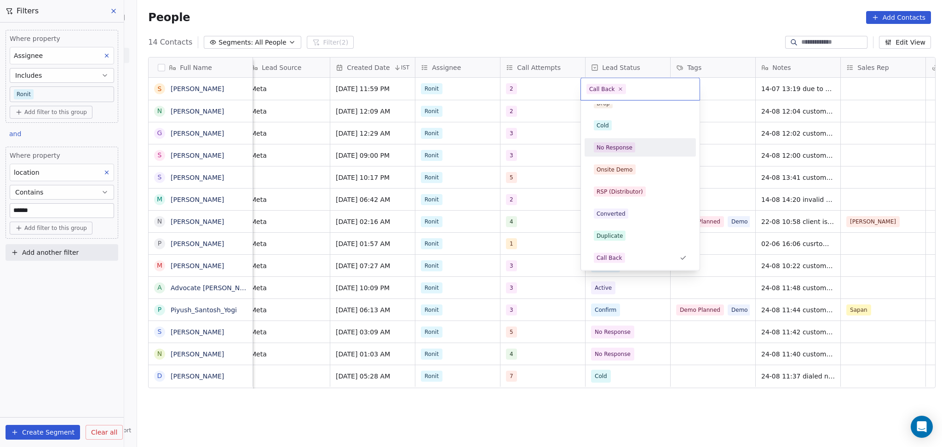
click at [626, 145] on div "No Response" at bounding box center [614, 147] width 36 height 8
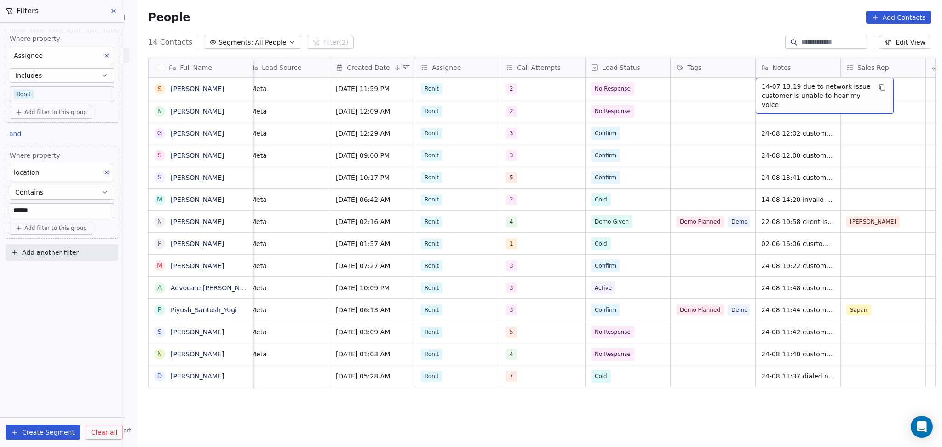
click at [773, 92] on span "14-07 13:19 due to network issue customer is unable to hear my voice" at bounding box center [815, 96] width 109 height 28
click at [752, 88] on textarea "**********" at bounding box center [819, 93] width 137 height 29
type textarea "**********"
click at [696, 101] on html "On2Cook India Pvt. Ltd. Contacts People Marketing Workflows Campaigns Sales Pip…" at bounding box center [471, 223] width 942 height 447
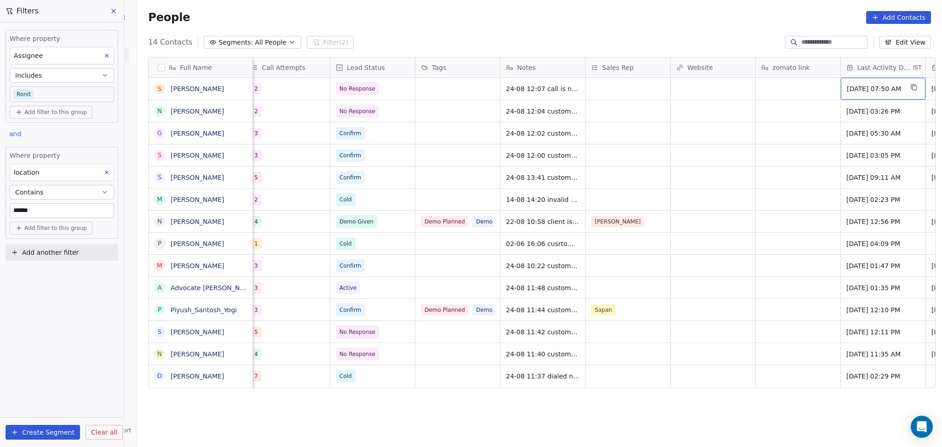
scroll to position [0, 858]
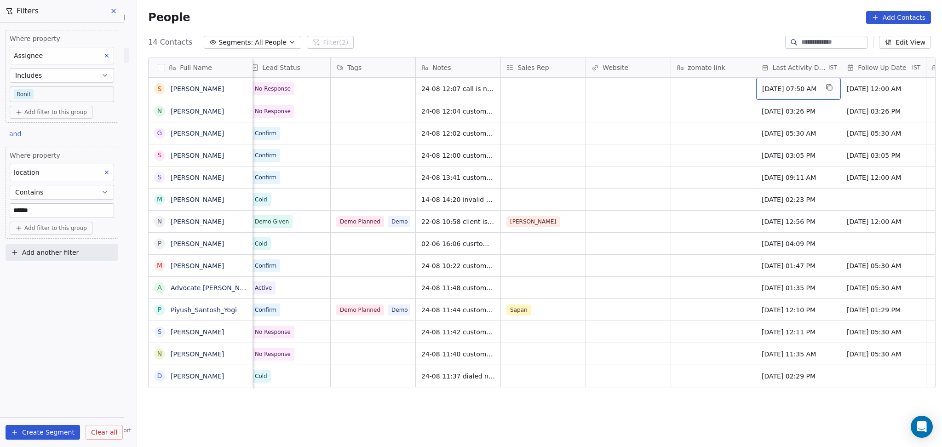
click at [772, 91] on span "Jul 14, 2025 07:50 AM" at bounding box center [790, 88] width 56 height 9
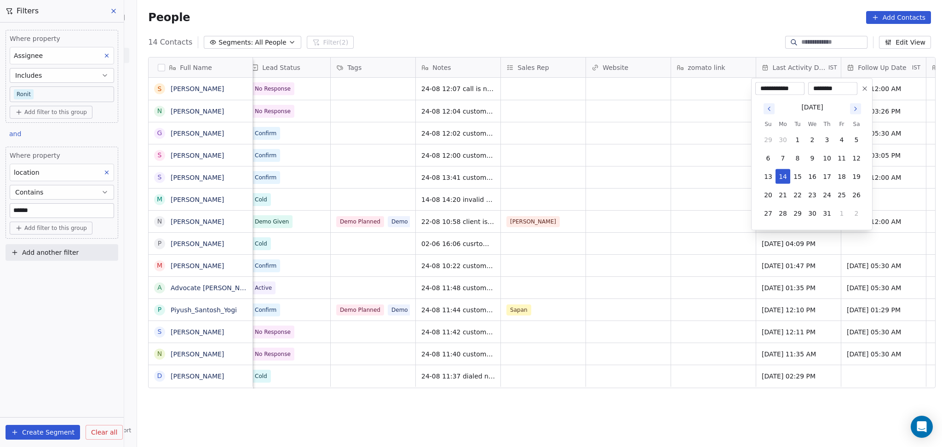
click at [853, 115] on div "July 2025 Su Mo Tu We Th Fr Sa 29 30 1 2 3 4 5 6 7 8 9 10 11 12 13 14 15 16 17 …" at bounding box center [812, 161] width 103 height 120
click at [855, 107] on icon "Go to next month" at bounding box center [855, 109] width 2 height 4
click at [772, 204] on tbody "27 28 29 30 31 1 2 3 4 5 6 7 8 9 10 11 12 13 14 15 16 17 18 19 20 21 22 23 24 2…" at bounding box center [812, 184] width 103 height 110
click at [769, 212] on button "24" at bounding box center [768, 213] width 15 height 15
type input "**********"
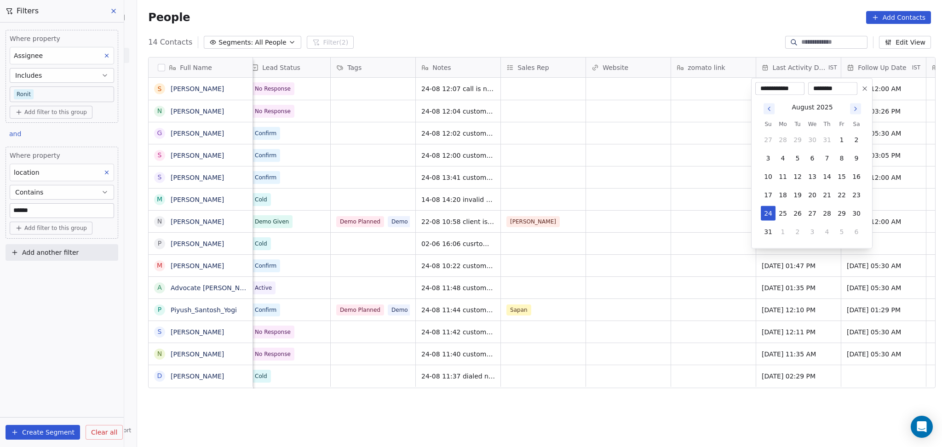
click at [690, 197] on html "On2Cook India Pvt. Ltd. Contacts People Marketing Workflows Campaigns Sales Pip…" at bounding box center [471, 223] width 942 height 447
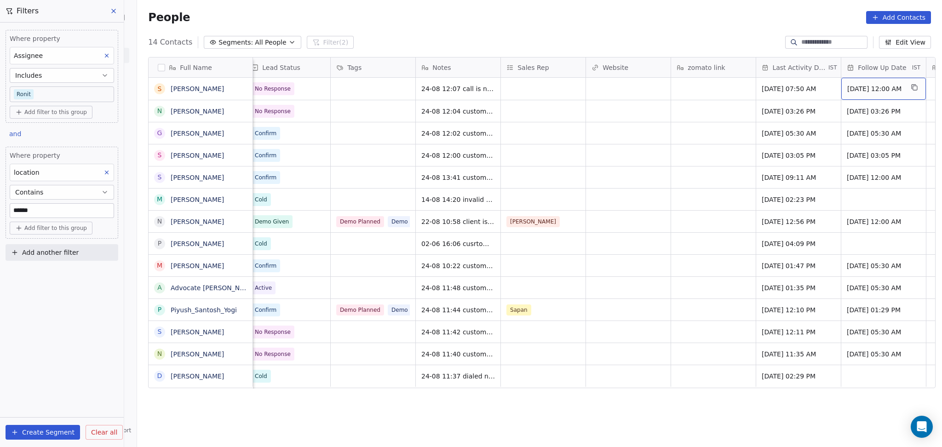
click at [866, 89] on span "25/07/2025 12:00 AM" at bounding box center [875, 88] width 56 height 9
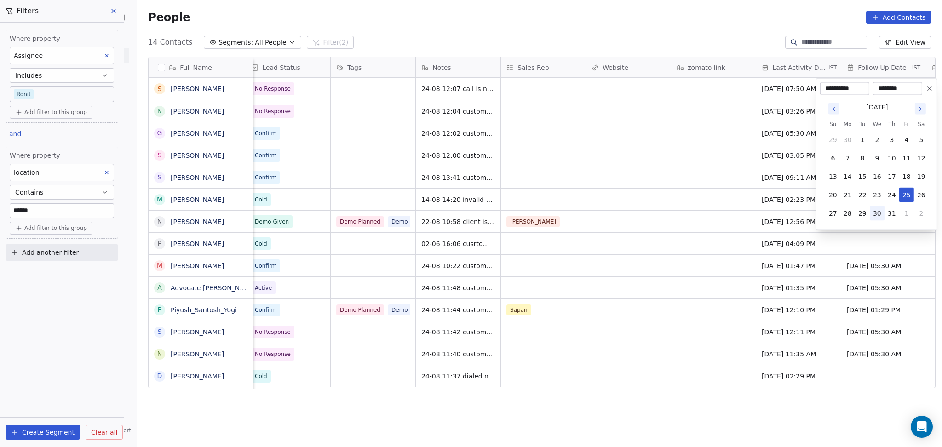
click at [878, 212] on button "30" at bounding box center [876, 213] width 15 height 15
type input "**********"
click at [653, 192] on html "On2Cook India Pvt. Ltd. Contacts People Marketing Workflows Campaigns Sales Pip…" at bounding box center [471, 223] width 942 height 447
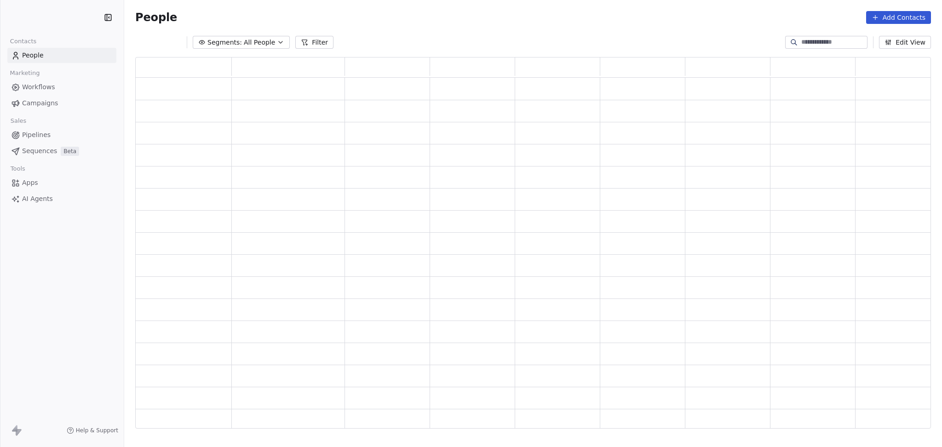
scroll to position [9, 10]
click at [318, 41] on button "Filter" at bounding box center [314, 42] width 38 height 13
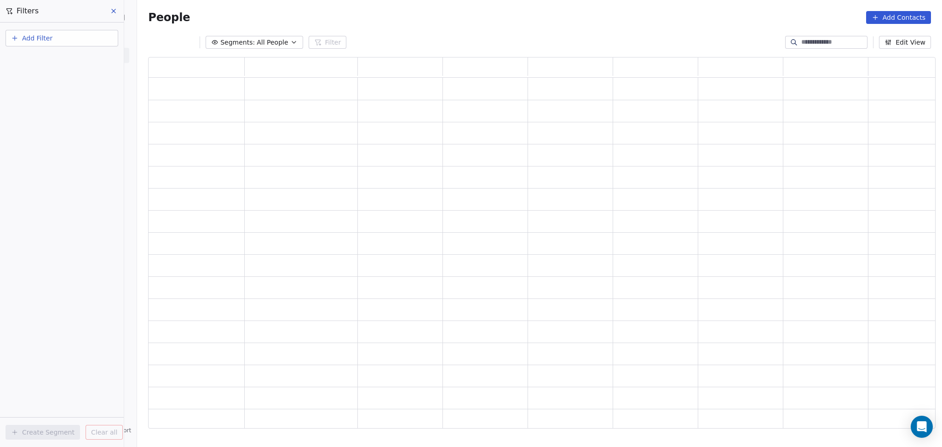
scroll to position [362, 778]
click at [54, 37] on button "Add Filter" at bounding box center [62, 38] width 113 height 17
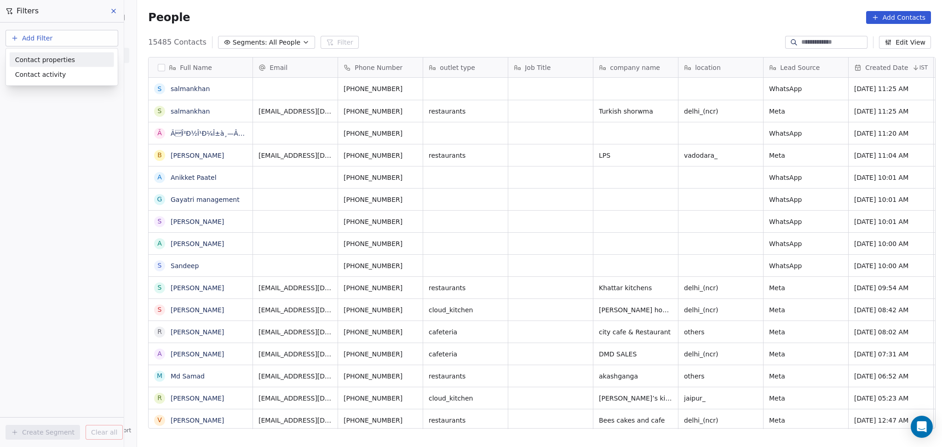
scroll to position [384, 800]
click at [42, 63] on span "Contact properties" at bounding box center [45, 60] width 60 height 10
type input "***"
click at [34, 86] on div "Assignee" at bounding box center [62, 93] width 104 height 15
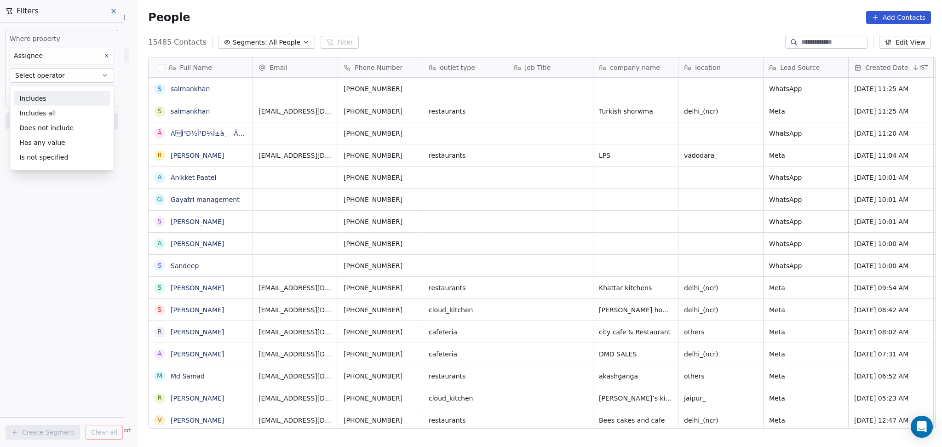
click at [36, 102] on div "Includes" at bounding box center [62, 98] width 96 height 15
click at [39, 97] on body "On2Cook India Pvt. Ltd. Contacts People Marketing Workflows Campaigns Sales Pip…" at bounding box center [471, 223] width 942 height 447
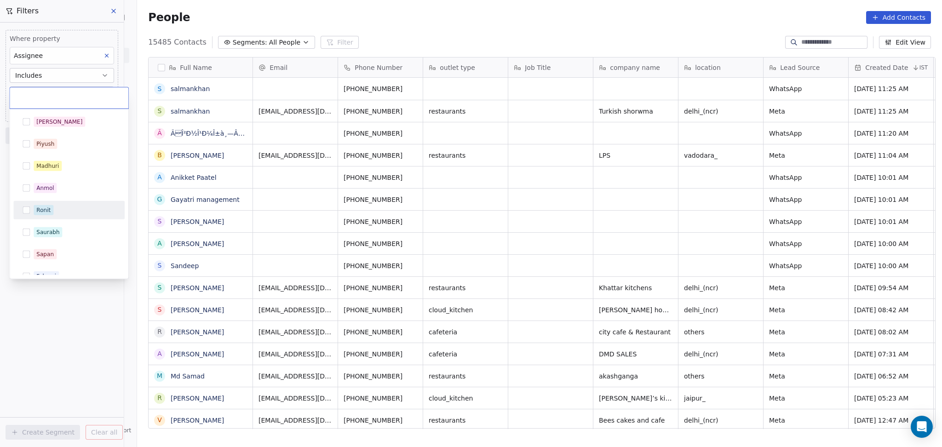
click at [34, 212] on span "Ronit" at bounding box center [44, 210] width 20 height 10
drag, startPoint x: 20, startPoint y: 312, endPoint x: 37, endPoint y: 168, distance: 144.5
click at [21, 310] on html "On2Cook India Pvt. Ltd. Contacts People Marketing Workflows Campaigns Sales Pip…" at bounding box center [471, 223] width 942 height 447
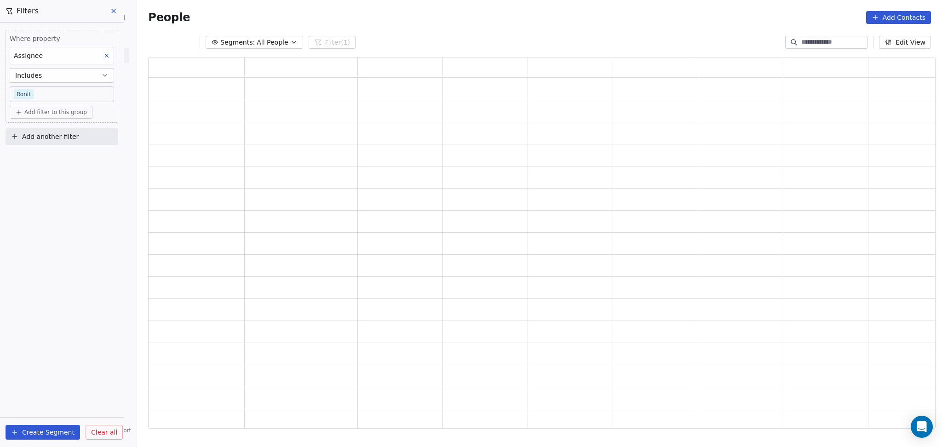
scroll to position [362, 778]
click at [39, 134] on span "Add another filter" at bounding box center [50, 137] width 57 height 10
click at [42, 158] on span "Contact properties" at bounding box center [45, 158] width 60 height 10
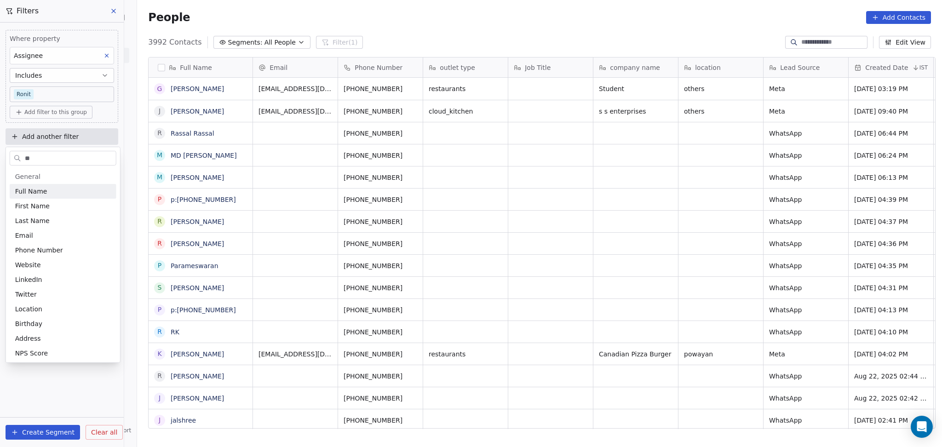
scroll to position [384, 800]
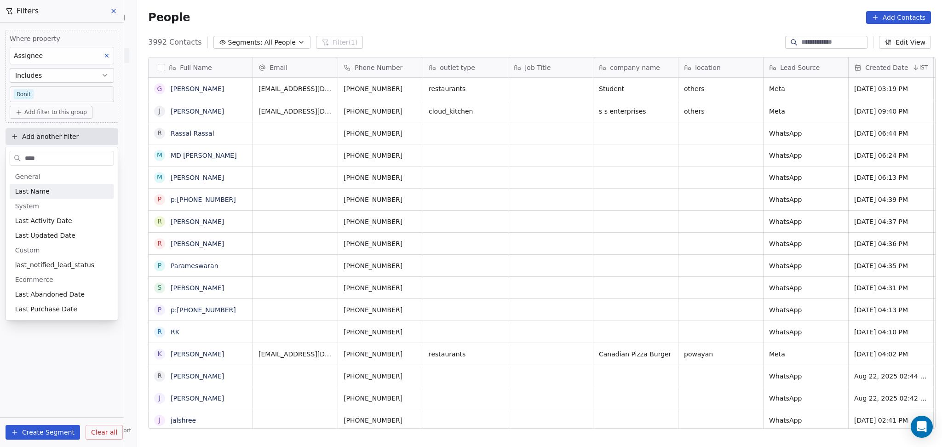
type input "****"
click at [55, 223] on span "Last Activity Date" at bounding box center [43, 220] width 57 height 9
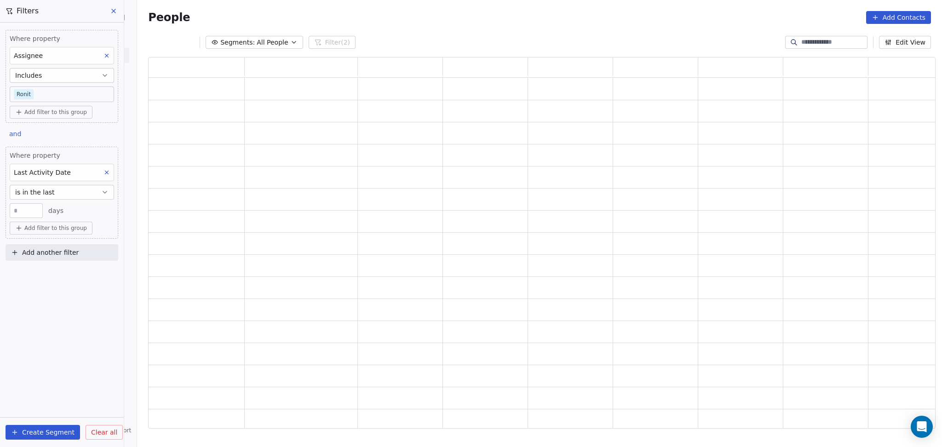
scroll to position [362, 778]
click at [51, 195] on button "is in the last" at bounding box center [62, 192] width 104 height 15
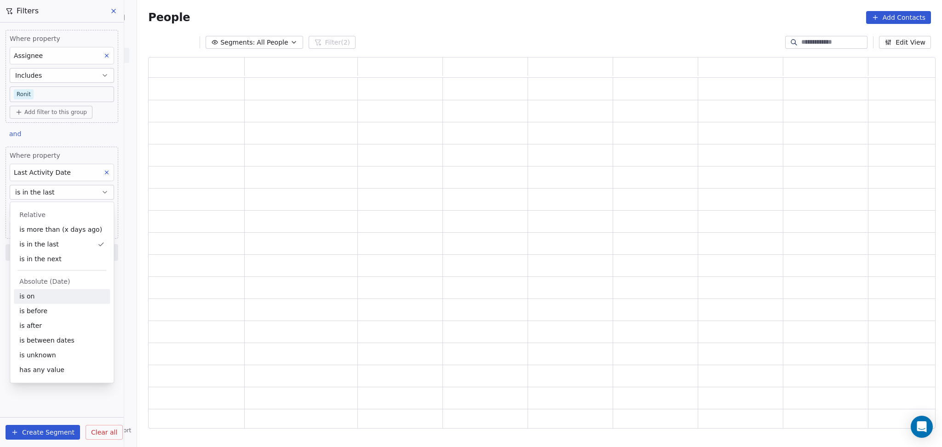
click at [41, 297] on div "is on" at bounding box center [62, 296] width 96 height 15
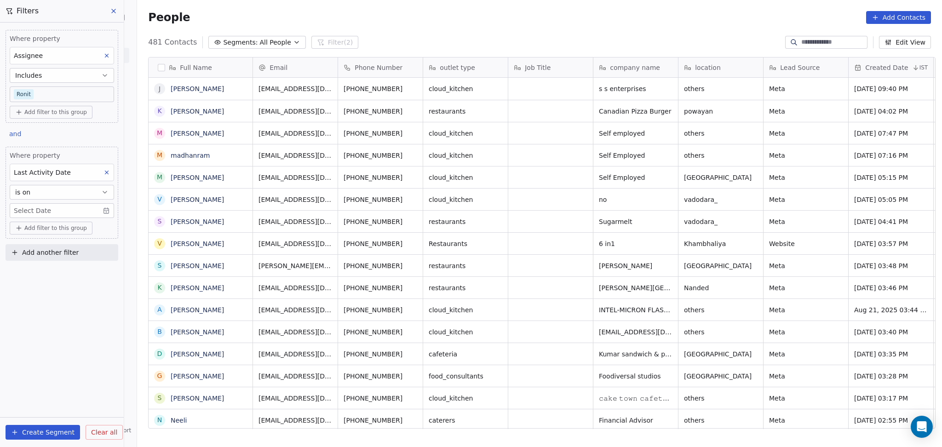
scroll to position [384, 800]
click at [51, 211] on body "On2Cook India Pvt. Ltd. Contacts People Marketing Workflows Campaigns Sales Pip…" at bounding box center [471, 223] width 942 height 447
click at [27, 340] on button "24" at bounding box center [26, 339] width 15 height 15
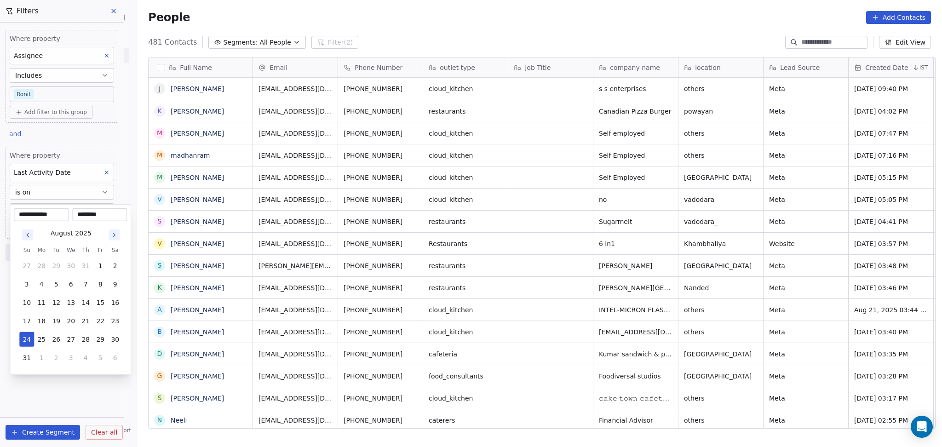
click at [435, 36] on html "On2Cook India Pvt. Ltd. Contacts People Marketing Workflows Campaigns Sales Pip…" at bounding box center [471, 223] width 942 height 447
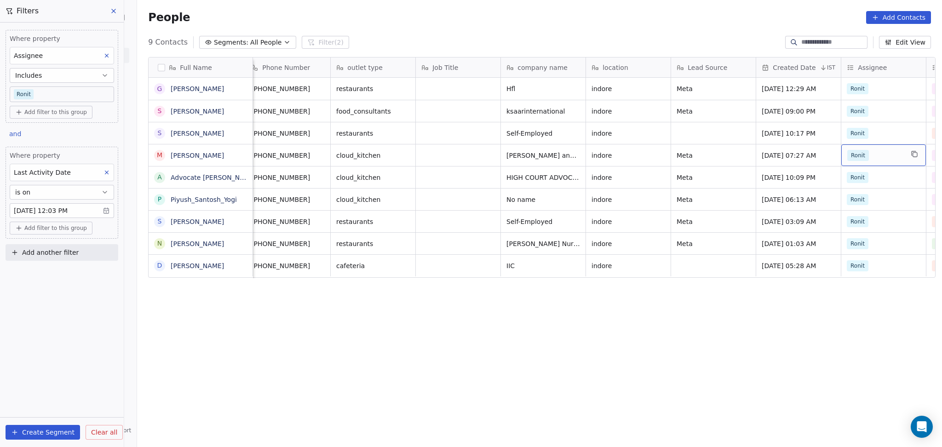
scroll to position [0, 178]
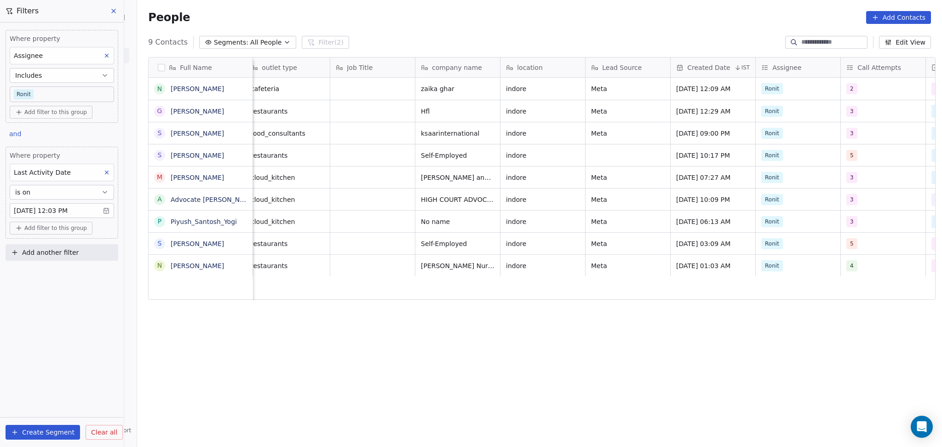
click at [82, 209] on body "On2Cook India Pvt. Ltd. Contacts People Marketing Workflows Campaigns Sales Pip…" at bounding box center [471, 223] width 942 height 447
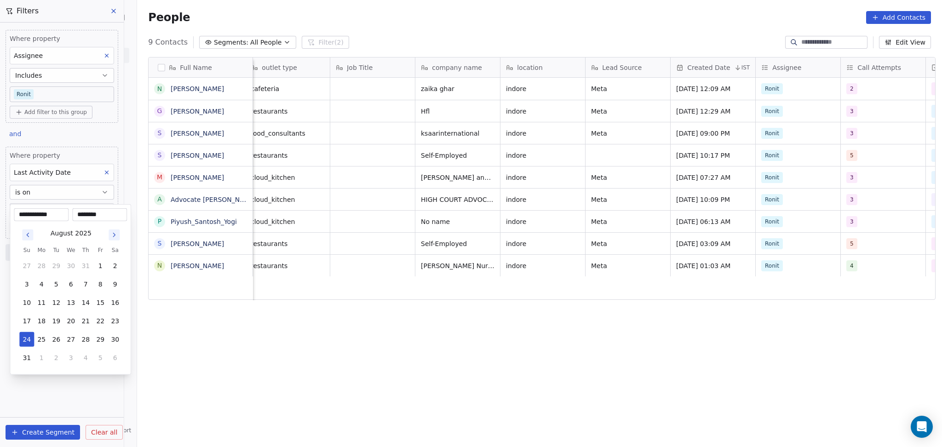
click at [82, 209] on div "********" at bounding box center [99, 214] width 55 height 13
click at [98, 213] on input "********" at bounding box center [99, 214] width 51 height 9
click at [82, 213] on input "********" at bounding box center [99, 214] width 51 height 9
type input "********"
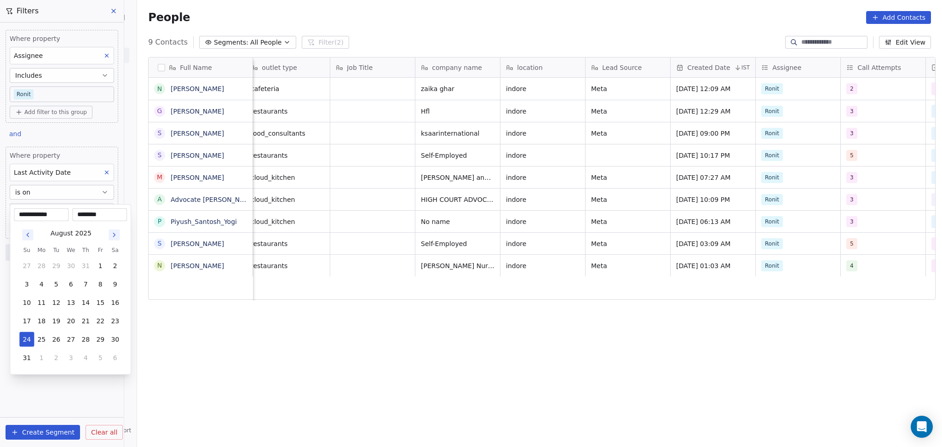
click at [392, 28] on html "On2Cook India Pvt. Ltd. Contacts People Marketing Workflows Campaigns Sales Pip…" at bounding box center [471, 223] width 942 height 447
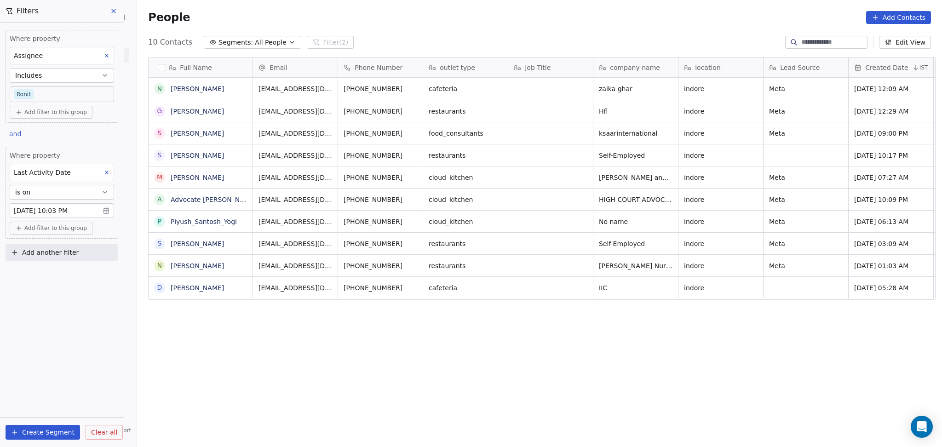
scroll to position [384, 800]
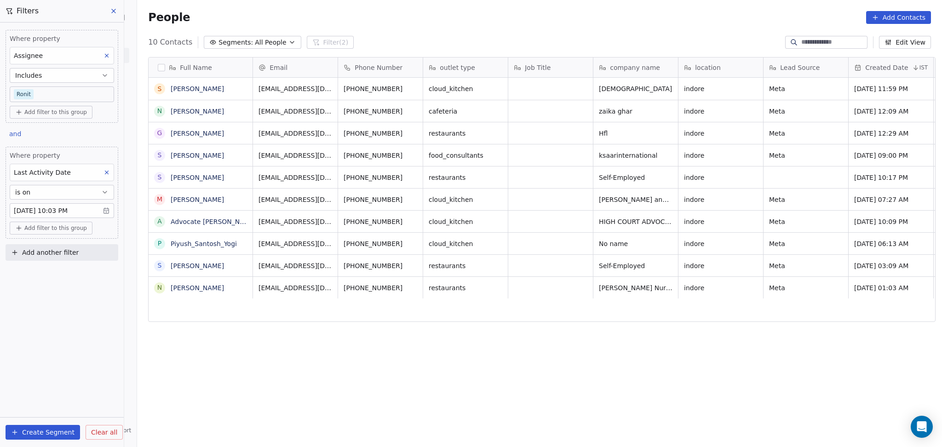
click at [78, 213] on body "On2Cook India Pvt. Ltd. Contacts People Marketing Workflows Campaigns Sales Pip…" at bounding box center [471, 223] width 942 height 447
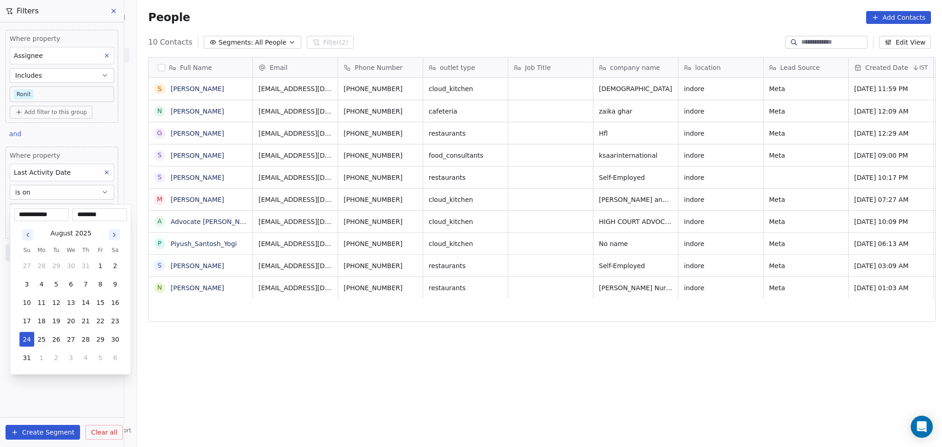
click at [78, 213] on input "********" at bounding box center [99, 214] width 51 height 9
click at [103, 211] on input "********" at bounding box center [99, 214] width 51 height 9
type input "********"
click at [523, 33] on html "On2Cook India Pvt. Ltd. Contacts People Marketing Workflows Campaigns Sales Pip…" at bounding box center [471, 223] width 942 height 447
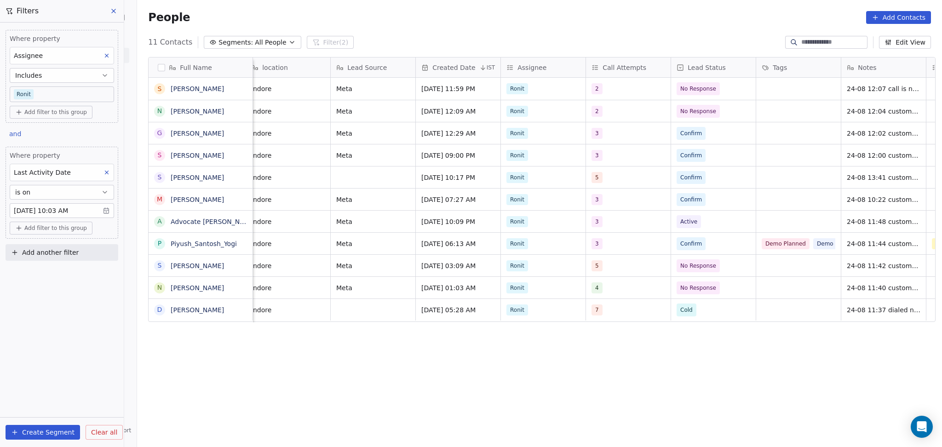
scroll to position [0, 603]
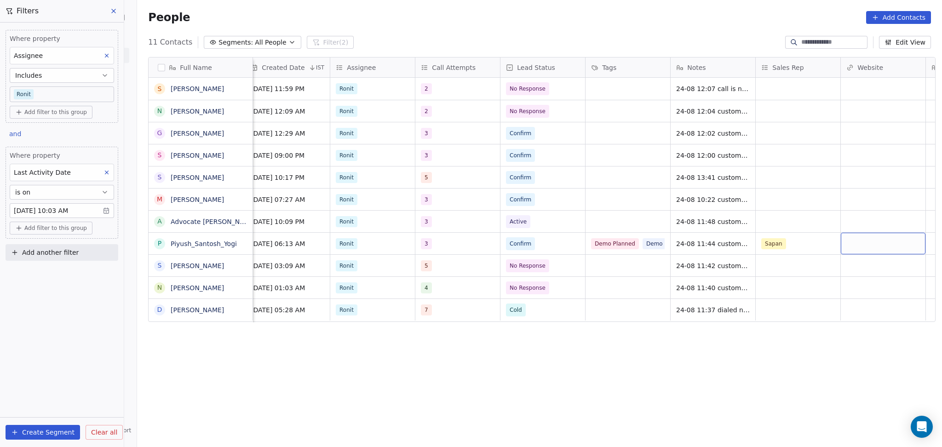
click at [58, 252] on span "Add another filter" at bounding box center [50, 253] width 57 height 10
click at [54, 273] on span "Contact properties" at bounding box center [45, 274] width 60 height 10
type input "***"
click at [34, 341] on span "Lead Status" at bounding box center [34, 336] width 38 height 9
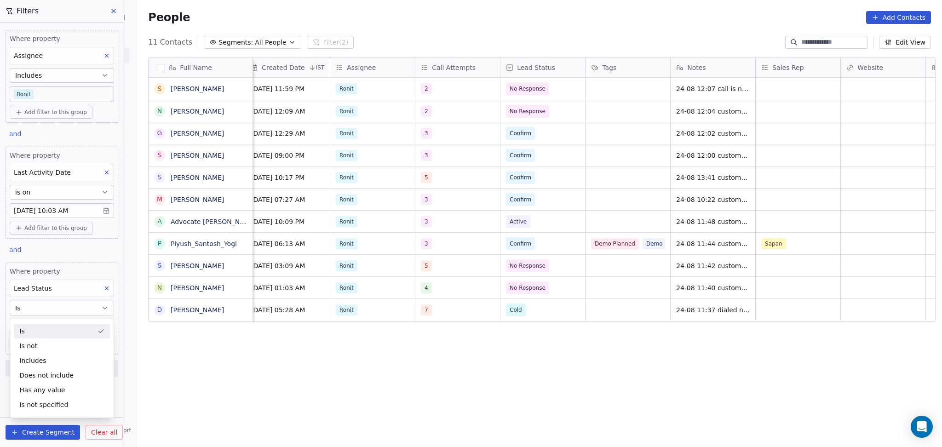
click at [32, 333] on div "Is" at bounding box center [62, 331] width 96 height 15
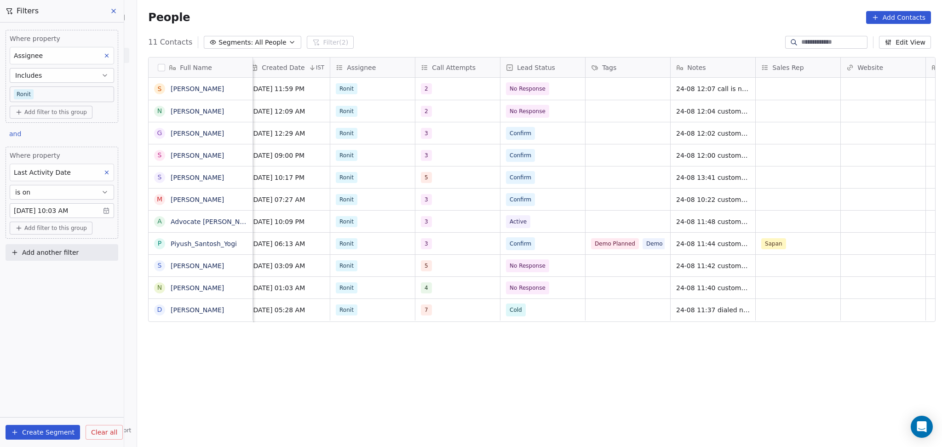
click at [49, 254] on span "Add another filter" at bounding box center [50, 253] width 57 height 10
click at [50, 275] on span "Contact properties" at bounding box center [45, 274] width 60 height 10
type input "****"
click at [46, 332] on div "Lead Status" at bounding box center [62, 337] width 104 height 15
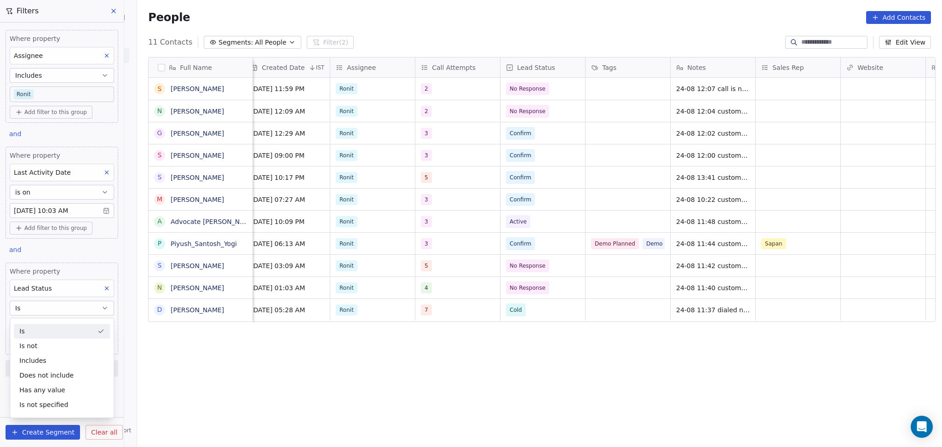
click at [54, 311] on button "Is" at bounding box center [62, 308] width 104 height 15
click at [50, 320] on body "On2Cook India Pvt. Ltd. Contacts People Marketing Workflows Campaigns Sales Pip…" at bounding box center [471, 223] width 942 height 447
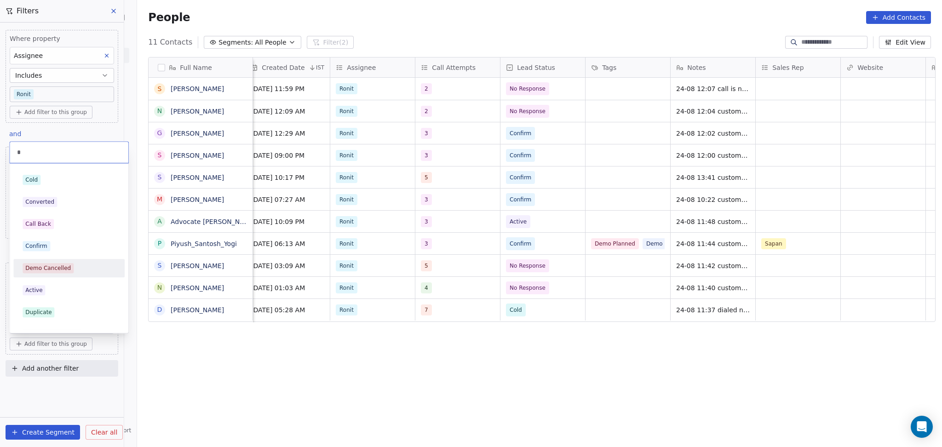
type input "*"
click at [45, 250] on div "Confirm" at bounding box center [36, 246] width 22 height 8
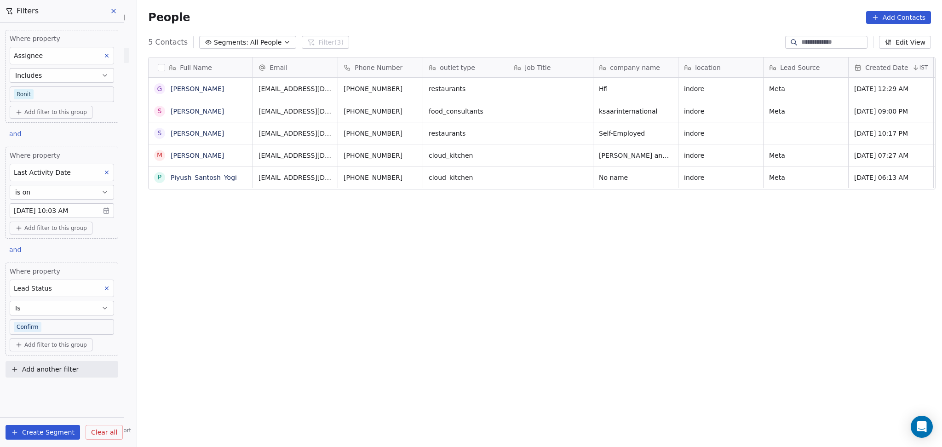
scroll to position [384, 800]
click at [420, 228] on div "Full Name G Gagan Dafe S Sameer Gawade S Sachin Rathi M Mukul Thorat P Piyush_S…" at bounding box center [539, 246] width 805 height 393
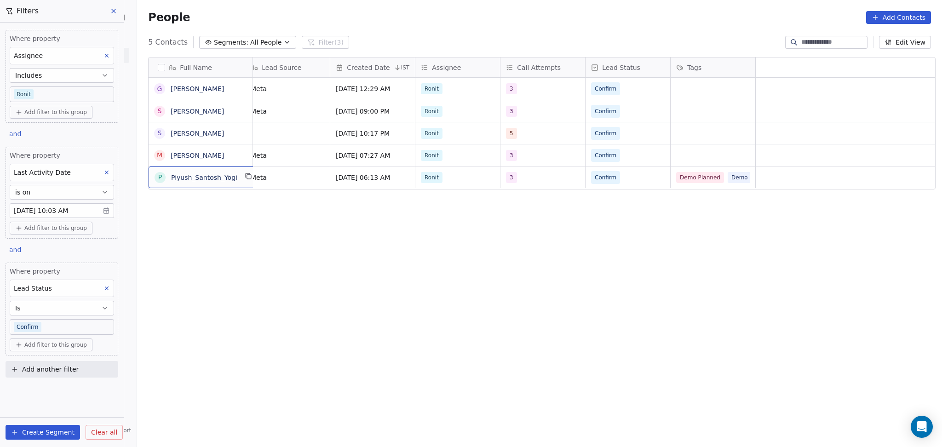
scroll to position [0, 0]
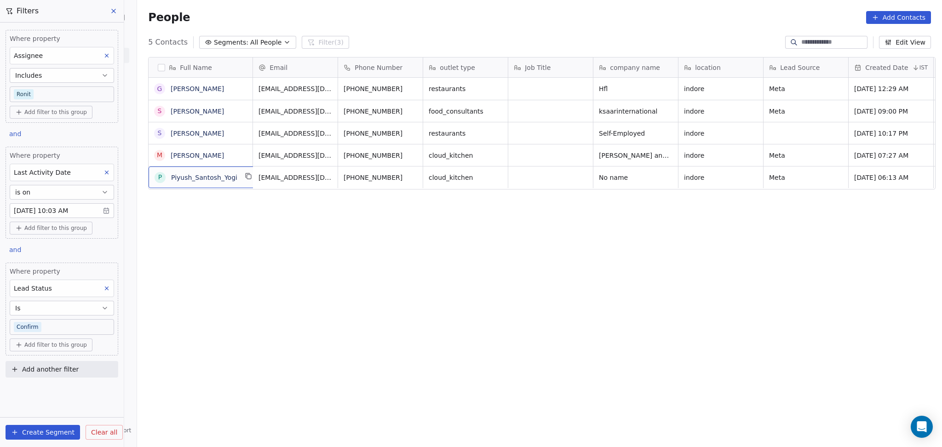
click at [363, 248] on div "Full Name G Gagan Dafe S Sameer Gawade S Sachin Rathi M Mukul Thorat P Piyush_S…" at bounding box center [539, 246] width 805 height 393
click at [240, 88] on icon "grid" at bounding box center [242, 88] width 4 height 4
click at [241, 90] on button "grid" at bounding box center [240, 87] width 11 height 11
click at [750, 86] on icon "grid" at bounding box center [752, 88] width 4 height 4
click at [663, 85] on icon "grid" at bounding box center [666, 87] width 7 height 7
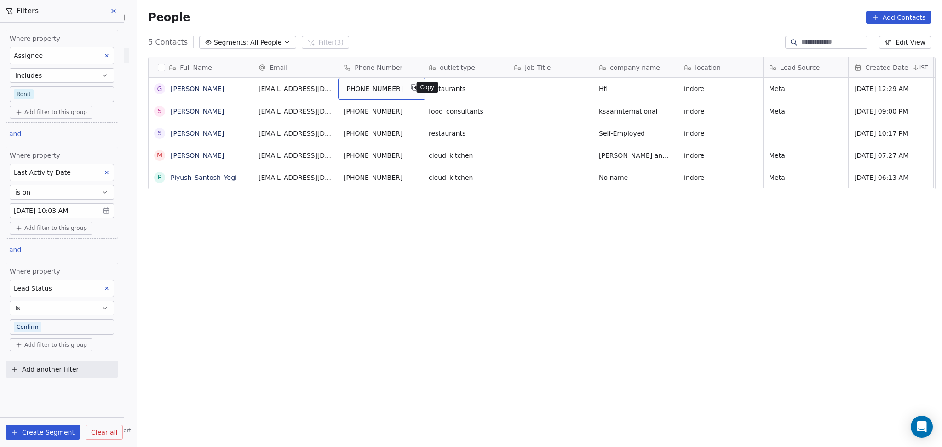
click at [410, 87] on icon "grid" at bounding box center [413, 87] width 7 height 7
click at [374, 91] on button "grid" at bounding box center [379, 87] width 11 height 11
click at [238, 110] on icon "grid" at bounding box center [240, 109] width 4 height 4
click at [376, 111] on icon "grid" at bounding box center [379, 109] width 7 height 7
click at [414, 110] on div "+918103693793" at bounding box center [381, 111] width 87 height 22
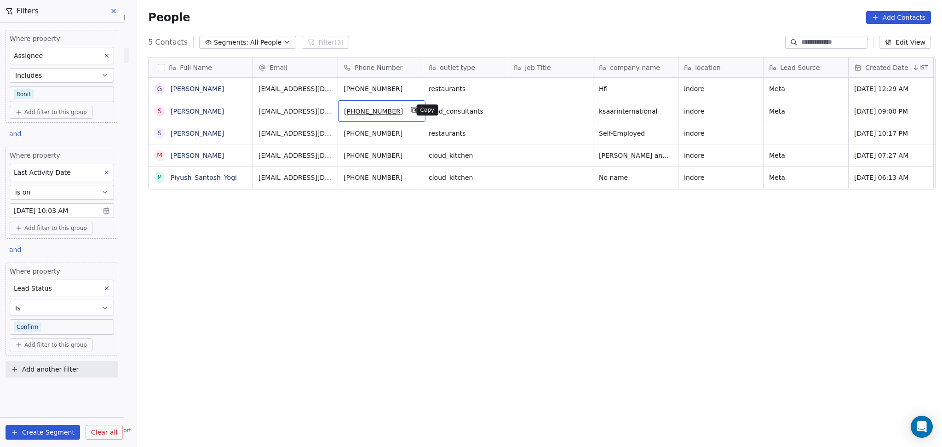
click at [410, 110] on icon "grid" at bounding box center [413, 109] width 7 height 7
click at [665, 111] on icon "grid" at bounding box center [668, 109] width 7 height 7
click at [748, 111] on icon "grid" at bounding box center [751, 109] width 7 height 7
click at [491, 112] on button "grid" at bounding box center [496, 109] width 11 height 11
click at [240, 131] on icon "grid" at bounding box center [242, 133] width 4 height 4
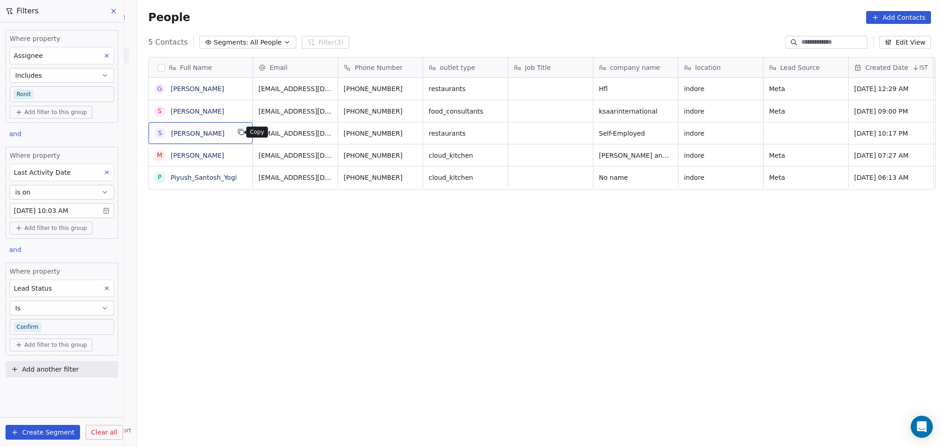
click at [237, 135] on icon "grid" at bounding box center [240, 131] width 7 height 7
click at [663, 133] on icon "grid" at bounding box center [666, 131] width 7 height 7
click at [495, 133] on icon "grid" at bounding box center [497, 133] width 4 height 4
click at [410, 133] on button "grid" at bounding box center [413, 131] width 11 height 11
click at [374, 134] on button "grid" at bounding box center [379, 131] width 11 height 11
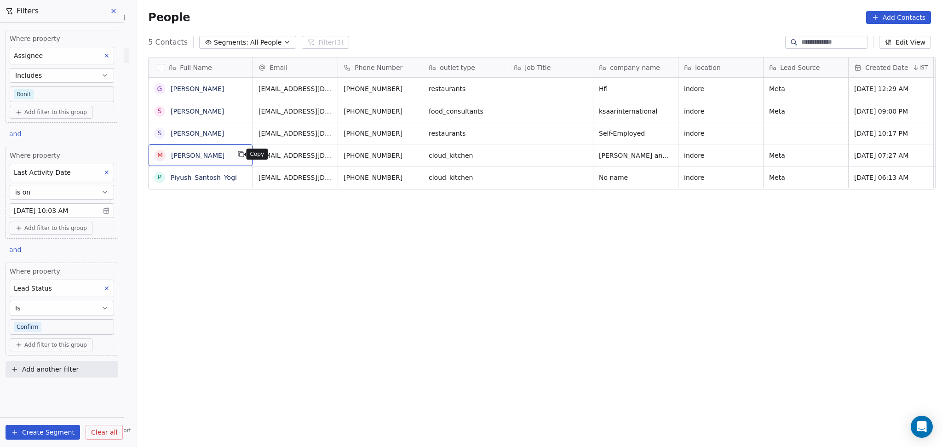
click at [235, 151] on button "grid" at bounding box center [240, 154] width 11 height 11
click at [374, 154] on button "grid" at bounding box center [379, 154] width 11 height 11
click at [410, 154] on icon "grid" at bounding box center [413, 153] width 7 height 7
click at [492, 154] on icon "grid" at bounding box center [495, 153] width 7 height 7
click at [718, 153] on icon "grid" at bounding box center [720, 155] width 4 height 4
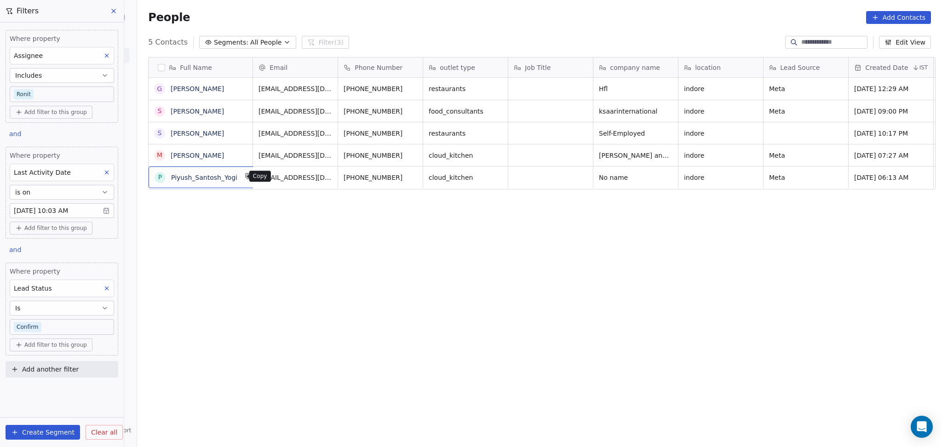
click at [245, 178] on icon "grid" at bounding box center [248, 175] width 7 height 7
click at [413, 174] on div "+917047088998" at bounding box center [381, 177] width 87 height 22
click at [410, 176] on icon "grid" at bounding box center [413, 175] width 7 height 7
click at [374, 180] on button "grid" at bounding box center [379, 176] width 11 height 11
click at [104, 290] on icon at bounding box center [106, 288] width 6 height 6
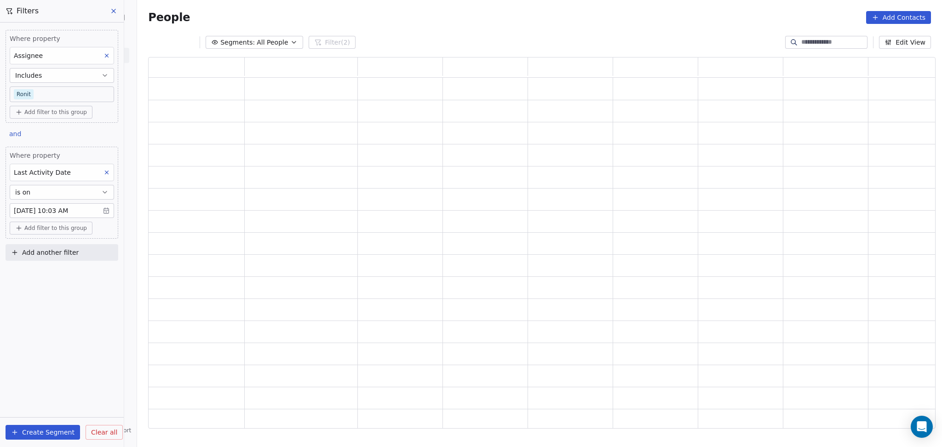
scroll to position [362, 778]
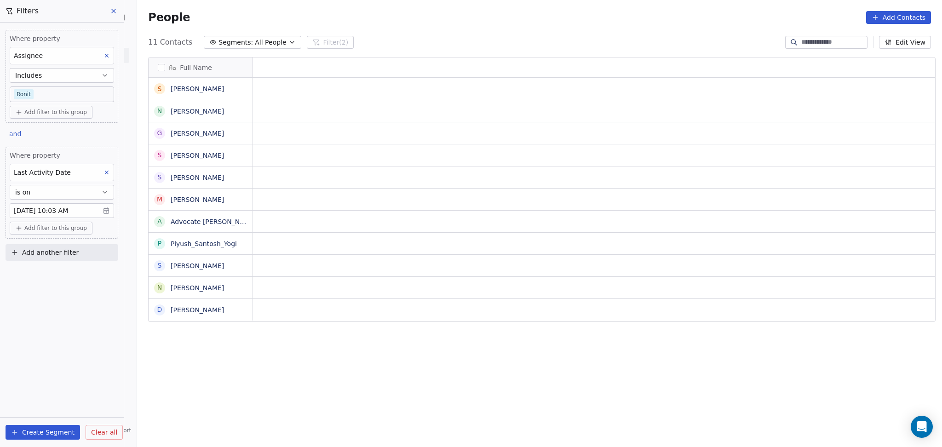
click at [101, 56] on button at bounding box center [107, 56] width 12 height 12
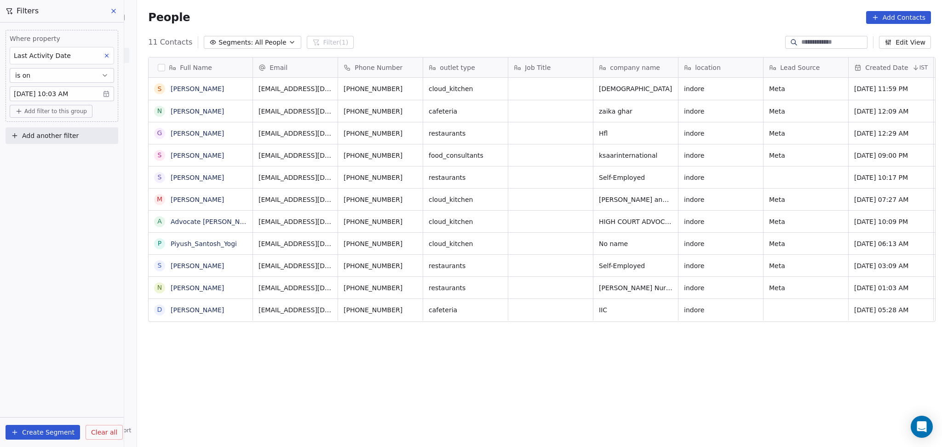
scroll to position [384, 800]
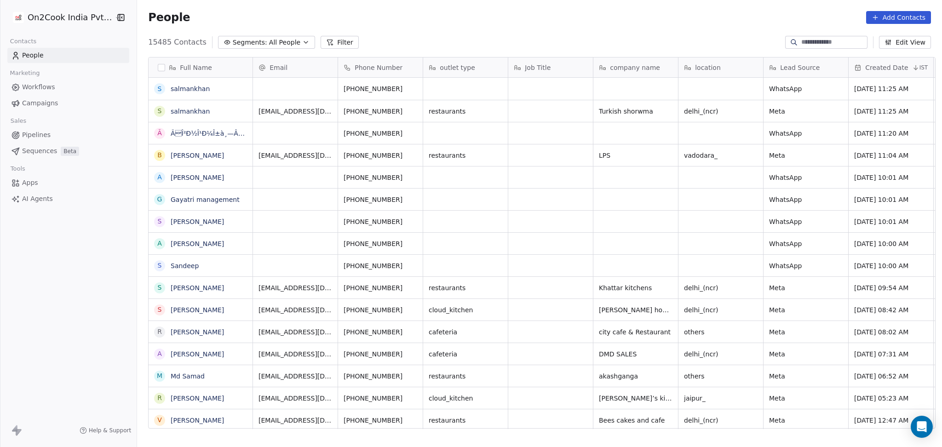
scroll to position [9, 10]
